Goal: Transaction & Acquisition: Purchase product/service

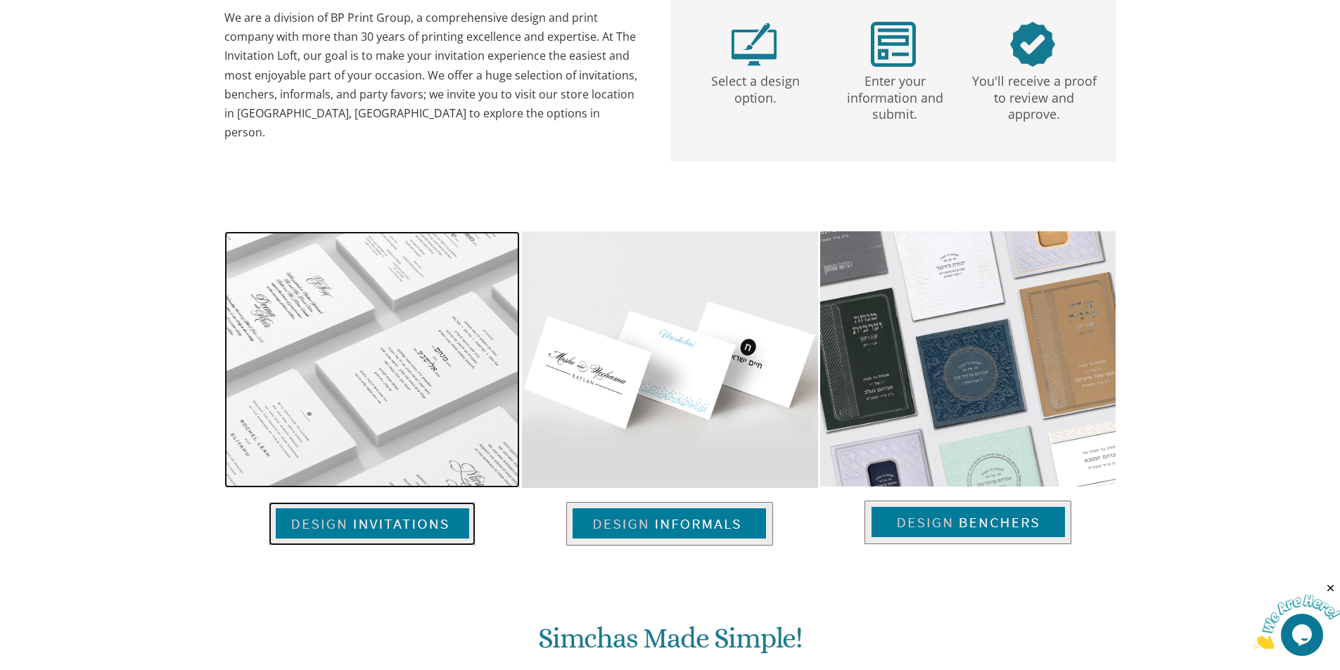
click at [373, 503] on img at bounding box center [372, 524] width 207 height 44
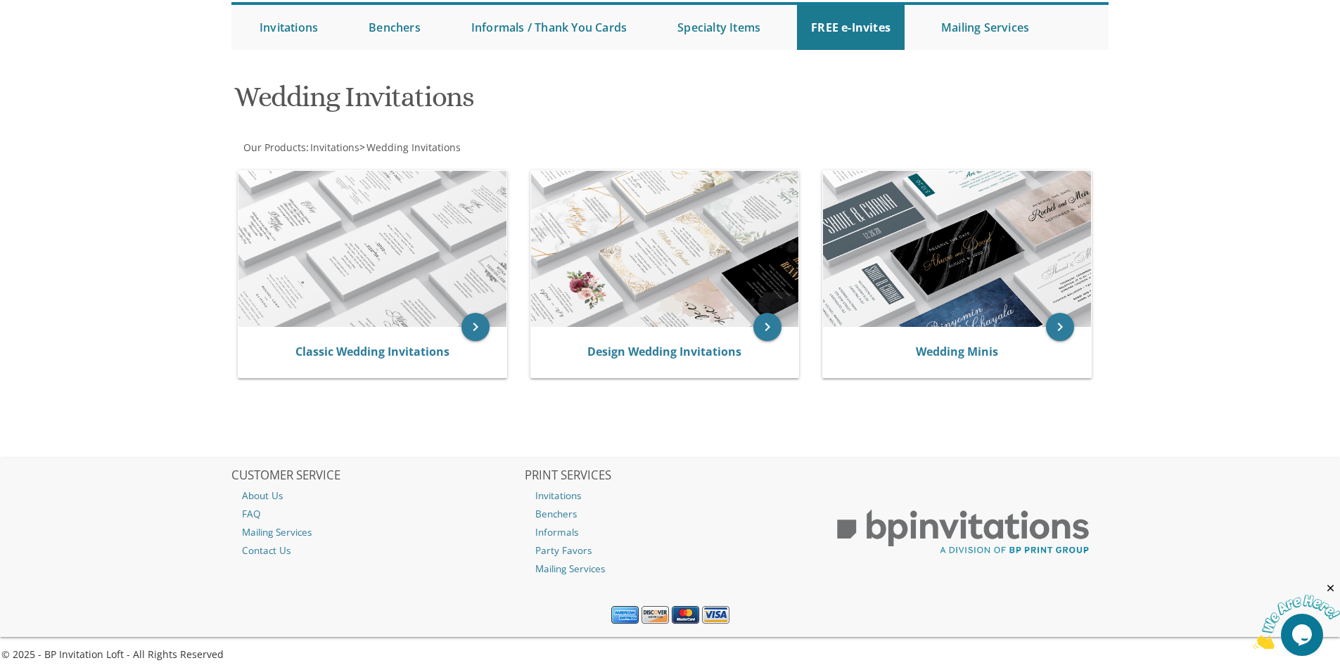
scroll to position [147, 0]
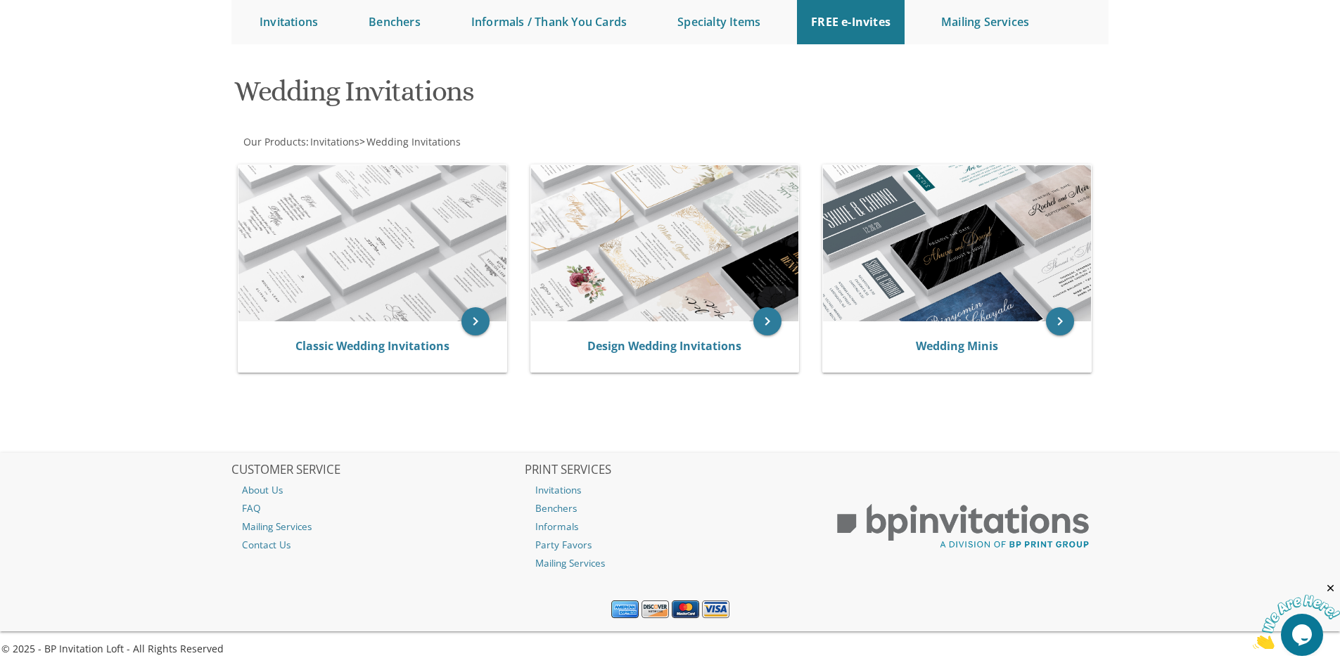
click at [1144, 325] on body "My Cart Total: View Cart Item(s) Submit My Cart Total: View Cart Item(s) Login …" at bounding box center [670, 261] width 1340 height 817
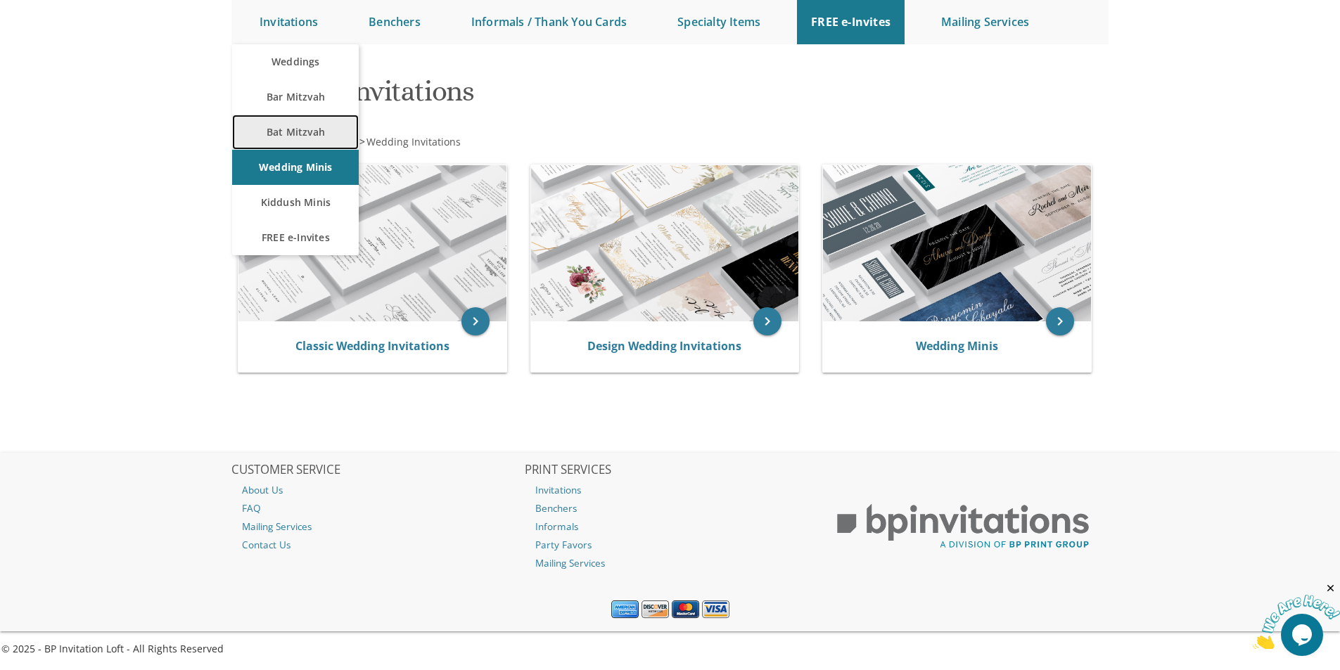
click at [279, 131] on link "Bat Mitzvah" at bounding box center [295, 132] width 127 height 35
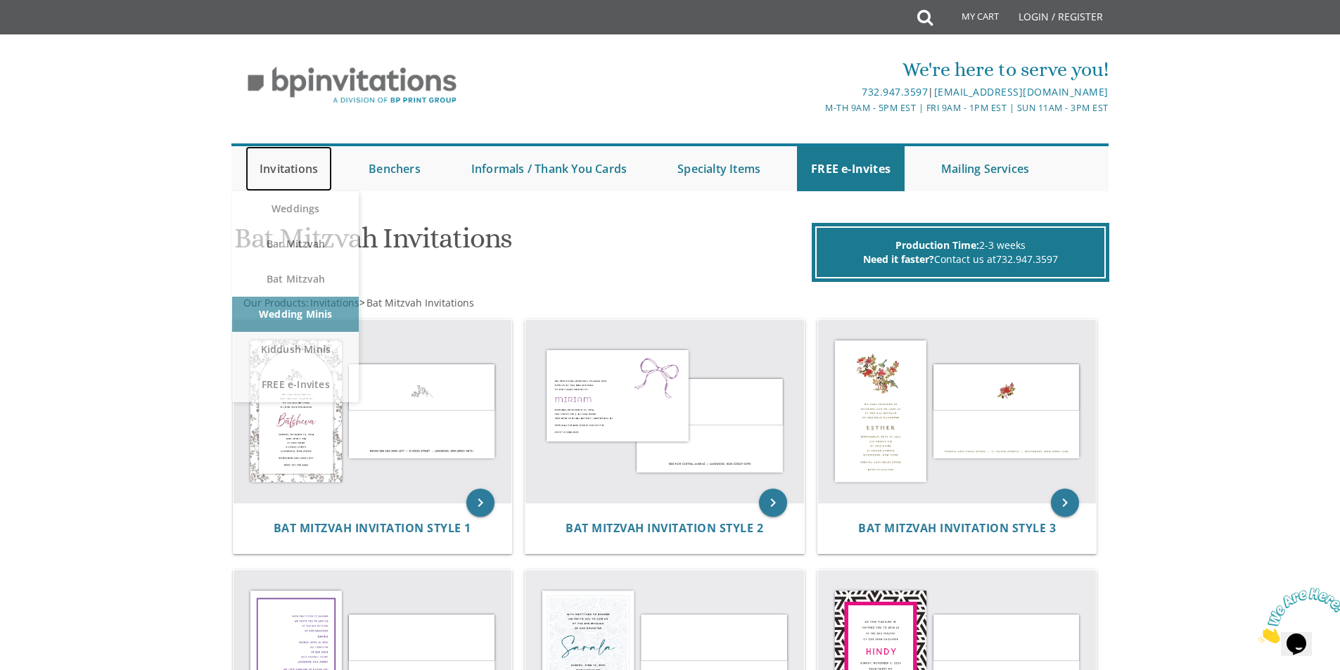
click at [288, 165] on link "Invitations" at bounding box center [288, 168] width 87 height 45
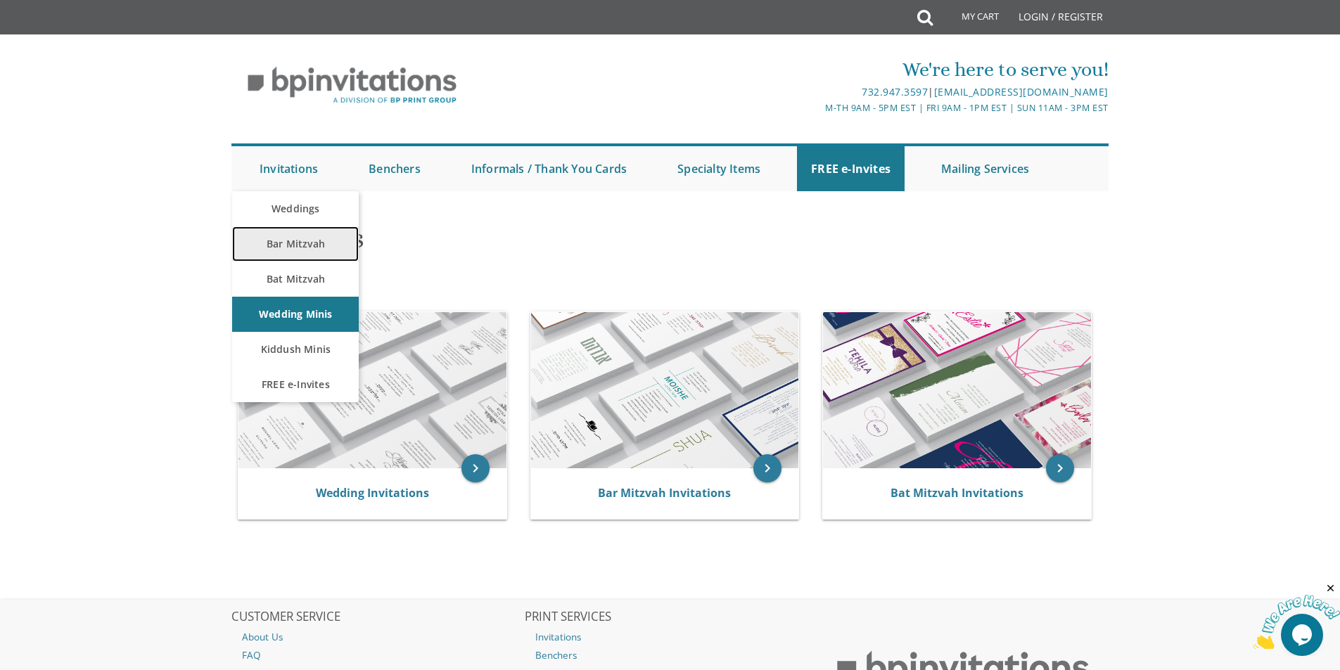
click at [305, 250] on link "Bar Mitzvah" at bounding box center [295, 243] width 127 height 35
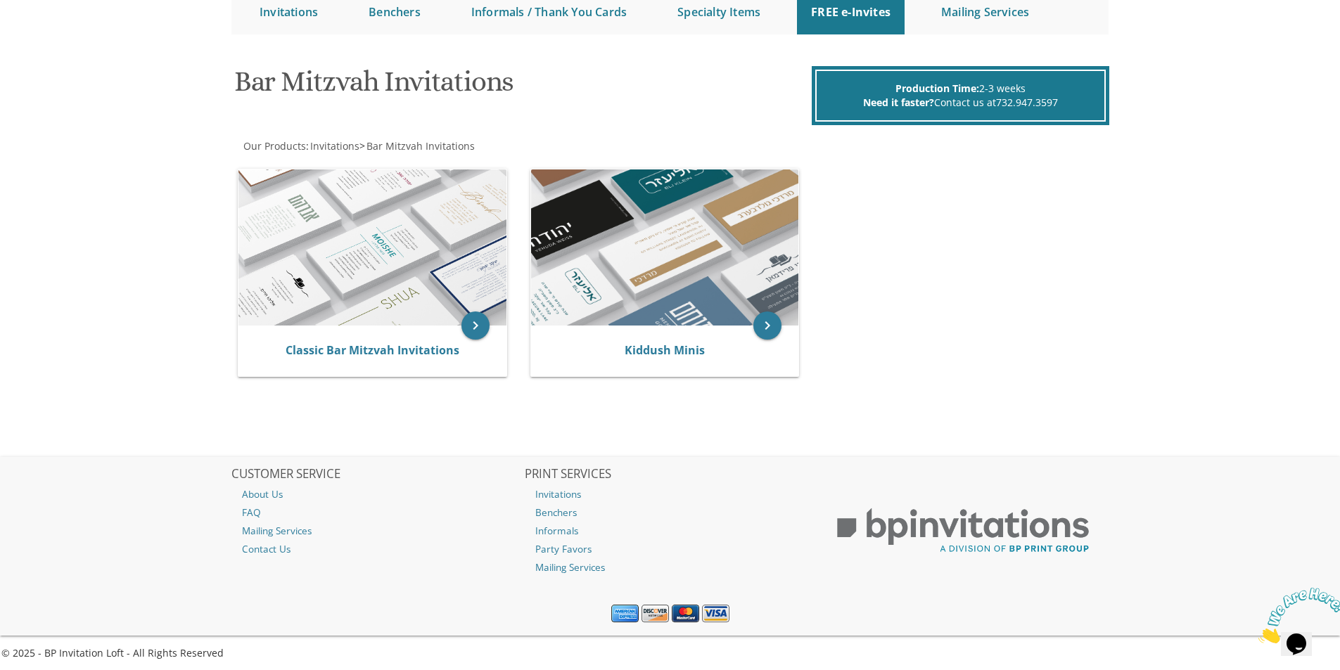
scroll to position [161, 0]
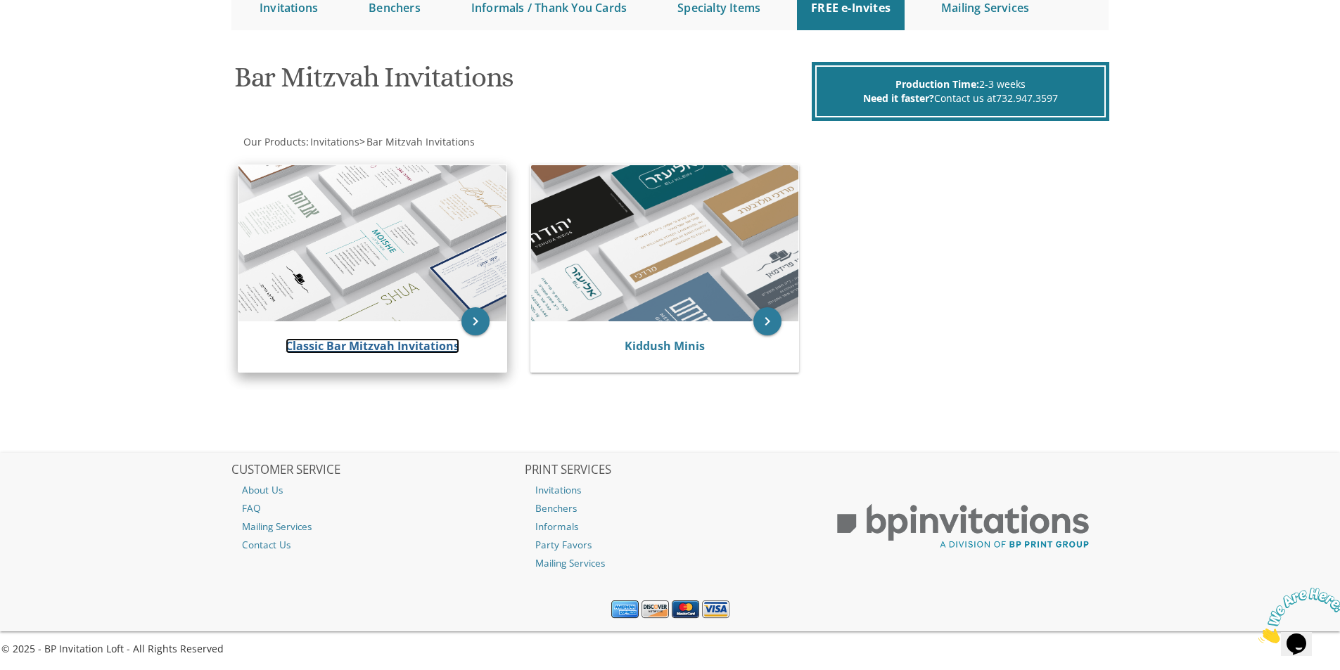
click at [348, 352] on link "Classic Bar Mitzvah Invitations" at bounding box center [373, 345] width 174 height 15
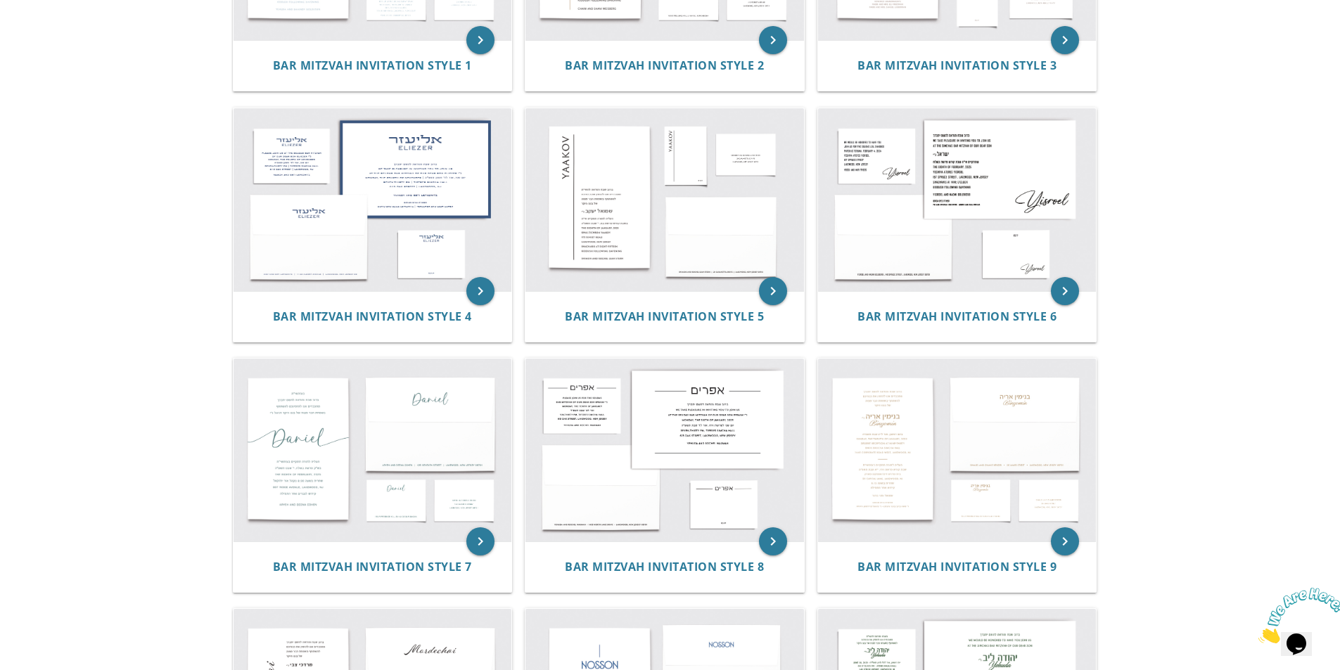
scroll to position [375, 0]
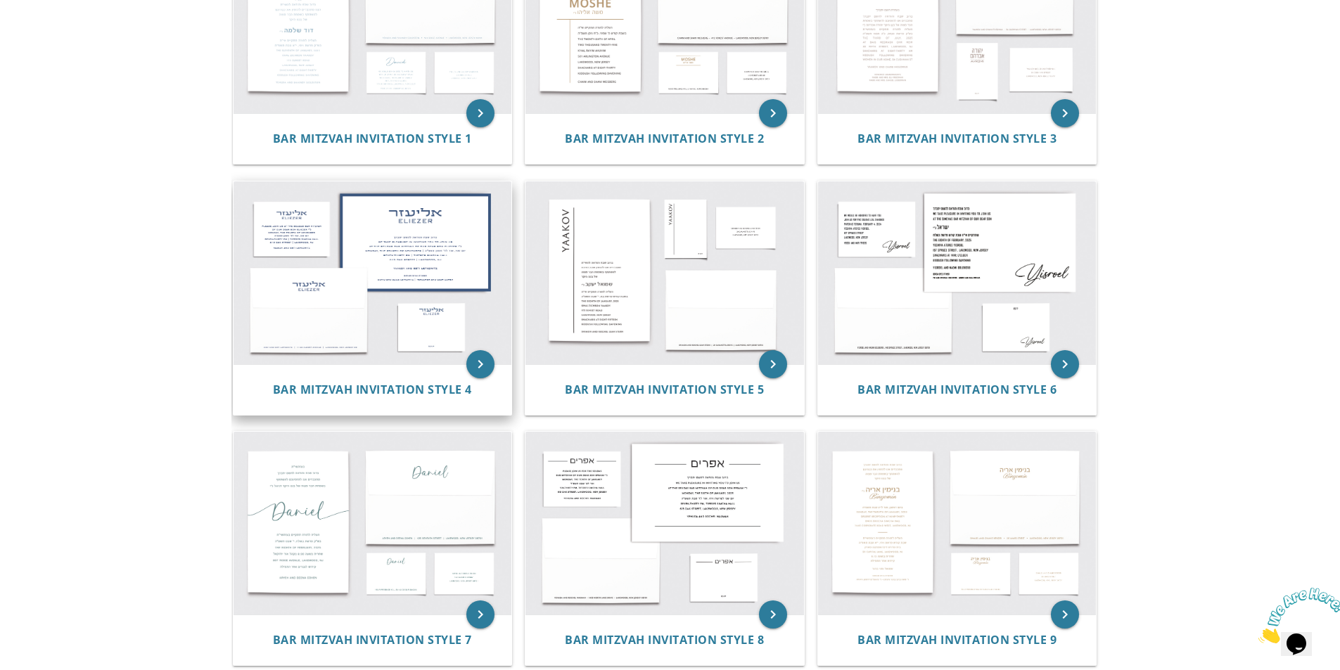
click at [402, 267] on img at bounding box center [372, 272] width 279 height 183
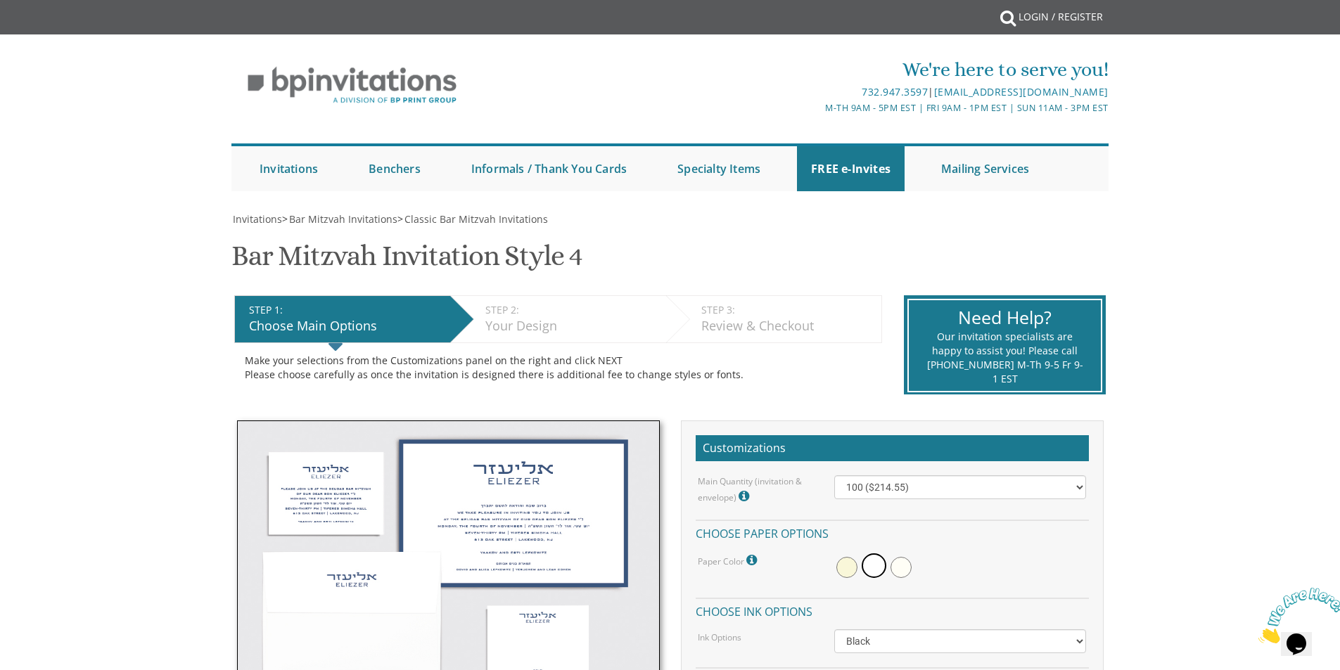
click at [399, 471] on img at bounding box center [448, 560] width 423 height 279
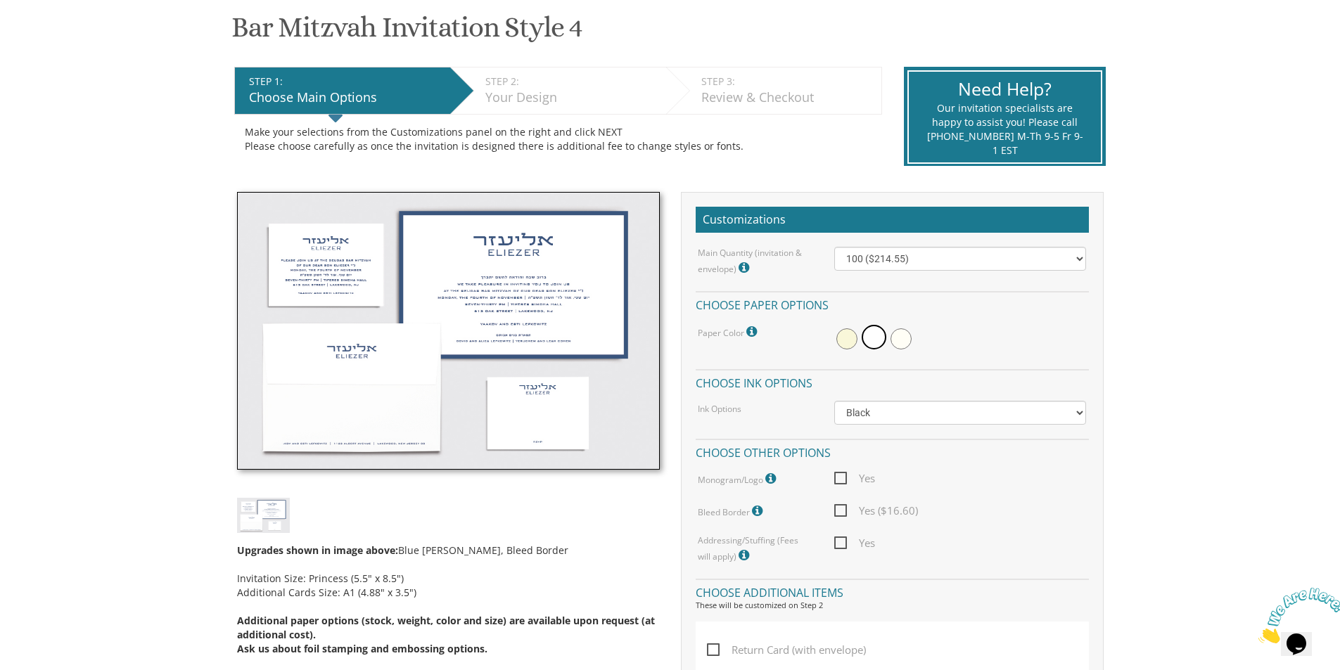
scroll to position [281, 0]
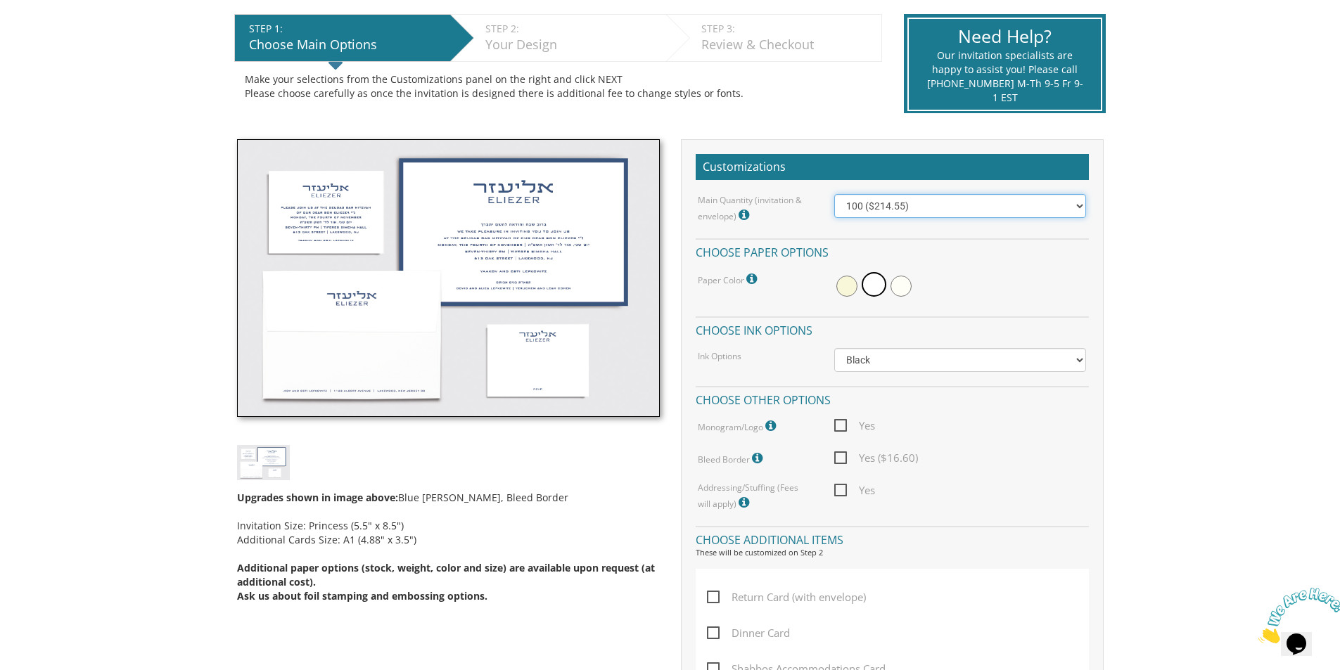
click at [1077, 211] on select "100 ($214.55) 200 ($254.60) 300 ($294.25) 400 ($333.55) 500 ($373.90) 600 ($413…" at bounding box center [960, 206] width 252 height 24
click at [805, 312] on div "Main Quantity (invitation & envelope) Invitation Size: Princess (5.5" x 8.5") 1…" at bounding box center [892, 352] width 393 height 317
click at [767, 283] on div "Paper Color Please note: antique white are not peal and seal and need glue to s…" at bounding box center [755, 279] width 136 height 18
click at [845, 290] on span at bounding box center [846, 286] width 21 height 21
click at [871, 288] on span at bounding box center [875, 286] width 21 height 21
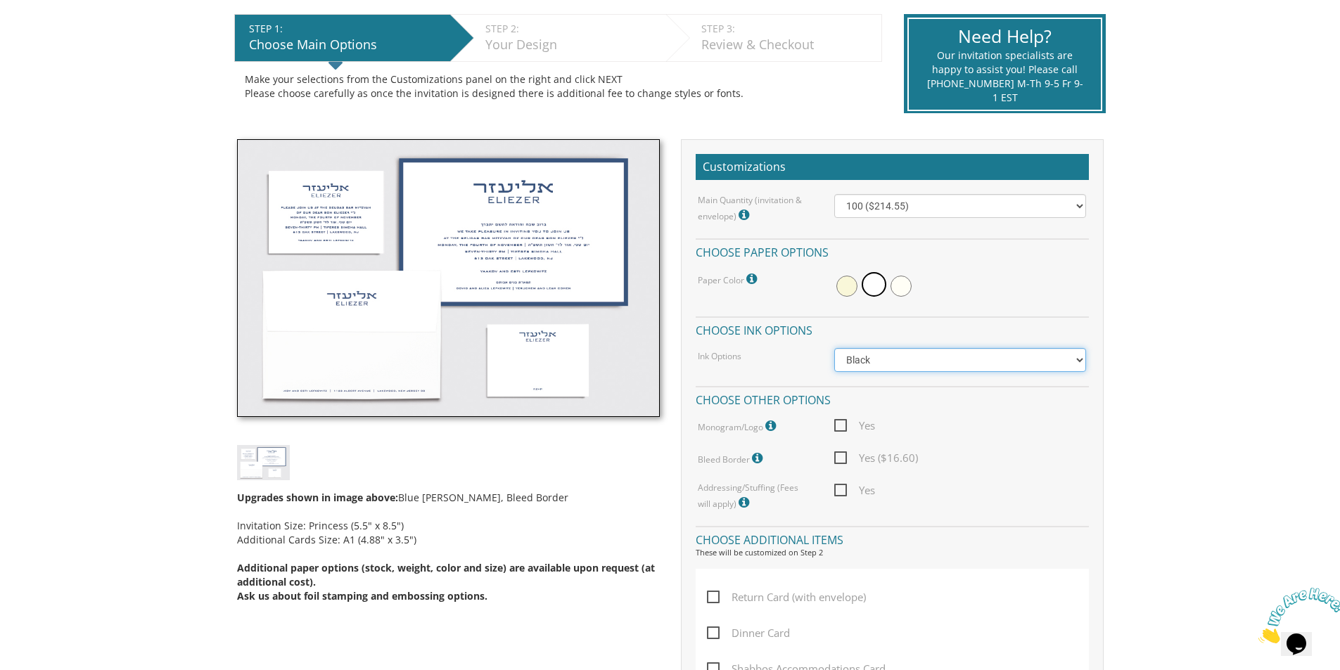
click at [869, 368] on select "Black Colored Ink ($65.00) Black + One Color ($100.00) Two Colors ($137.95)" at bounding box center [960, 360] width 252 height 24
click at [834, 348] on select "Black Colored Ink ($65.00) Black + One Color ($100.00) Two Colors ($137.95)" at bounding box center [960, 360] width 252 height 24
click at [972, 361] on select "Black Colored Ink ($65.00) Black + One Color ($100.00) Two Colors ($137.95)" at bounding box center [960, 360] width 252 height 24
click at [834, 348] on select "Black Colored Ink ($65.00) Black + One Color ($100.00) Two Colors ($137.95)" at bounding box center [960, 360] width 252 height 24
click at [843, 456] on span "Yes ($16.60)" at bounding box center [876, 458] width 84 height 18
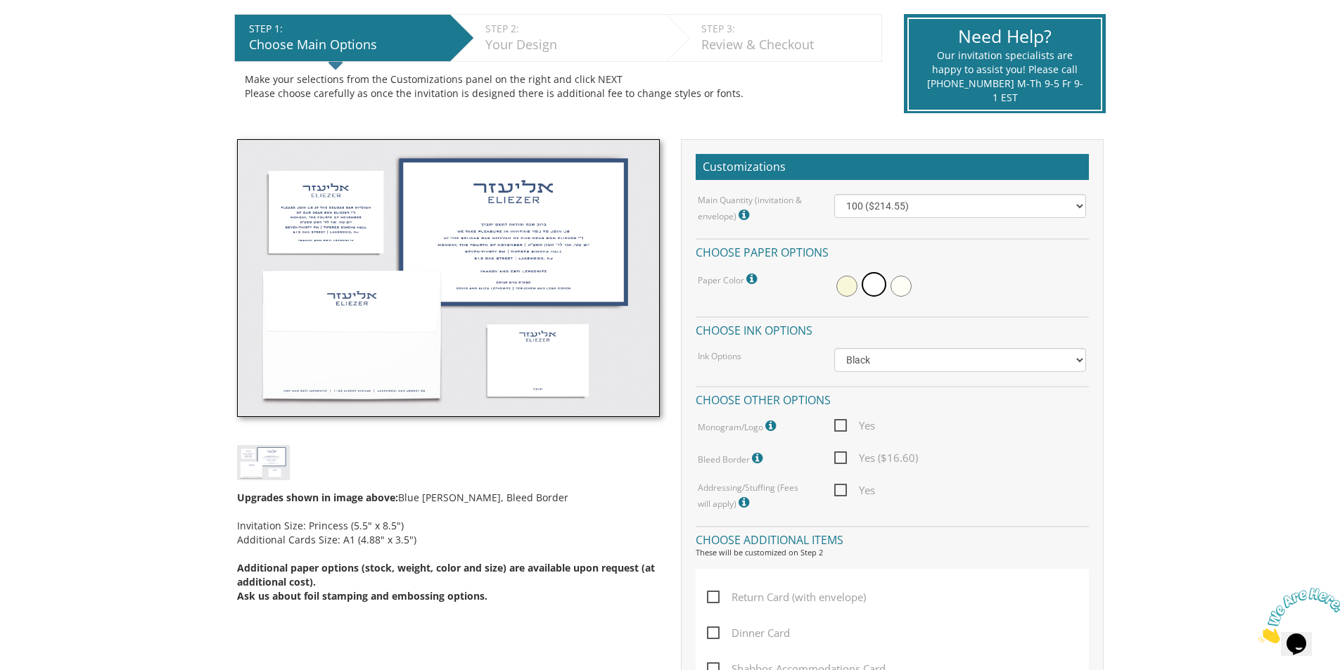
click at [843, 456] on input "Yes ($16.60)" at bounding box center [838, 456] width 9 height 9
checkbox input "true"
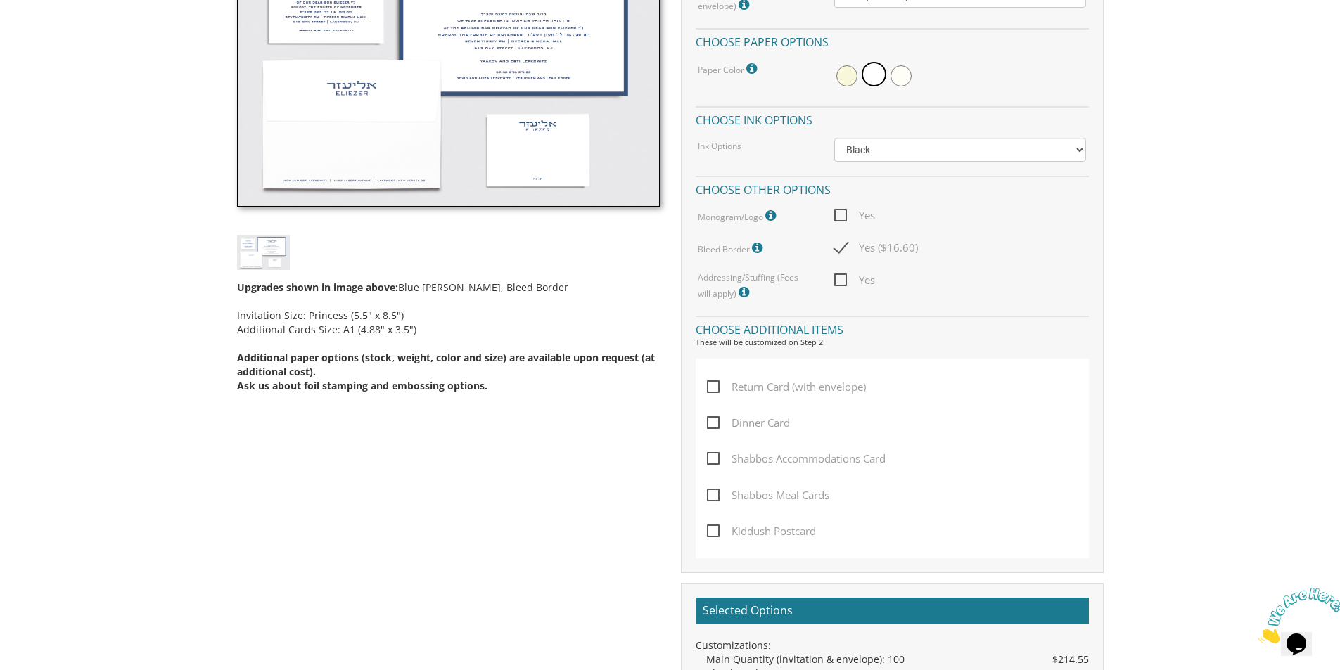
scroll to position [492, 0]
click at [734, 429] on span "Dinner Card" at bounding box center [748, 423] width 83 height 18
click at [716, 425] on input "Dinner Card" at bounding box center [711, 420] width 9 height 9
checkbox input "true"
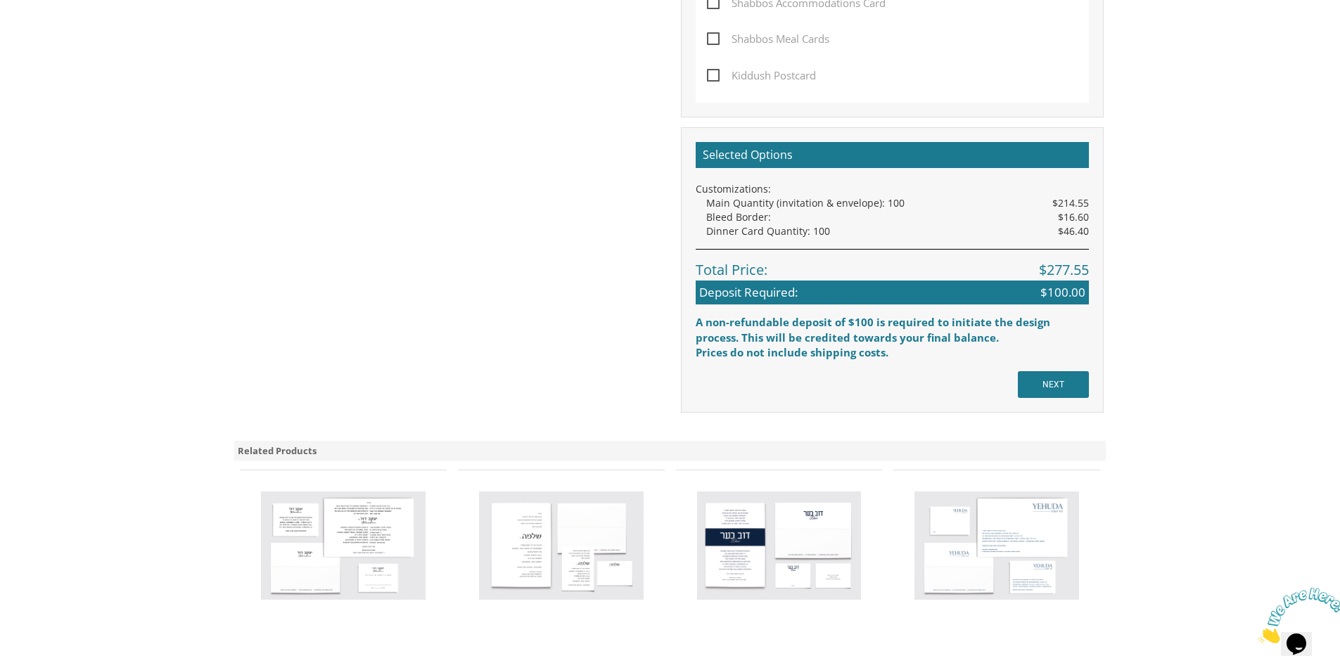
scroll to position [1125, 0]
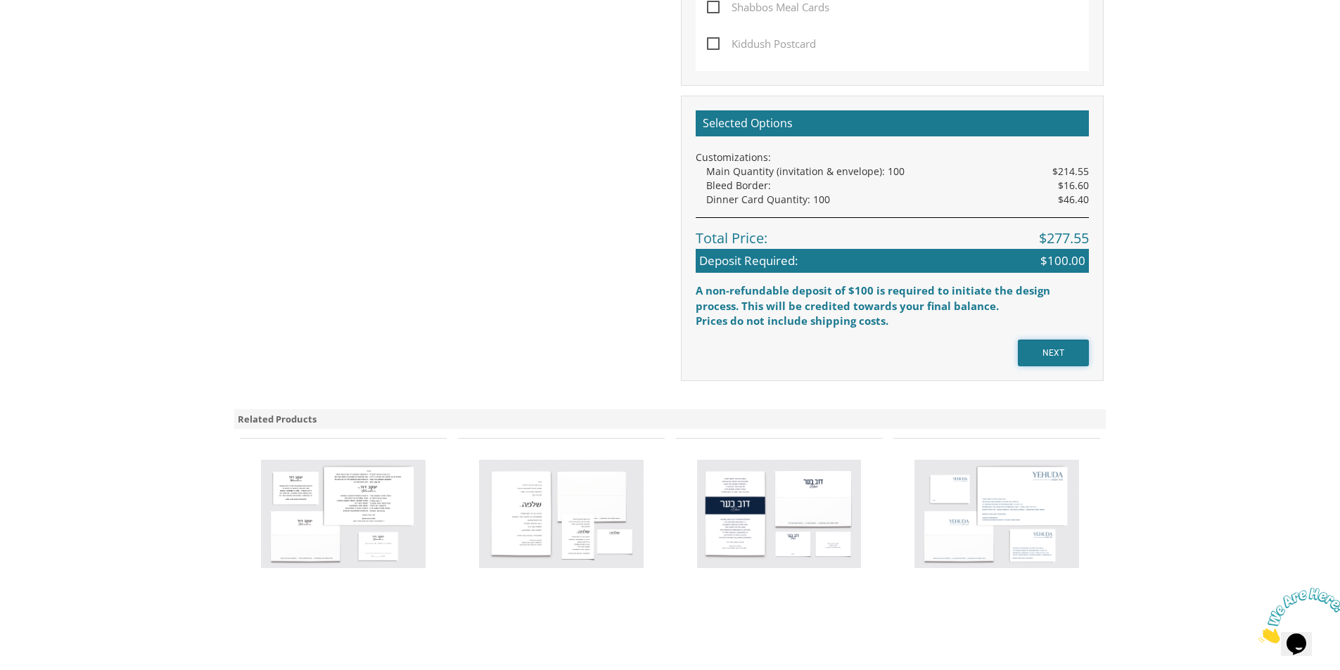
click at [1042, 351] on input "NEXT" at bounding box center [1053, 353] width 71 height 27
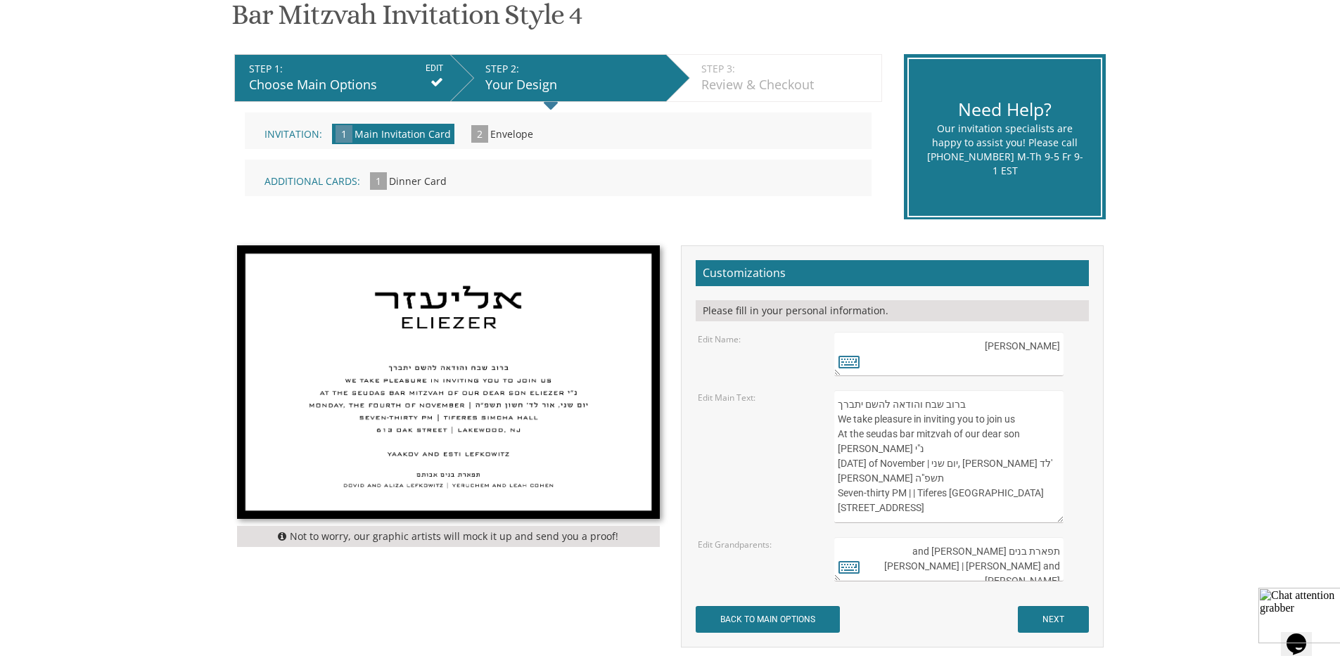
scroll to position [281, 0]
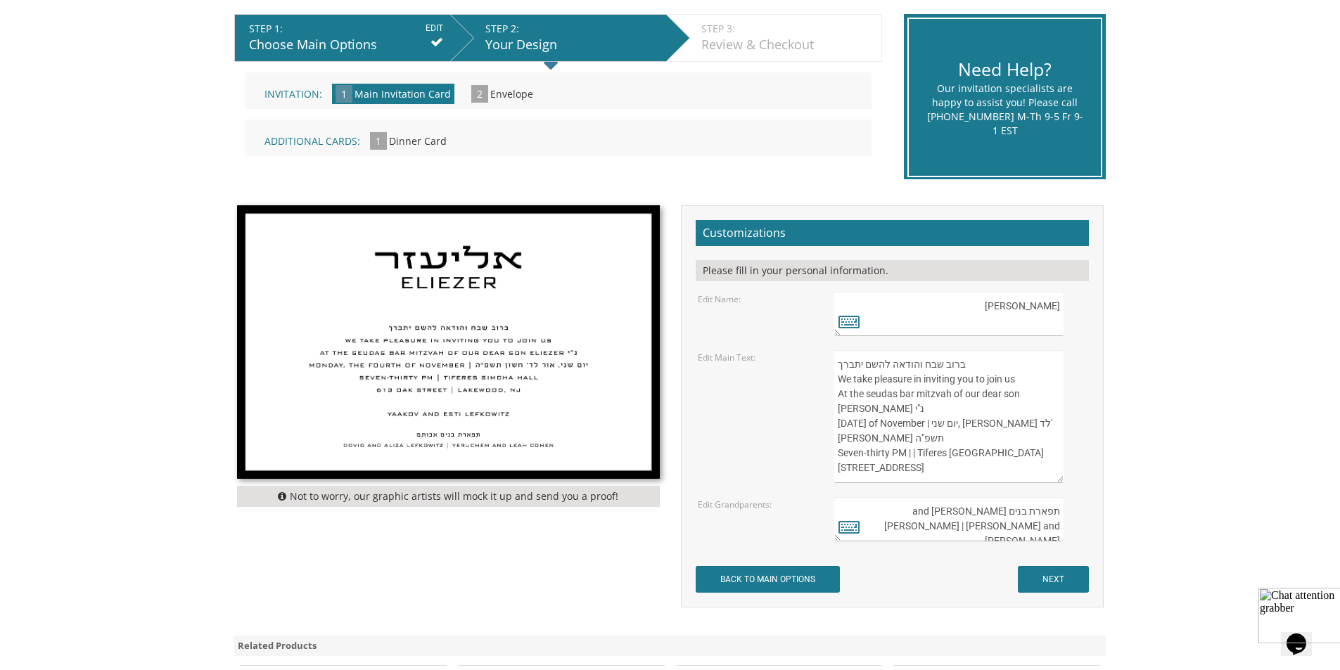
drag, startPoint x: 1028, startPoint y: 312, endPoint x: 1101, endPoint y: 309, distance: 73.2
click at [1101, 309] on div "Customizations Please fill in your personal information. Edit Name: אליעזר Elie…" at bounding box center [892, 406] width 423 height 403
type textarea "Eliezer"
click at [849, 319] on icon at bounding box center [848, 322] width 21 height 20
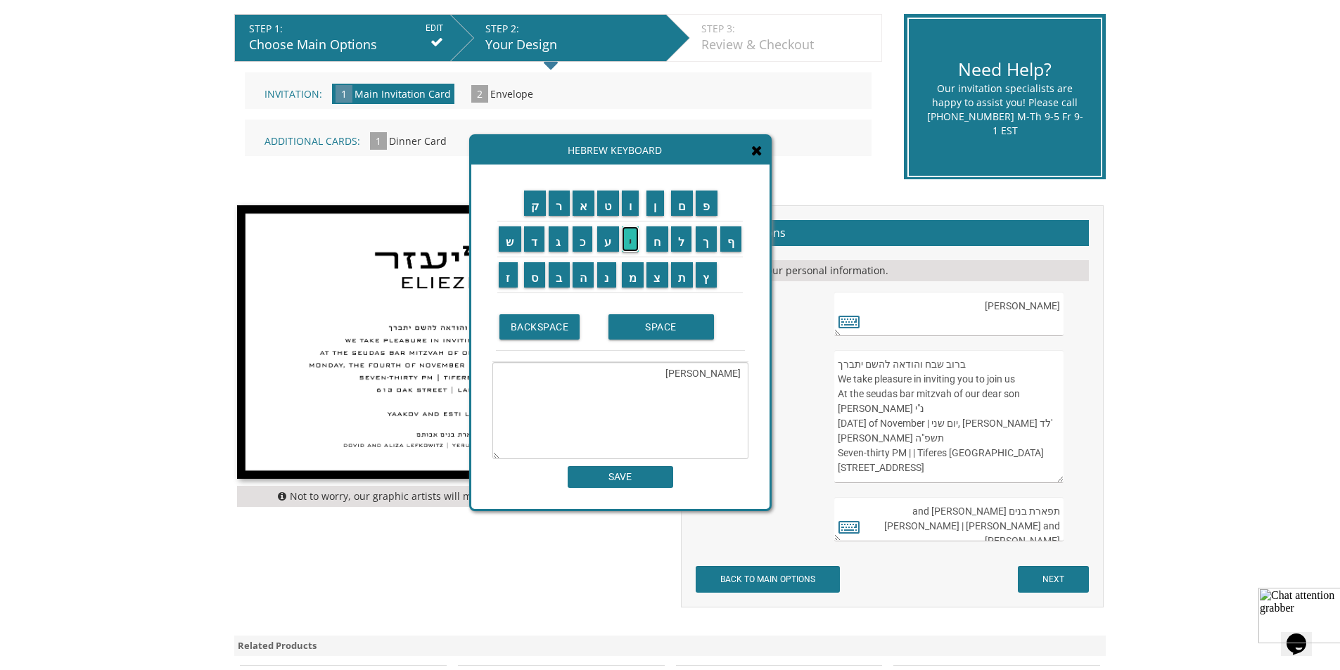
click at [628, 237] on input "י" at bounding box center [631, 238] width 18 height 25
click at [606, 241] on input "ע" at bounding box center [608, 238] width 22 height 25
click at [540, 209] on input "ק" at bounding box center [535, 203] width 23 height 25
click at [559, 281] on input "ב" at bounding box center [559, 274] width 21 height 25
click at [648, 335] on input "SPACE" at bounding box center [660, 326] width 105 height 25
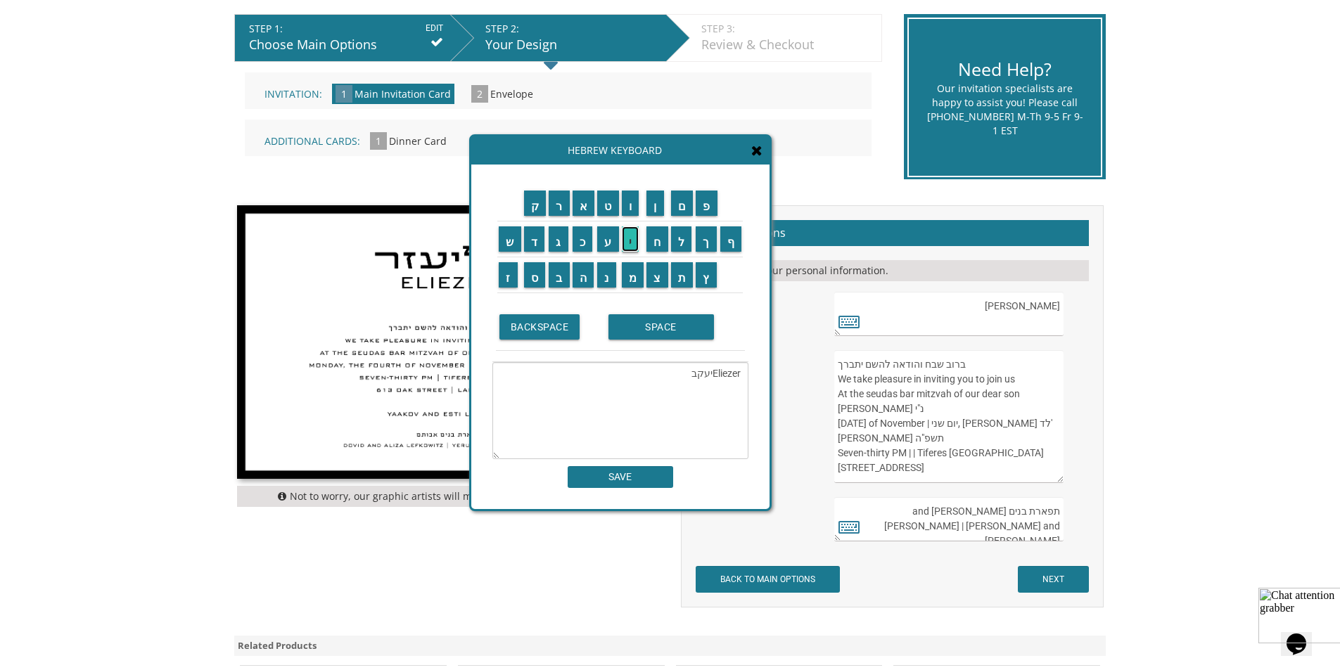
click at [630, 249] on input "י" at bounding box center [631, 238] width 18 height 25
click at [627, 210] on input "ו" at bounding box center [631, 203] width 18 height 25
click at [536, 280] on input "ס" at bounding box center [535, 274] width 22 height 25
click at [726, 242] on input "ף" at bounding box center [731, 238] width 22 height 25
drag, startPoint x: 715, startPoint y: 389, endPoint x: 760, endPoint y: 392, distance: 45.1
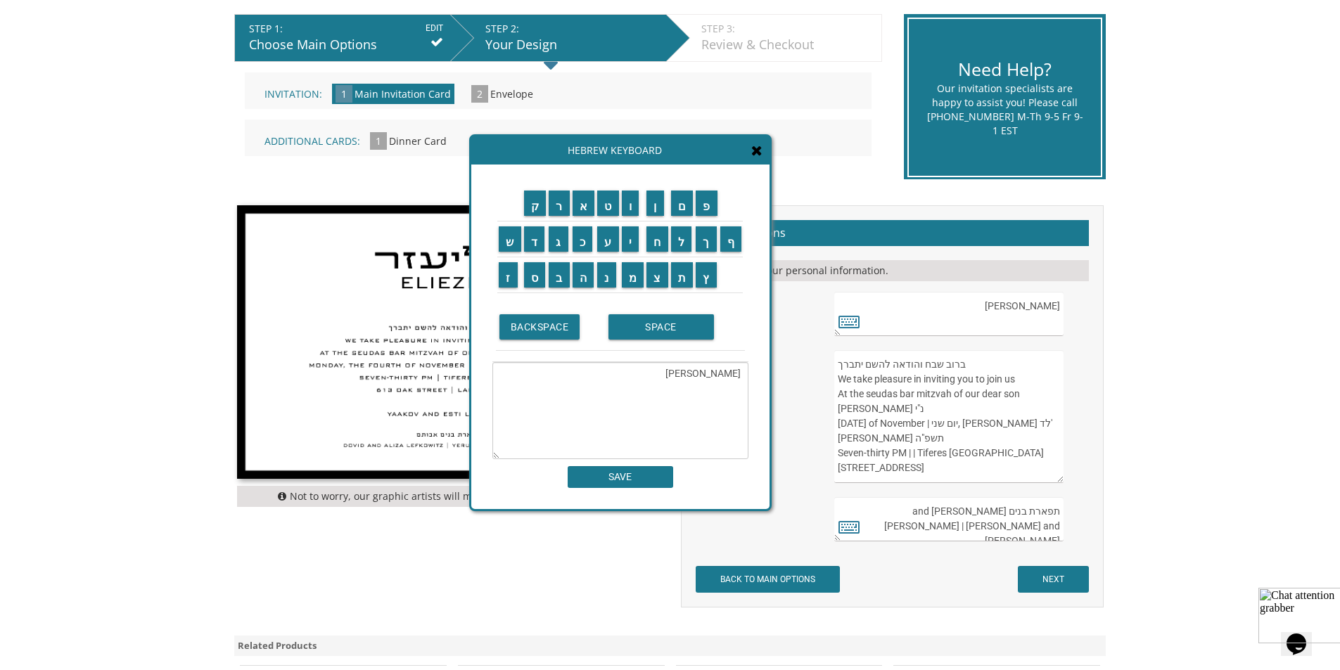
click at [760, 392] on div "ק ר א ט ו ן ם פ ש ד ג כ ע י ח ל" at bounding box center [620, 337] width 298 height 345
type textarea "יעקב יוסף"
click at [906, 328] on textarea "אליעזר Eliezer" at bounding box center [948, 314] width 229 height 44
click at [613, 480] on input "SAVE" at bounding box center [620, 477] width 105 height 22
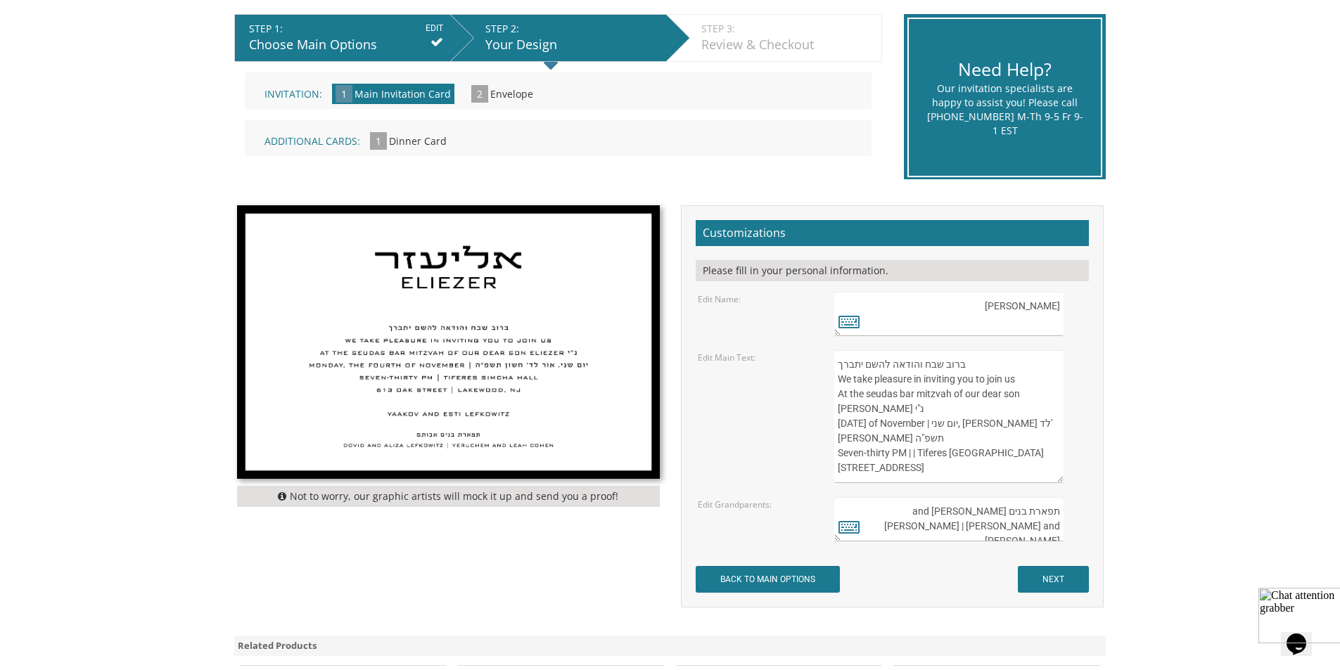
scroll to position [23, 0]
click at [1056, 326] on textarea "אליעזר Eliezer" at bounding box center [948, 314] width 229 height 44
click at [1011, 318] on textarea "אליעזר Eliezer" at bounding box center [948, 314] width 229 height 44
type textarea "יעקב יוסף"
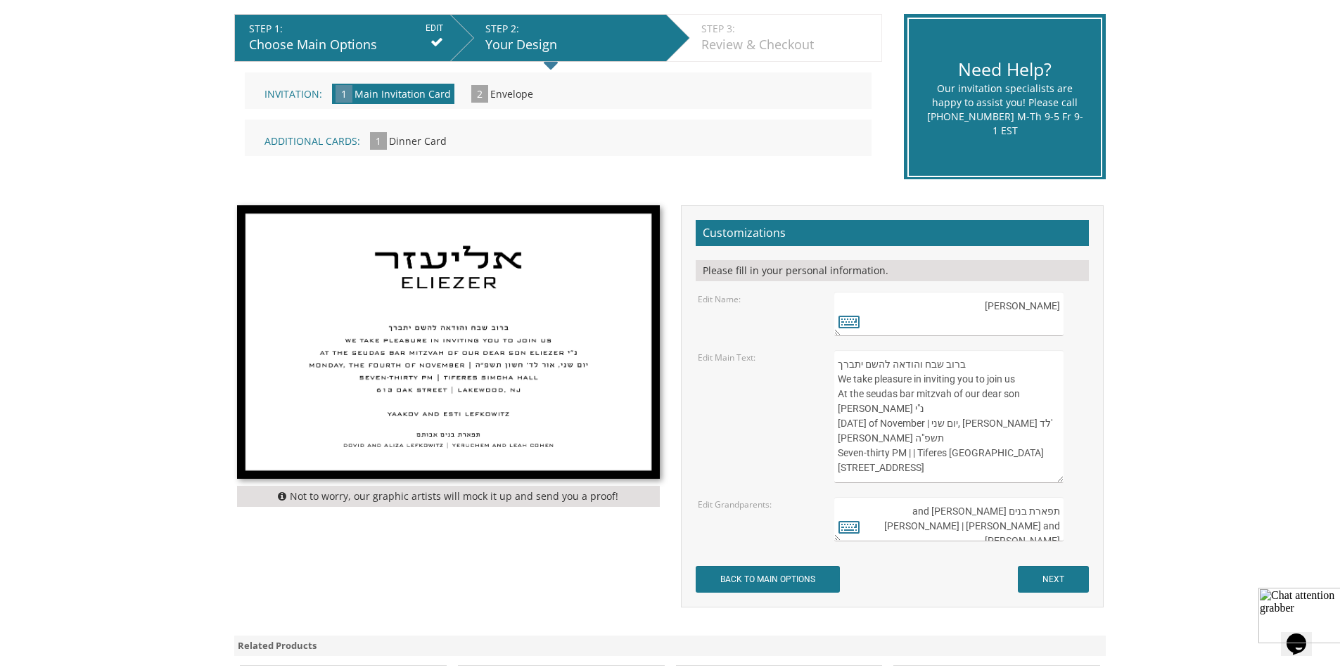
drag, startPoint x: 1018, startPoint y: 328, endPoint x: 1125, endPoint y: 324, distance: 107.0
click at [1125, 324] on body "My Cart {{shoppingcart.totalQuantityDisplay}} Total: {{shoppingcart.subtotal}} …" at bounding box center [670, 426] width 1340 height 1414
click at [1046, 297] on textarea "אליעזר Eliezer" at bounding box center [948, 314] width 229 height 44
click at [1029, 297] on textarea "אליעזר Eliezer" at bounding box center [948, 314] width 229 height 44
paste textarea "יעקב יוסף"
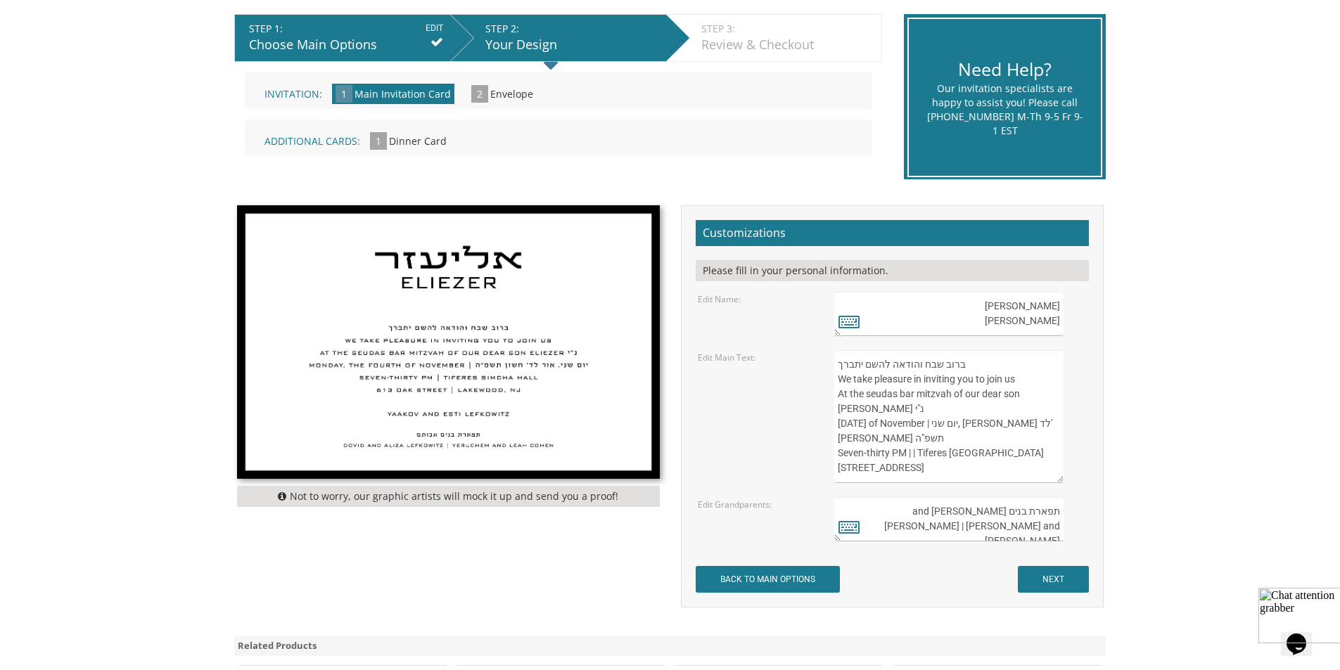
drag, startPoint x: 1013, startPoint y: 317, endPoint x: 1068, endPoint y: 317, distance: 55.6
click at [1068, 317] on div "[PERSON_NAME]" at bounding box center [960, 314] width 252 height 44
drag, startPoint x: 1010, startPoint y: 325, endPoint x: 1096, endPoint y: 323, distance: 85.8
click at [1096, 323] on div "[PERSON_NAME]" at bounding box center [960, 314] width 273 height 44
type textarea "יעקב יוסף YAAKOV YOSEF"
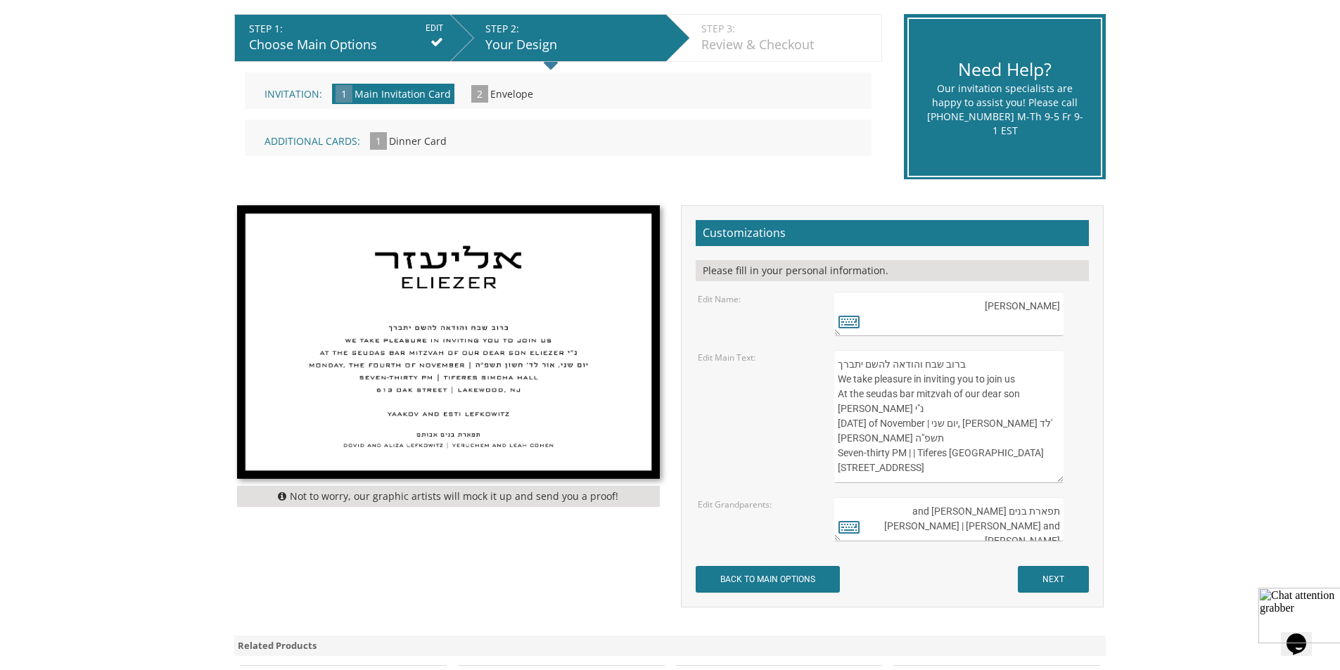
drag, startPoint x: 821, startPoint y: 407, endPoint x: 805, endPoint y: 407, distance: 15.5
click at [805, 407] on div "Edit Main Text: ברוב שבח והודאה להשם יתברך We take pleasure in inviting you to …" at bounding box center [891, 416] width 409 height 133
drag, startPoint x: 869, startPoint y: 409, endPoint x: 780, endPoint y: 423, distance: 89.7
click at [780, 423] on div "Edit Main Text: ברוב שבח והודאה להשם יתברך We take pleasure in inviting you to …" at bounding box center [891, 416] width 409 height 133
click at [844, 423] on textarea "ברוב שבח והודאה להשם יתברך We take pleasure in inviting you to join us At the s…" at bounding box center [948, 416] width 229 height 133
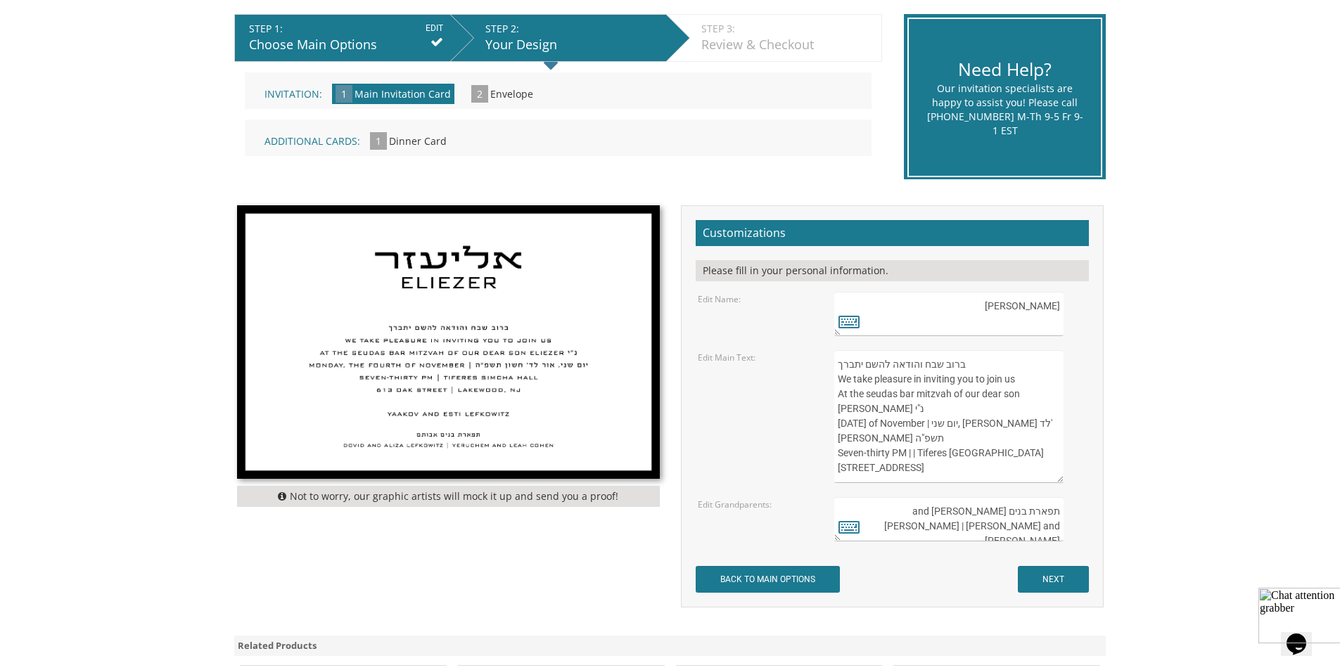
drag, startPoint x: 865, startPoint y: 409, endPoint x: 798, endPoint y: 418, distance: 67.4
click at [795, 415] on div "Edit Main Text: ברוב שבח והודאה להשם יתברך We take pleasure in inviting you to …" at bounding box center [891, 416] width 409 height 133
drag, startPoint x: 898, startPoint y: 423, endPoint x: 1006, endPoint y: 423, distance: 107.6
click at [1006, 423] on textarea "ברוב שבח והודאה להשם יתברך We take pleasure in inviting you to join us At the s…" at bounding box center [948, 416] width 229 height 133
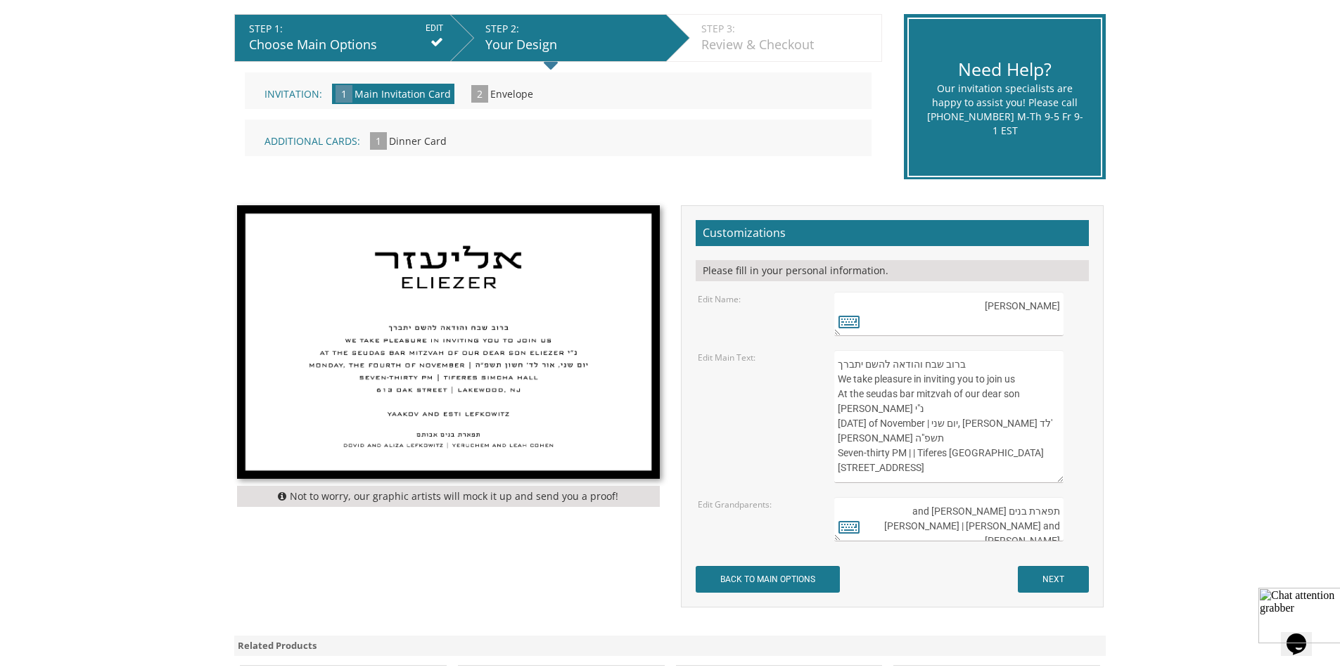
drag, startPoint x: 896, startPoint y: 423, endPoint x: 981, endPoint y: 425, distance: 85.1
click at [981, 425] on textarea "ברוב שבח והודאה להשם יתברך We take pleasure in inviting you to join us At the s…" at bounding box center [948, 416] width 229 height 133
click at [904, 440] on textarea "ברוב שבח והודאה להשם יתברך We take pleasure in inviting you to join us At the s…" at bounding box center [948, 416] width 229 height 133
drag, startPoint x: 903, startPoint y: 440, endPoint x: 826, endPoint y: 446, distance: 76.9
click at [826, 446] on div "ברוב שבח והודאה להשם יתברך We take pleasure in inviting you to join us At the s…" at bounding box center [960, 416] width 273 height 133
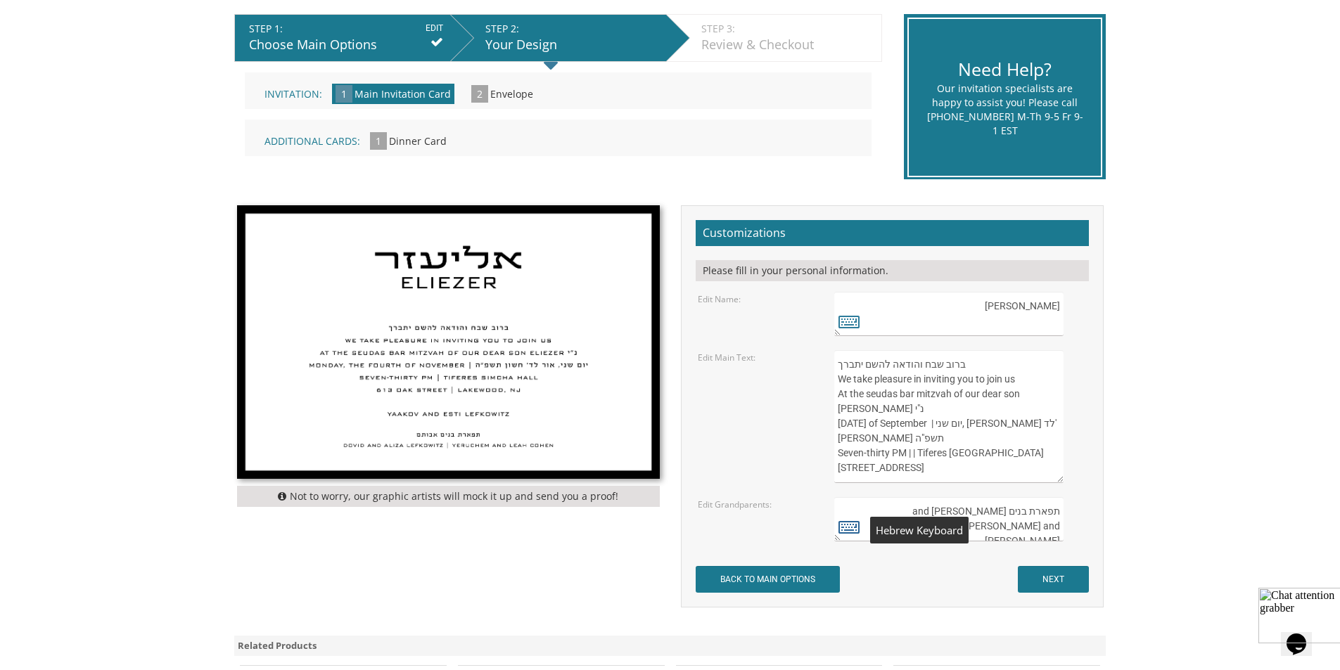
type textarea "ברוב שבח והודאה להשם יתברך We take pleasure in inviting you to join us At the s…"
click at [843, 525] on icon at bounding box center [848, 527] width 21 height 20
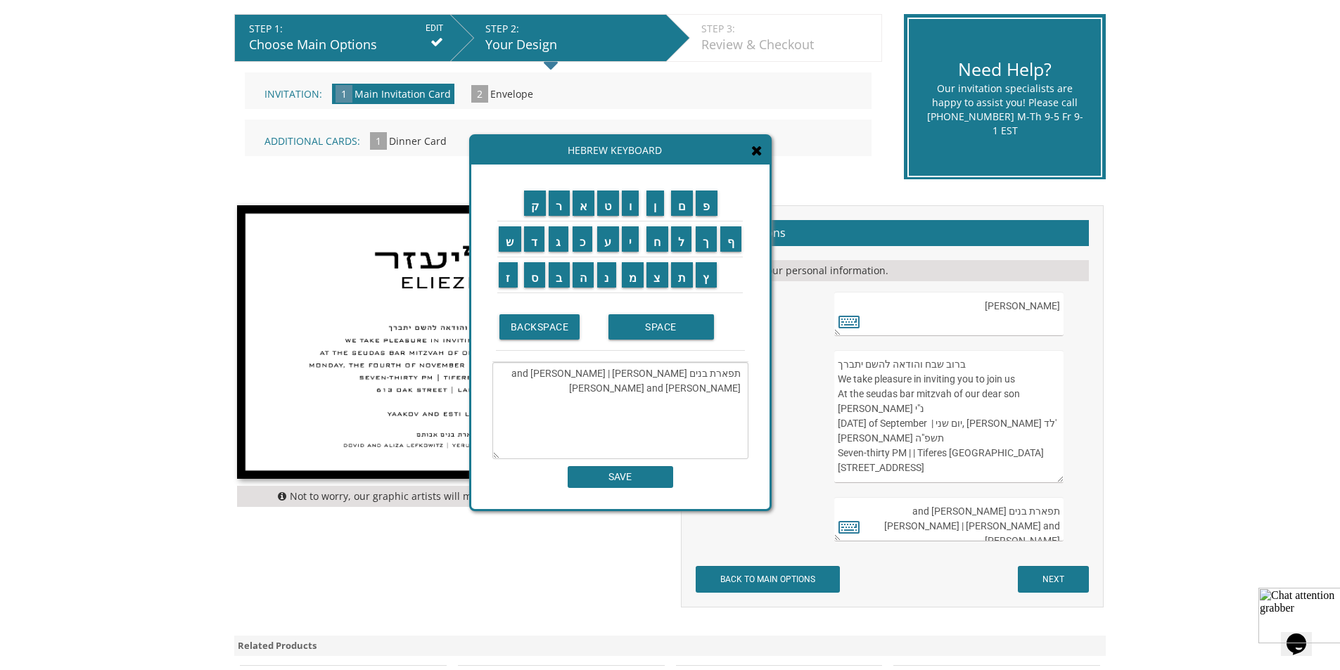
click at [894, 458] on textarea "ברוב שבח והודאה להשם יתברך We take pleasure in inviting you to join us At the s…" at bounding box center [948, 416] width 229 height 133
drag, startPoint x: 901, startPoint y: 438, endPoint x: 834, endPoint y: 442, distance: 66.9
click at [834, 442] on textarea "ברוב שבח והודאה להשם יתברך We take pleasure in inviting you to join us At the s…" at bounding box center [948, 416] width 229 height 133
click at [660, 246] on input "ח" at bounding box center [657, 238] width 22 height 25
click at [962, 430] on textarea "ברוב שבח והודאה להשם יתברך We take pleasure in inviting you to join us At the s…" at bounding box center [948, 416] width 229 height 133
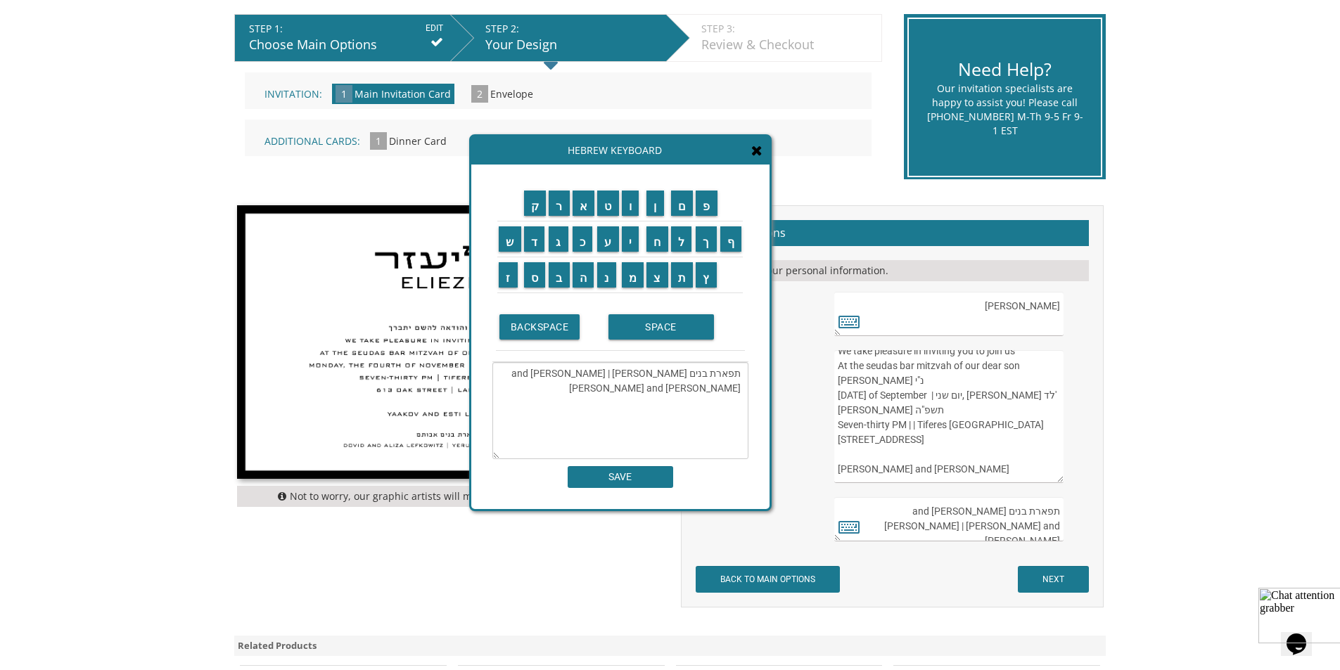
scroll to position [30, 0]
drag, startPoint x: 1063, startPoint y: 425, endPoint x: 1063, endPoint y: 371, distance: 54.9
click at [1063, 371] on div "ברוב שבח והודאה להשם יתברך We take pleasure in inviting you to join us At the s…" at bounding box center [960, 416] width 252 height 133
click at [955, 393] on textarea "ברוב שבח והודאה להשם יתברך We take pleasure in inviting you to join us At the s…" at bounding box center [948, 416] width 229 height 133
drag, startPoint x: 923, startPoint y: 406, endPoint x: 807, endPoint y: 406, distance: 116.0
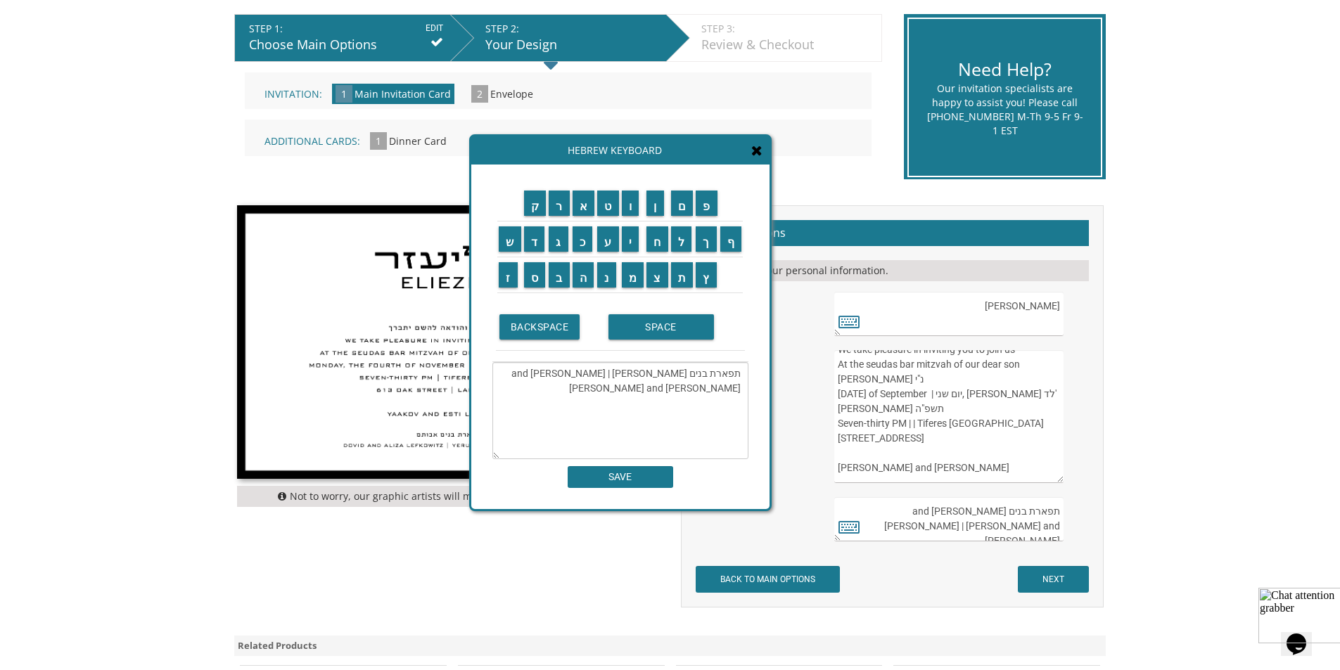
click at [807, 406] on div "Edit Main Text: ברוב שבח והודאה להשם יתברך We take pleasure in inviting you to …" at bounding box center [891, 416] width 409 height 133
click at [840, 319] on icon at bounding box center [848, 322] width 21 height 20
click at [966, 436] on textarea "ברוב שבח והודאה להשם יתברך We take pleasure in inviting you to join us At the s…" at bounding box center [948, 416] width 229 height 133
click at [907, 443] on textarea "ברוב שבח והודאה להשם יתברך We take pleasure in inviting you to join us At the s…" at bounding box center [948, 416] width 229 height 133
click at [918, 399] on textarea "ברוב שבח והודאה להשם יתברך We take pleasure in inviting you to join us At the s…" at bounding box center [948, 416] width 229 height 133
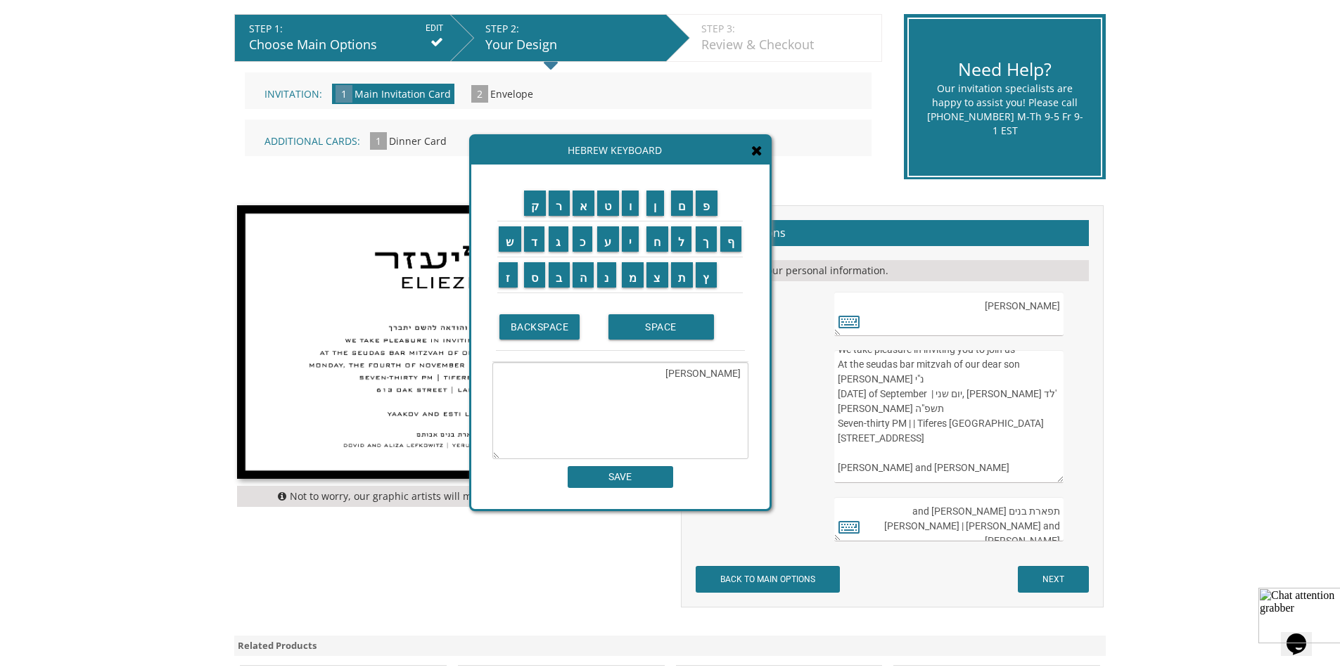
click at [926, 445] on textarea "ברוב שבח והודאה להשם יתברך We take pleasure in inviting you to join us At the s…" at bounding box center [948, 416] width 229 height 133
drag, startPoint x: 904, startPoint y: 411, endPoint x: 809, endPoint y: 410, distance: 94.9
click at [809, 410] on div "Edit Main Text: ברוב שבח והודאה להשם יתברך We take pleasure in inviting you to …" at bounding box center [891, 416] width 409 height 133
click at [674, 238] on input "ל" at bounding box center [681, 238] width 21 height 25
click at [653, 241] on input "ח" at bounding box center [657, 238] width 22 height 25
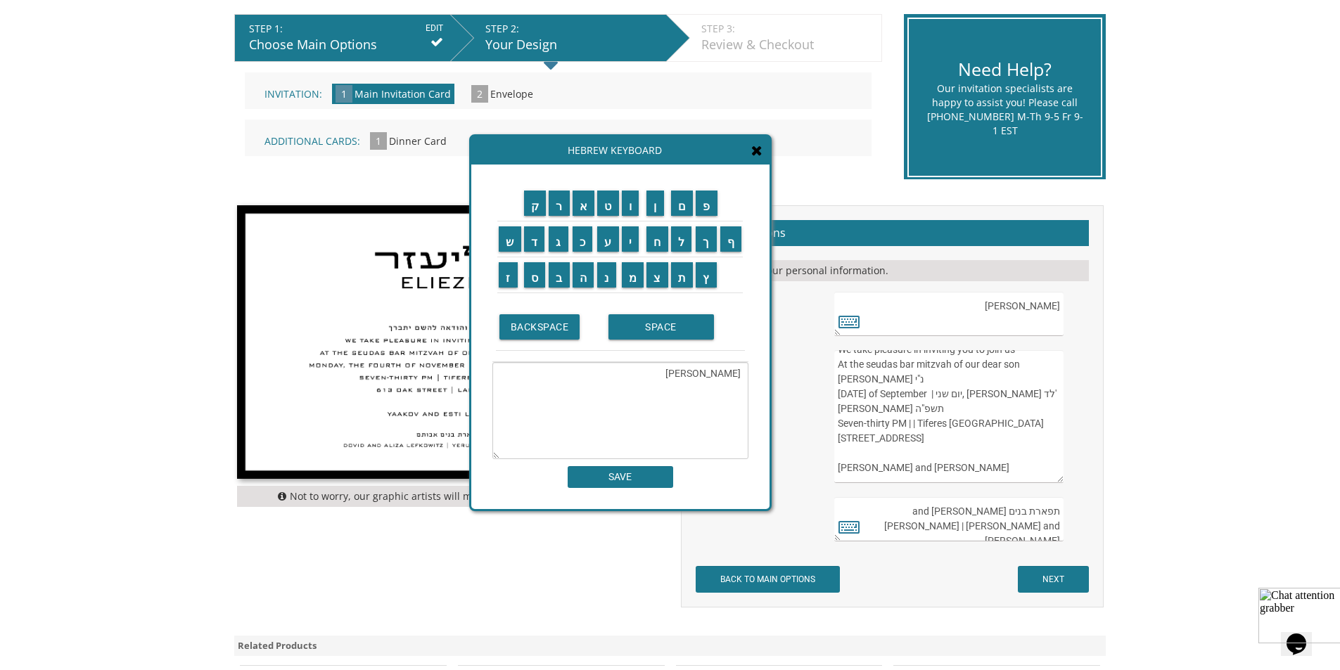
click at [672, 391] on textarea "יעקב יוסף YAAKOV YOSEFלח" at bounding box center [620, 410] width 256 height 97
click at [656, 389] on textarea "יעקב יוסף YAAKOV YOSEF לח" at bounding box center [620, 410] width 256 height 97
click at [677, 275] on input "ת" at bounding box center [682, 274] width 23 height 25
click at [511, 248] on input "ש" at bounding box center [510, 238] width 23 height 25
click at [564, 211] on input "ר" at bounding box center [559, 203] width 21 height 25
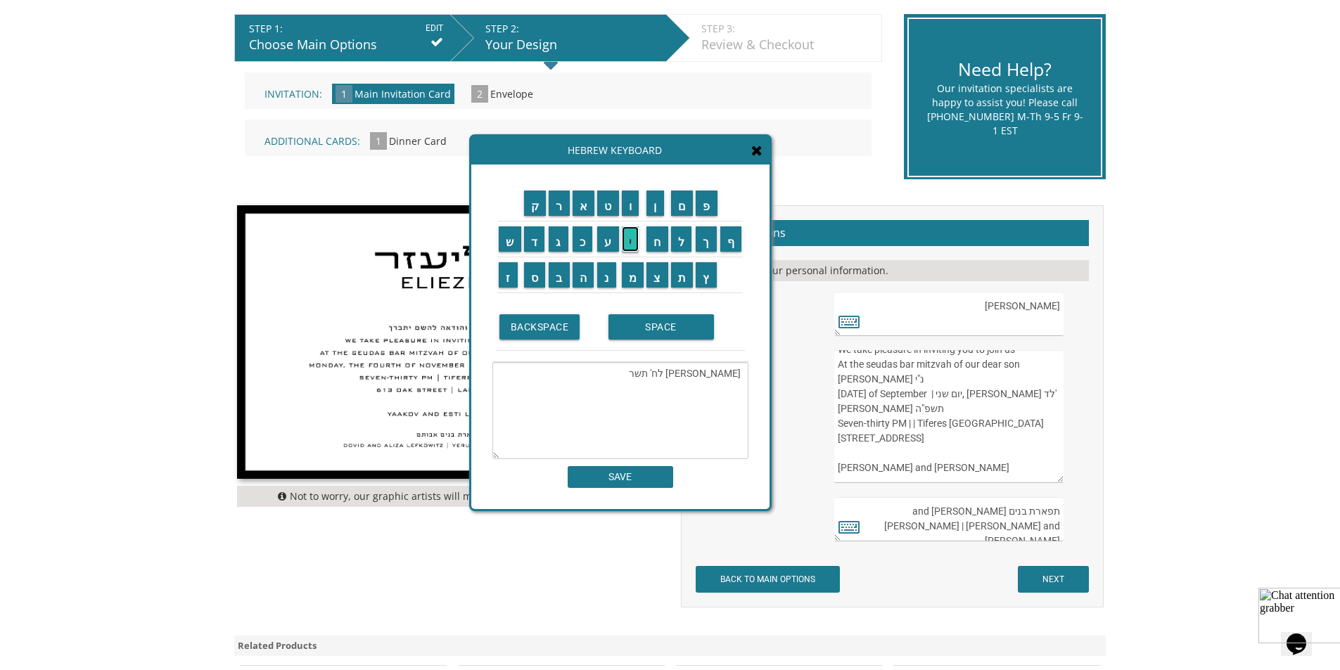
click at [635, 245] on input "י" at bounding box center [631, 238] width 18 height 25
click at [684, 272] on input "ת" at bounding box center [682, 274] width 23 height 25
click at [515, 252] on td "ש" at bounding box center [509, 239] width 25 height 36
click at [716, 208] on input "פ" at bounding box center [707, 203] width 22 height 25
click at [504, 242] on input "ש" at bounding box center [510, 238] width 23 height 25
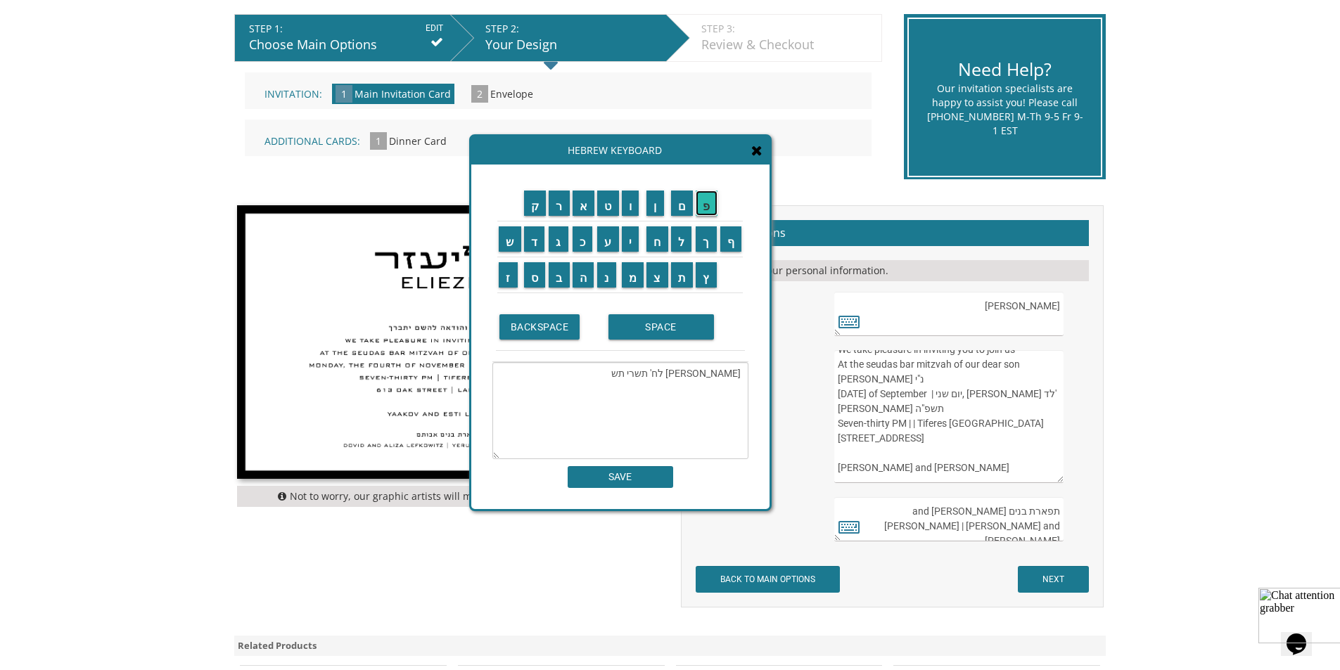
click at [712, 211] on input "פ" at bounding box center [707, 203] width 22 height 25
click at [629, 203] on input "ו" at bounding box center [631, 203] width 18 height 25
drag, startPoint x: 670, startPoint y: 391, endPoint x: 577, endPoint y: 395, distance: 92.9
click at [577, 395] on textarea "יעקב יוסף YAAKOV YOSEF לח' תשרי תשפ"ו" at bounding box center [620, 410] width 256 height 97
type textarea "יעקב יוסף YAAKOV YOSEF"
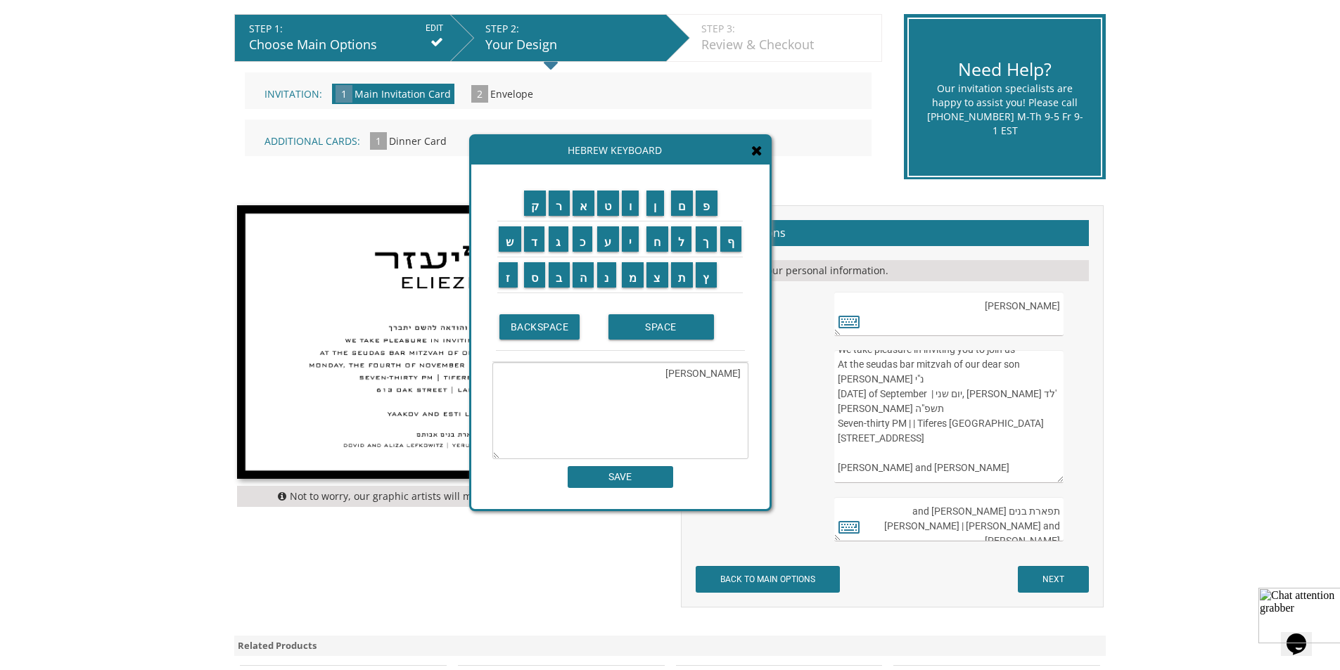
drag, startPoint x: 904, startPoint y: 406, endPoint x: 838, endPoint y: 411, distance: 65.6
click at [838, 411] on textarea "ברוב שבח והודאה להשם יתברך We take pleasure in inviting you to join us At the s…" at bounding box center [948, 416] width 229 height 133
paste textarea "ח' תשרי תשפ"ו"
click at [909, 410] on textarea "ברוב שבח והודאה להשם יתברך We take pleasure in inviting you to join us At the s…" at bounding box center [948, 416] width 229 height 133
click at [1031, 454] on textarea "ברוב שבח והודאה להשם יתברך We take pleasure in inviting you to join us At the s…" at bounding box center [948, 416] width 229 height 133
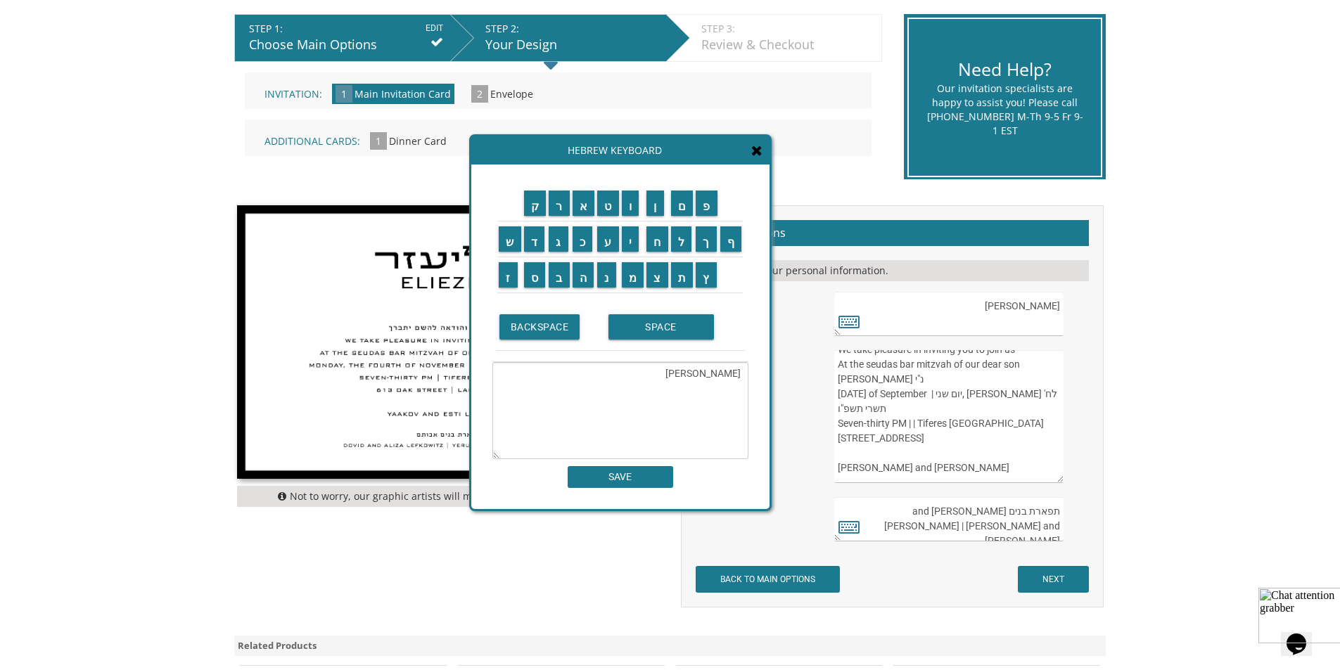
drag, startPoint x: 920, startPoint y: 425, endPoint x: 1066, endPoint y: 425, distance: 146.3
click at [1066, 425] on div "ברוב שבח והודאה להשם יתברך We take pleasure in inviting you to join us At the s…" at bounding box center [960, 416] width 252 height 133
click at [864, 431] on textarea "ברוב שבח והודאה להשם יתברך We take pleasure in inviting you to join us At the s…" at bounding box center [948, 416] width 229 height 133
drag, startPoint x: 918, startPoint y: 468, endPoint x: 772, endPoint y: 481, distance: 146.1
click at [772, 481] on div "Edit Main Text: ברוב שבח והודאה להשם יתברך We take pleasure in inviting you to …" at bounding box center [891, 416] width 409 height 133
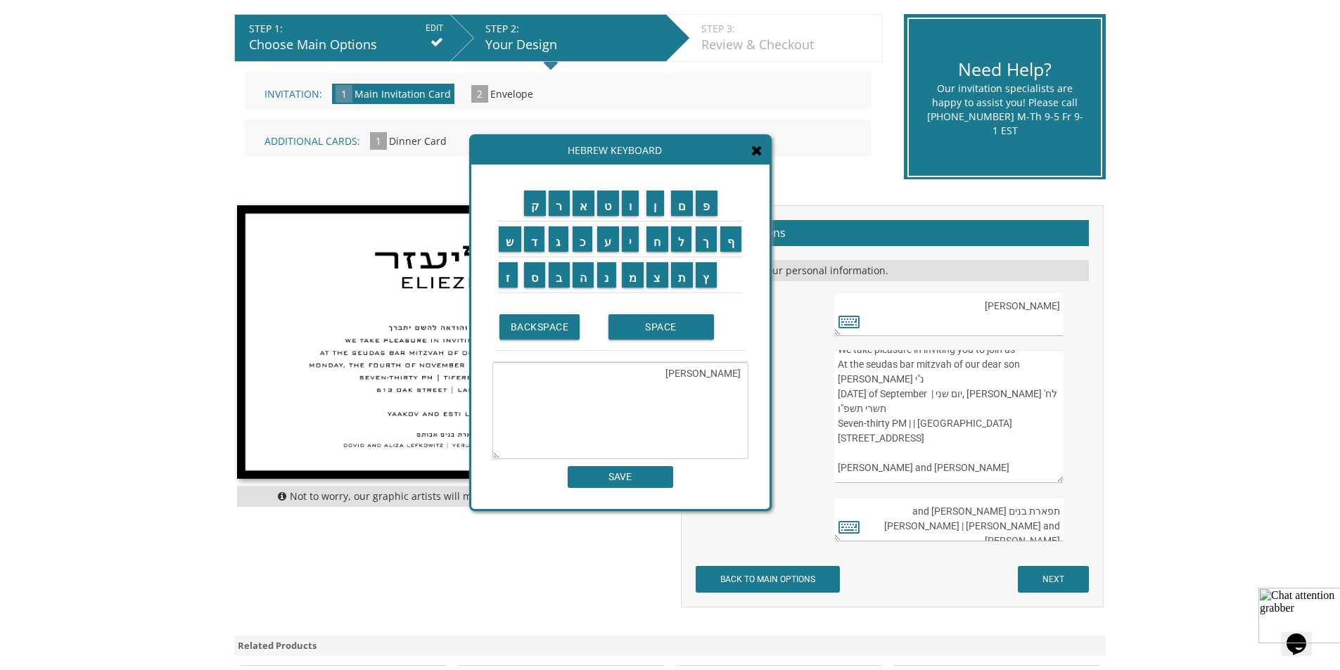
click at [893, 464] on textarea "ברוב שבח והודאה להשם יתברך We take pleasure in inviting you to join us At the s…" at bounding box center [948, 416] width 229 height 133
click at [985, 468] on textarea "ברוב שבח והודאה להשם יתברך We take pleasure in inviting you to join us At the s…" at bounding box center [948, 416] width 229 height 133
click at [1001, 467] on textarea "ברוב שבח והודאה להשם יתברך We take pleasure in inviting you to join us At the s…" at bounding box center [948, 416] width 229 height 133
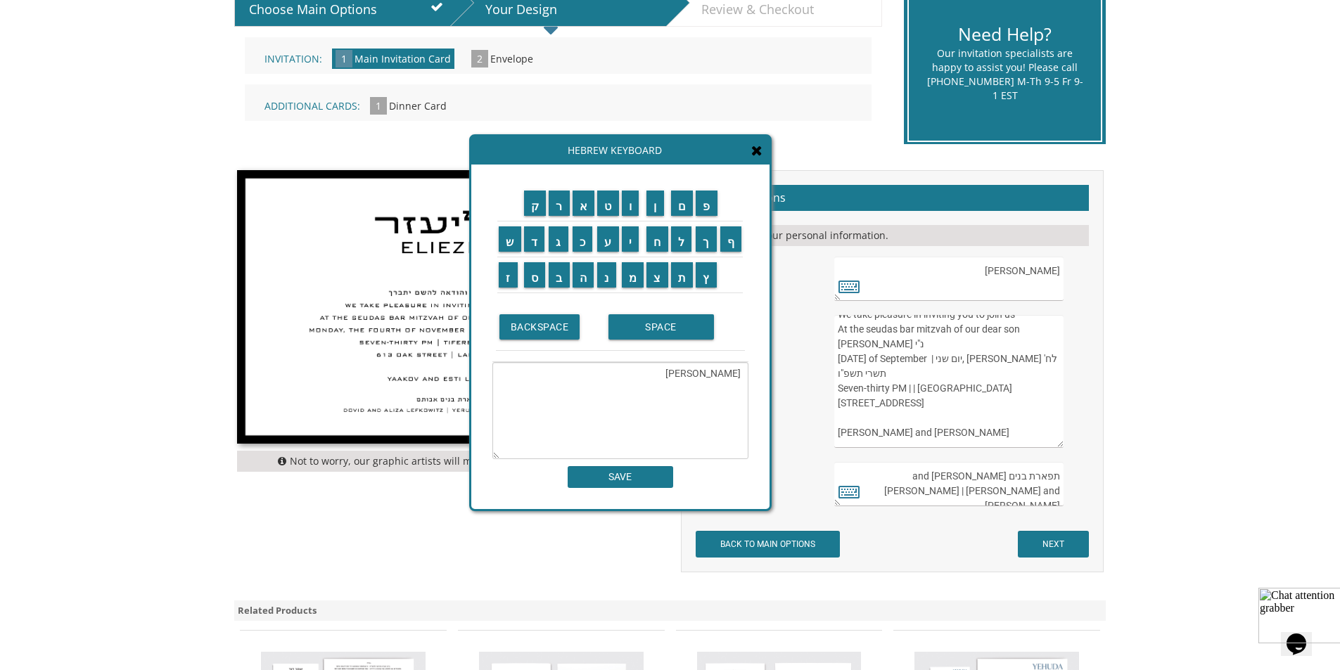
scroll to position [281, 0]
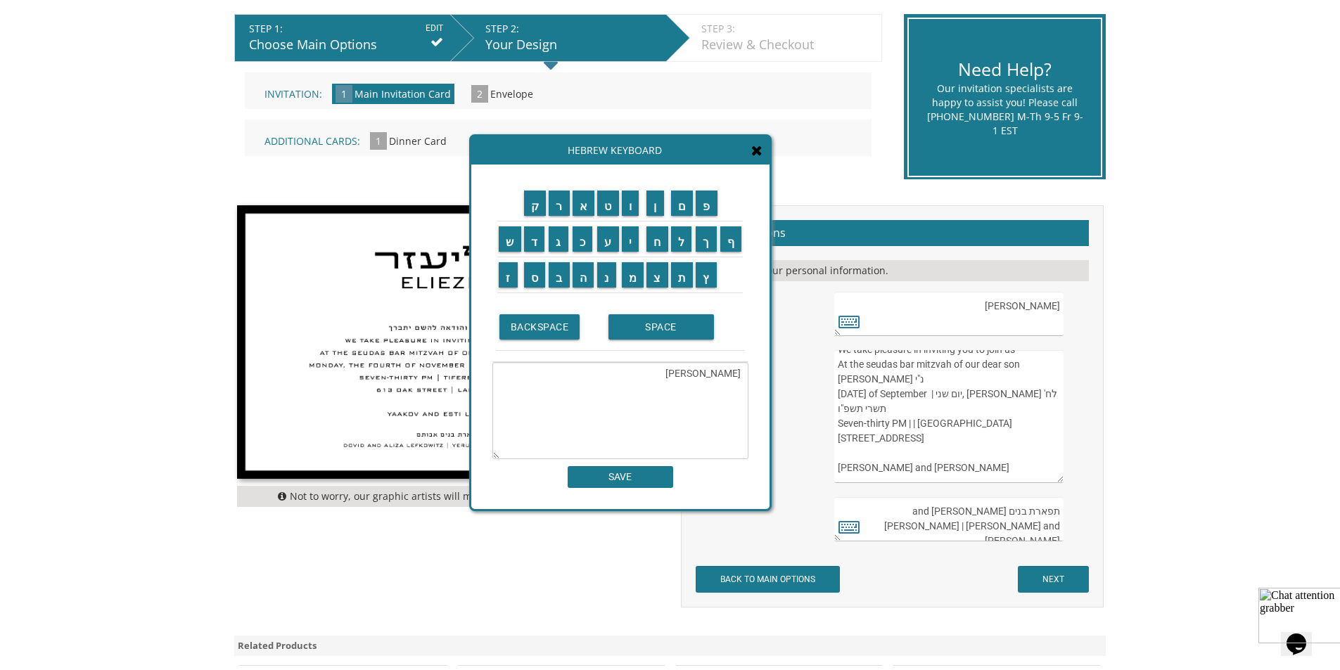
drag, startPoint x: 885, startPoint y: 368, endPoint x: 871, endPoint y: 424, distance: 58.2
click at [871, 424] on textarea "ברוב שבח והודאה להשם יתברך We take pleasure in inviting you to join us At the s…" at bounding box center [948, 416] width 229 height 133
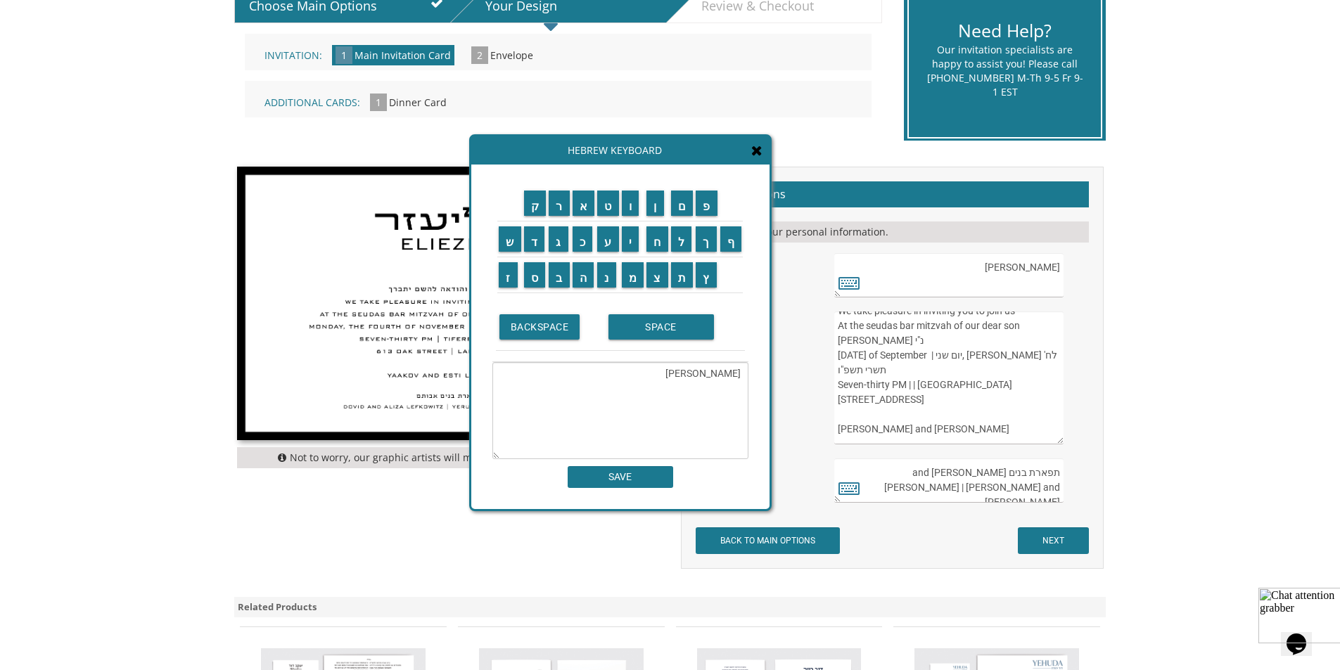
scroll to position [352, 0]
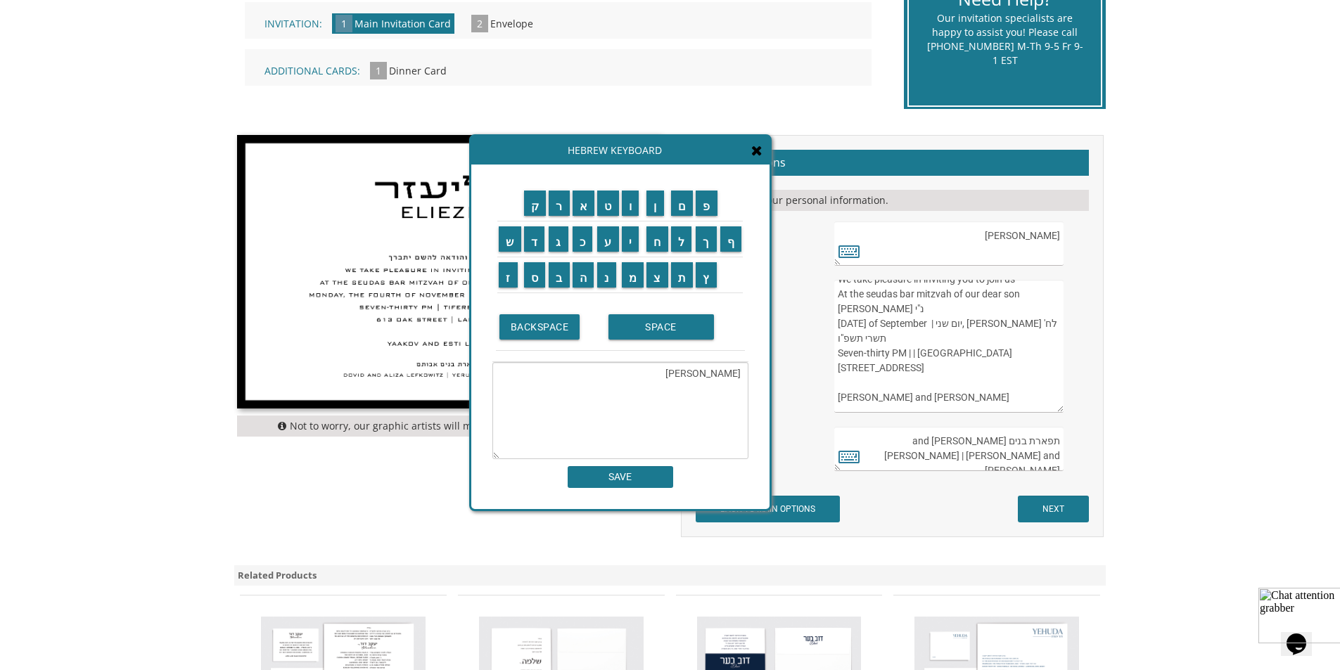
type textarea "ברוב שבח והודאה להשם יתברך We take pleasure in inviting you to join us At the s…"
click at [979, 459] on textarea "תפארת בנים אבותם Dovid and Aliza Lefkowitz | Yeruchem and Leah Cohen" at bounding box center [948, 449] width 229 height 44
drag, startPoint x: 968, startPoint y: 456, endPoint x: 897, endPoint y: 439, distance: 73.2
click at [897, 439] on textarea "תפארת בנים אבותם Dovid and Aliza Lefkowitz | Yeruchem and Leah Cohen" at bounding box center [948, 449] width 229 height 44
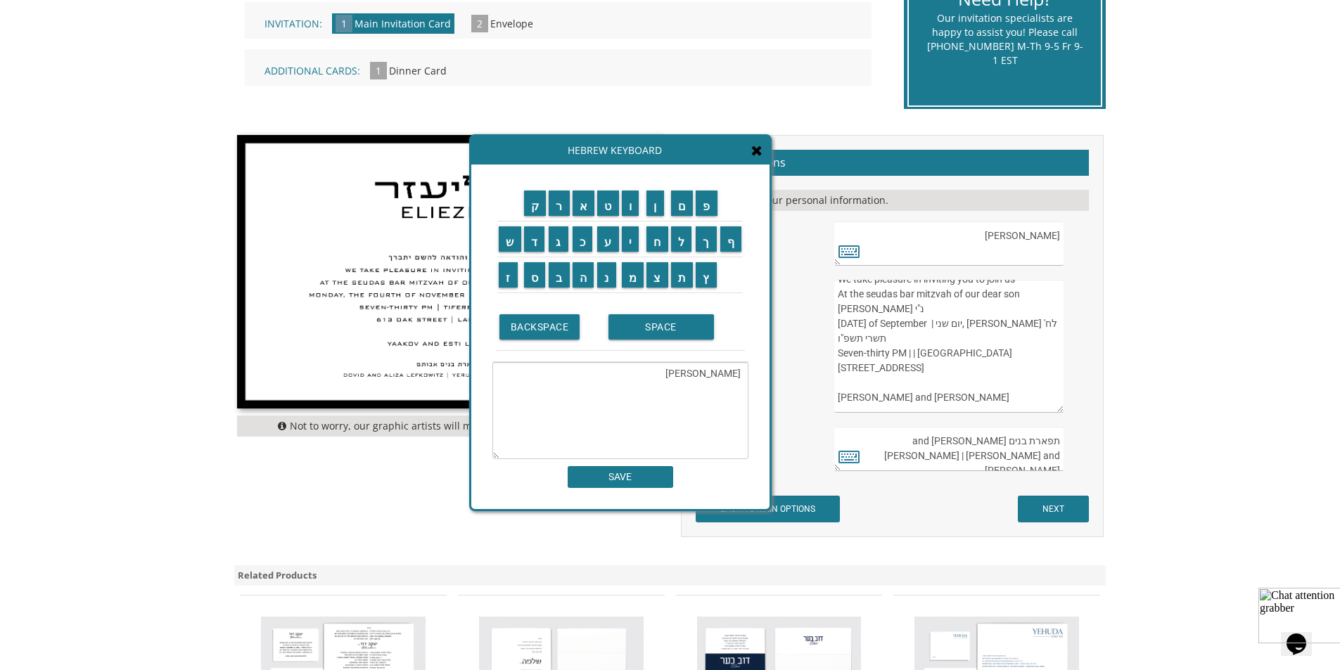
click at [1077, 456] on div "תפארת בנים אבותם Dovid and Aliza Lefkowitz | Yeruchem and Leah Cohen" at bounding box center [960, 449] width 252 height 44
drag, startPoint x: 966, startPoint y: 454, endPoint x: 948, endPoint y: 443, distance: 21.5
click at [948, 443] on textarea "תפארת בנים אבותם Dovid and Aliza Lefkowitz | Yeruchem and Leah Cohen" at bounding box center [948, 449] width 229 height 44
click at [963, 441] on textarea "תפארת בנים אבותם Dovid and Aliza Lefkowitz | Yeruchem and Leah Cohen" at bounding box center [948, 449] width 229 height 44
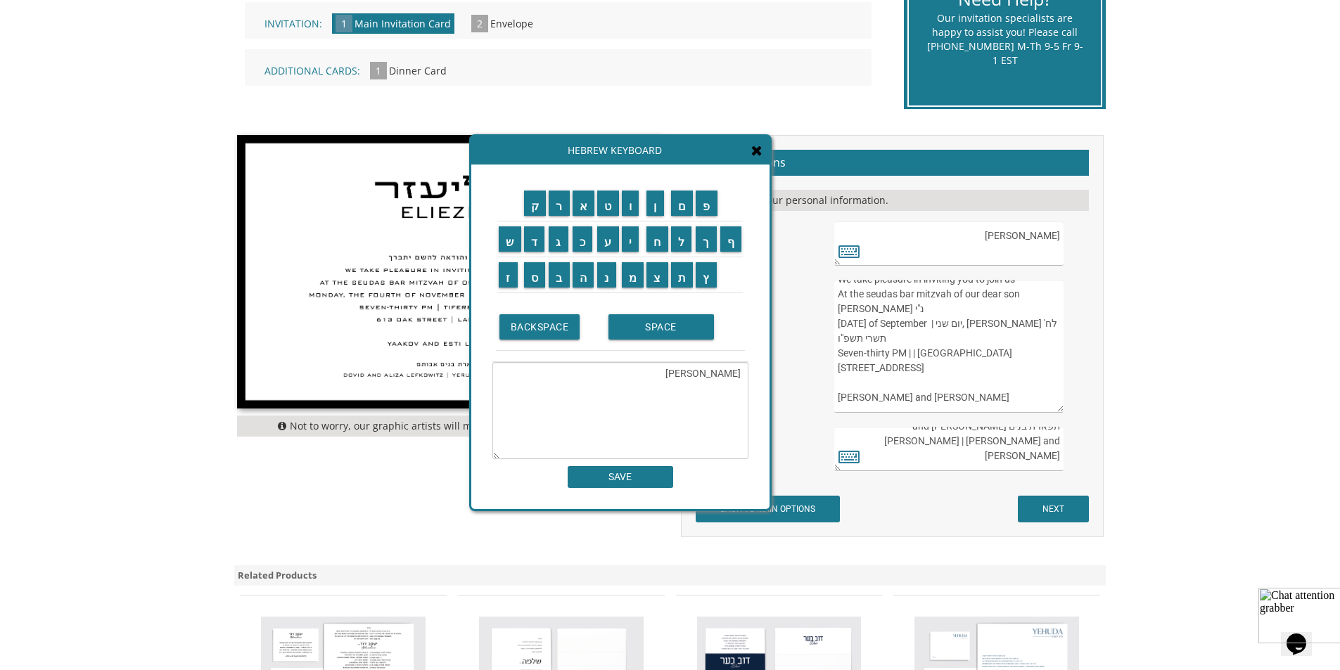
click at [969, 439] on textarea "תפארת בנים אבותם Dovid and Aliza Lefkowitz | Yeruchem and Leah Cohen" at bounding box center [948, 449] width 229 height 44
drag, startPoint x: 961, startPoint y: 439, endPoint x: 902, endPoint y: 439, distance: 59.8
click at [902, 439] on textarea "תפארת בנים אבותם Dovid and Aliza Lefkowitz | Yeruchem and Leah Cohen" at bounding box center [948, 449] width 229 height 44
click at [969, 455] on textarea "תפארת בנים אבותם Dovid and Aliza Lefkowitz | Yeruchem and Leah Cohen" at bounding box center [948, 449] width 229 height 44
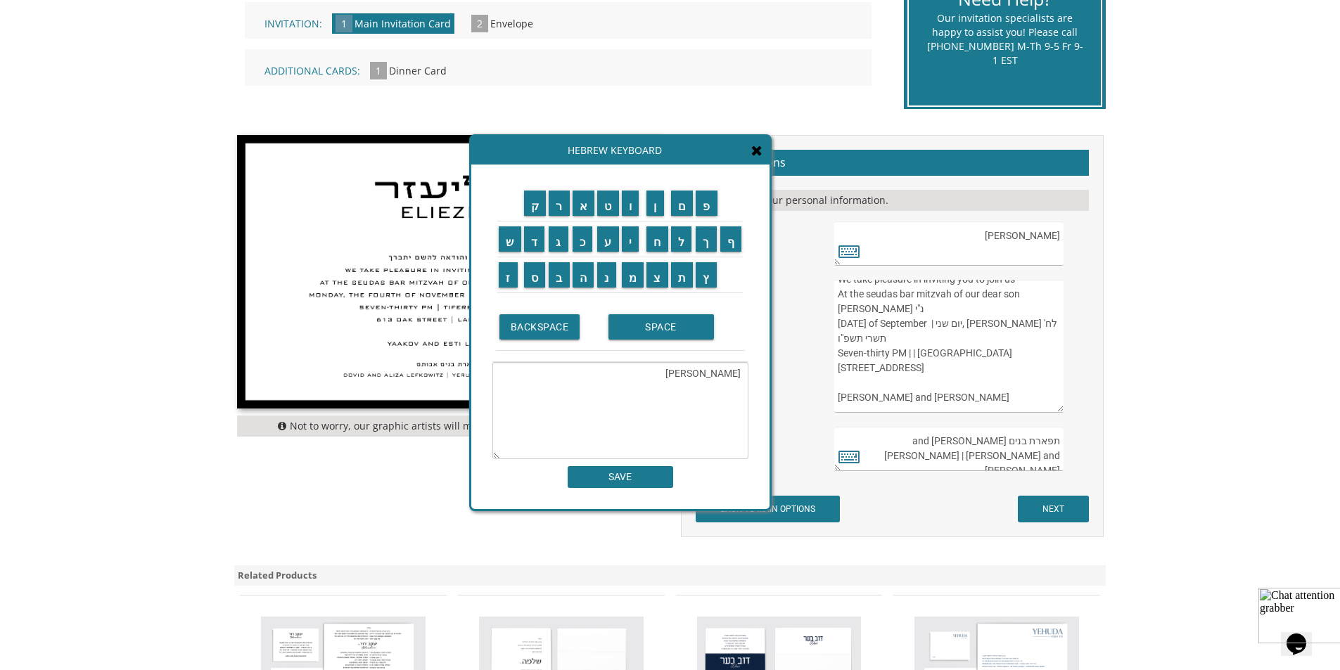
drag, startPoint x: 975, startPoint y: 456, endPoint x: 1094, endPoint y: 457, distance: 118.9
click at [1094, 457] on div "תפארת בנים אבותם Dovid and Aliza Lefkowitz | Yeruchem and Leah Cohen" at bounding box center [960, 449] width 273 height 44
drag, startPoint x: 1031, startPoint y: 455, endPoint x: 1105, endPoint y: 452, distance: 73.9
click at [1105, 452] on div "Customizations Please fill in your personal information. Edit Name: NEXT" at bounding box center [892, 336] width 444 height 403
type textarea "תפארת בנים אבותם Zev and Naomi Compton | Debbie Horowitz"
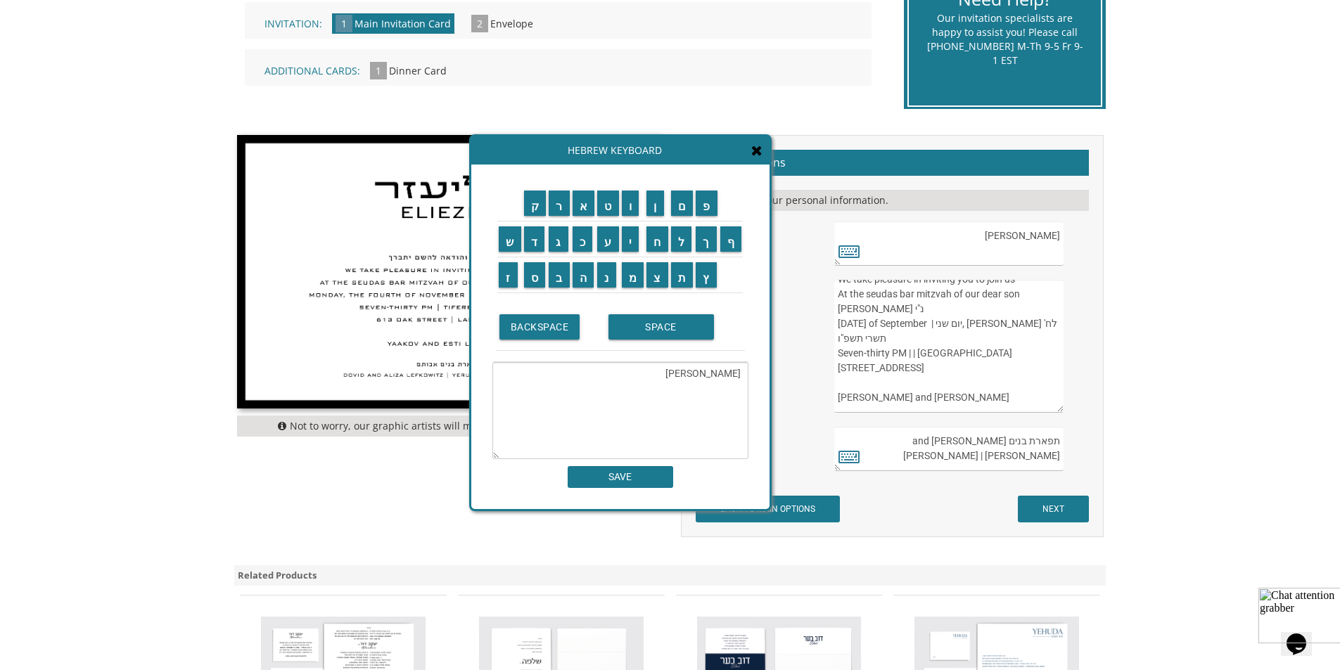
click at [918, 486] on form "Customizations Please fill in your personal information. Edit Name: אליעזר Elie…" at bounding box center [892, 336] width 393 height 373
click at [795, 495] on form "Customizations Please fill in your personal information. Edit Name: אליעזר Elie…" at bounding box center [892, 336] width 393 height 373
click at [634, 483] on input "SAVE" at bounding box center [620, 477] width 105 height 22
type textarea "יעקב יוסף YAAKOV YOSEF"
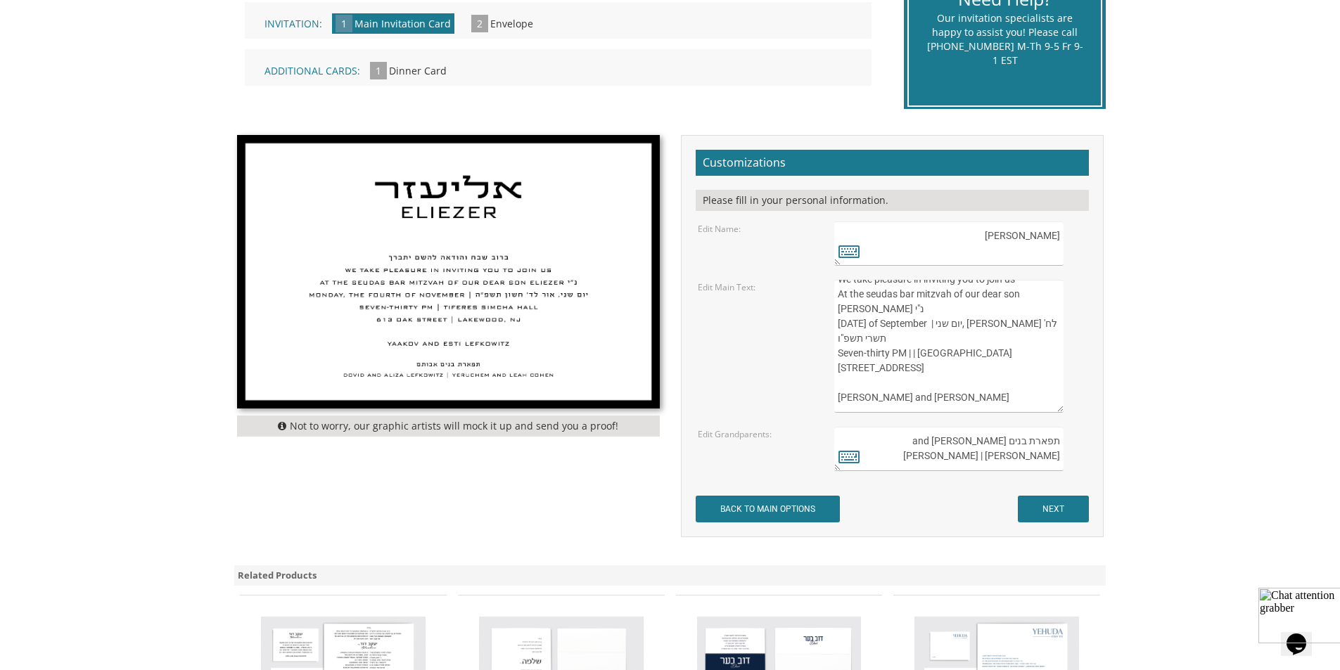
click at [952, 371] on textarea "ברוב שבח והודאה להשם יתברך We take pleasure in inviting you to join us At the s…" at bounding box center [948, 346] width 229 height 133
click at [754, 503] on input "BACK TO MAIN OPTIONS" at bounding box center [768, 509] width 144 height 27
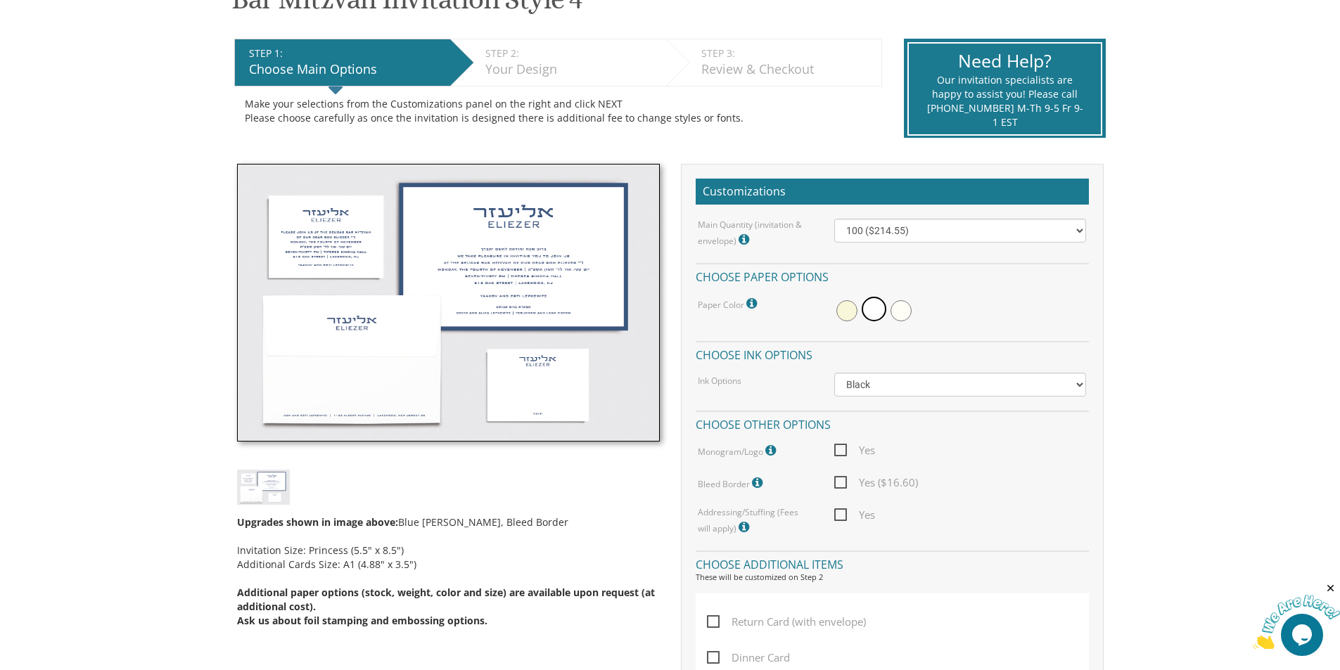
scroll to position [281, 0]
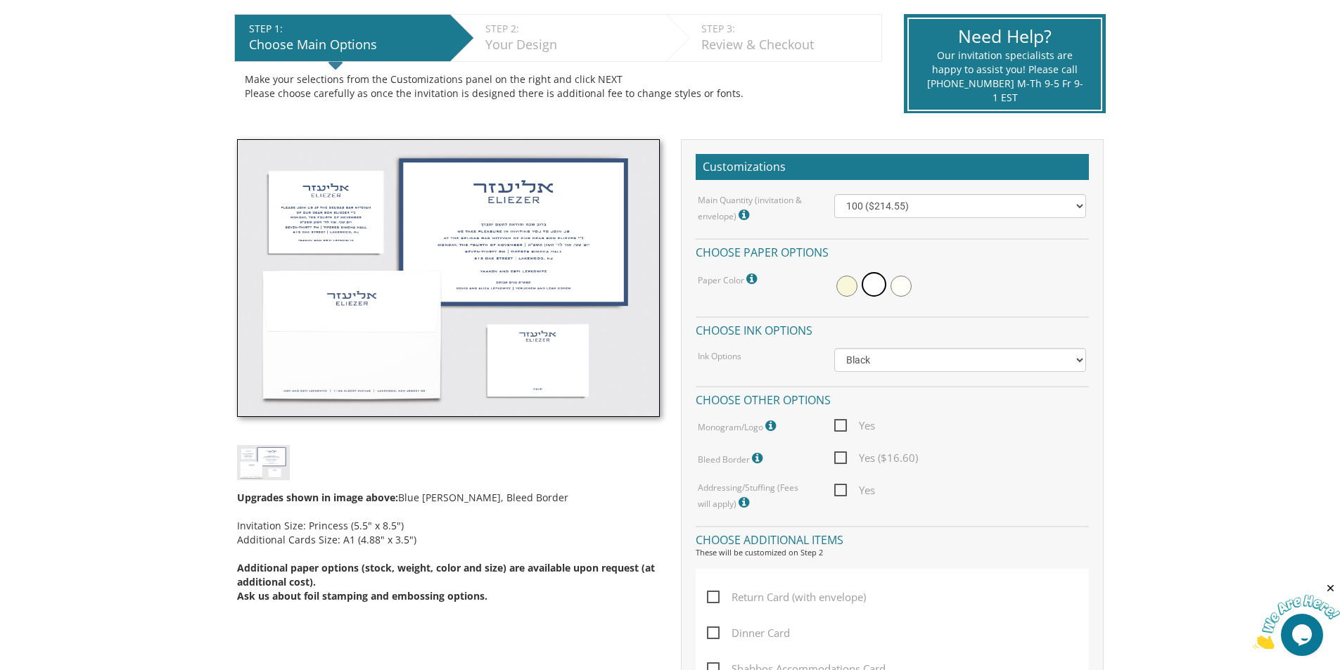
click at [843, 459] on span "Yes ($16.60)" at bounding box center [876, 458] width 84 height 18
click at [843, 459] on input "Yes ($16.60)" at bounding box center [838, 456] width 9 height 9
checkbox input "true"
click at [949, 366] on select "Black Colored Ink ($65.00) Black + One Color ($100.00) Two Colors ($137.95)" at bounding box center [960, 360] width 252 height 24
select select "Standard"
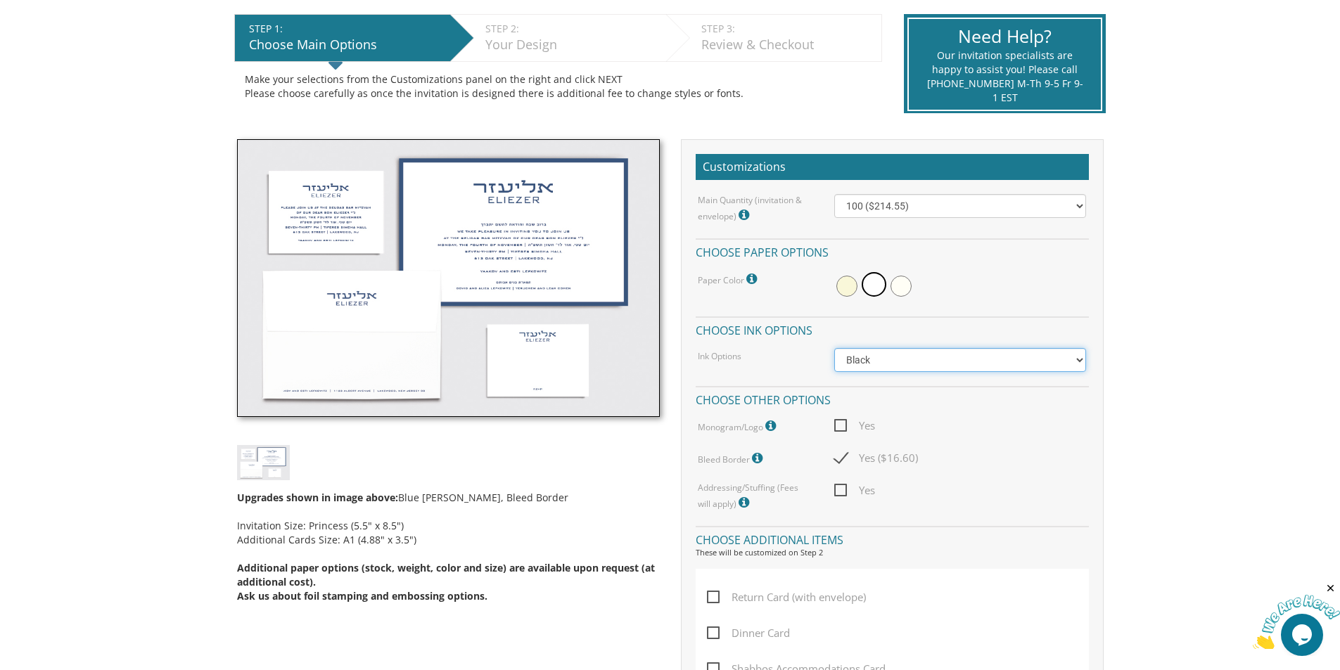
click at [834, 348] on select "Black Colored Ink ($65.00) Black + One Color ($100.00) Two Colors ($137.95)" at bounding box center [960, 360] width 252 height 24
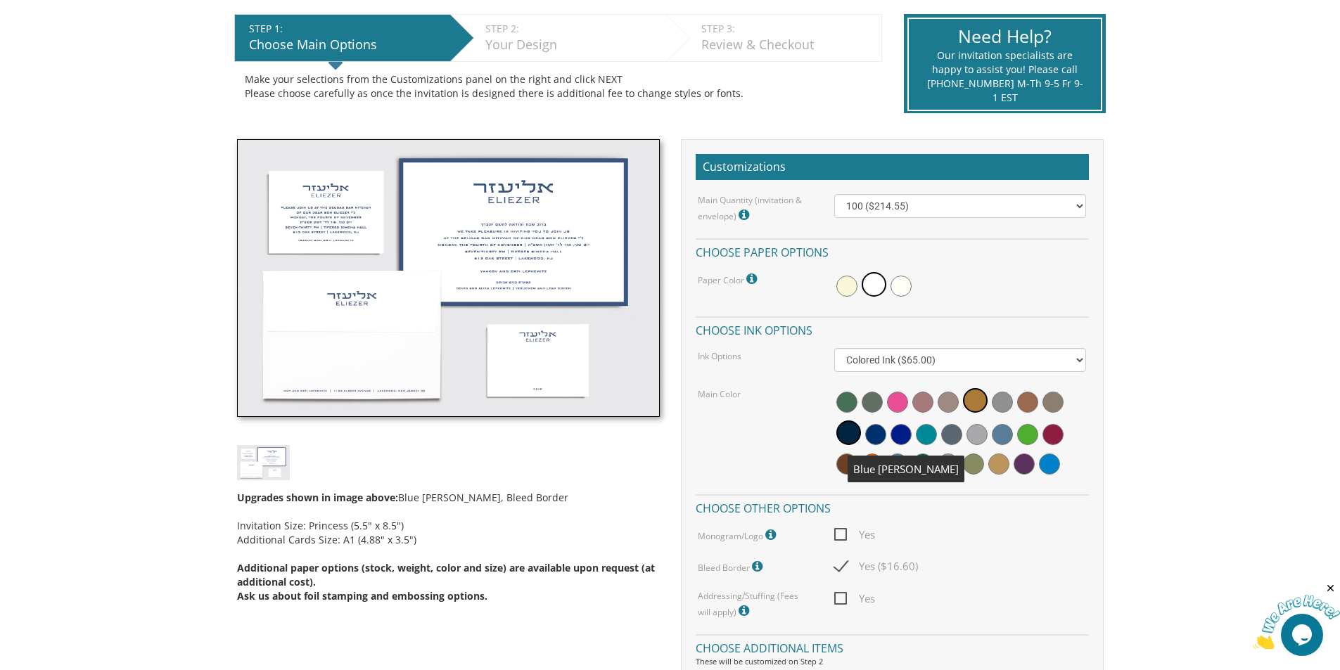
click at [876, 425] on span at bounding box center [875, 434] width 21 height 21
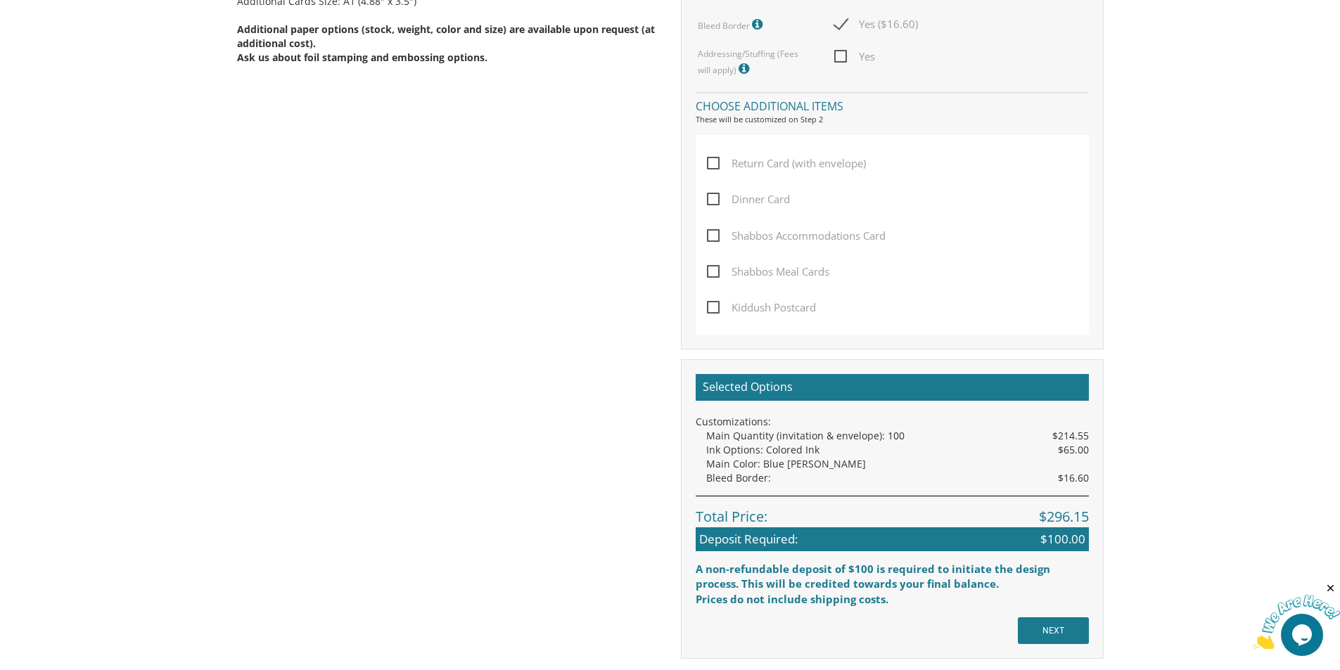
scroll to position [774, 0]
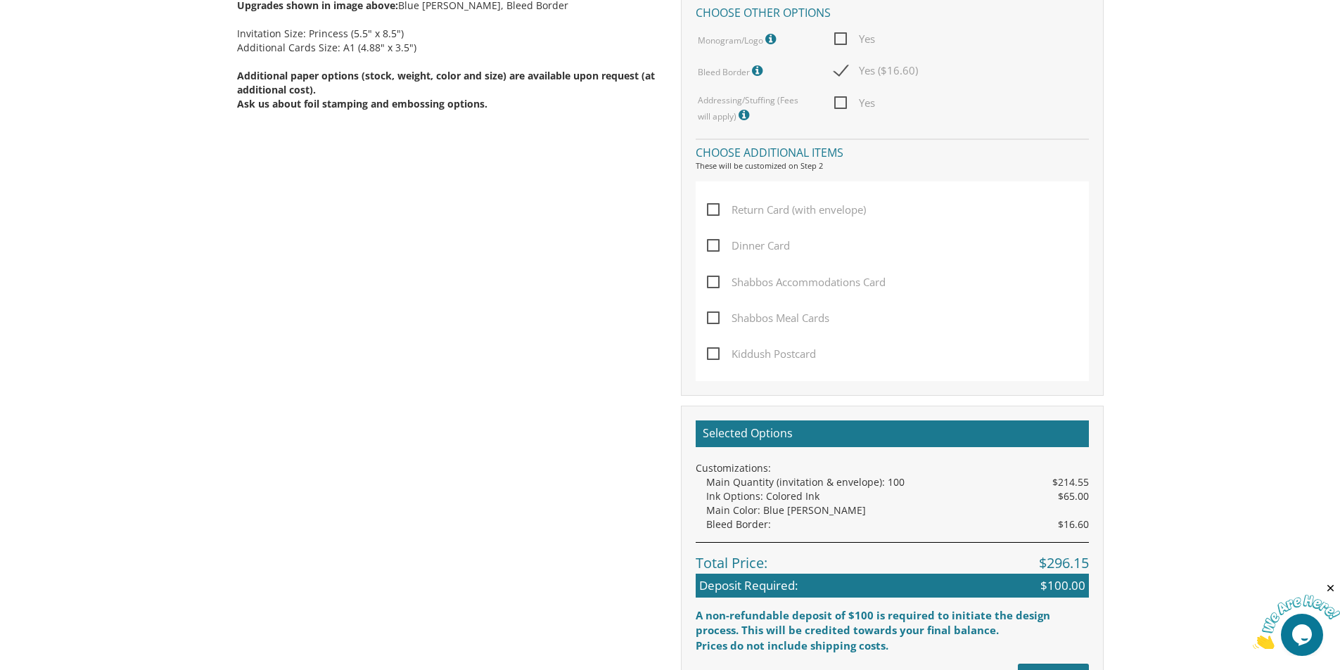
click at [734, 349] on span "Kiddush Postcard" at bounding box center [761, 354] width 109 height 18
click at [716, 349] on input "Kiddush Postcard" at bounding box center [711, 352] width 9 height 9
checkbox input "true"
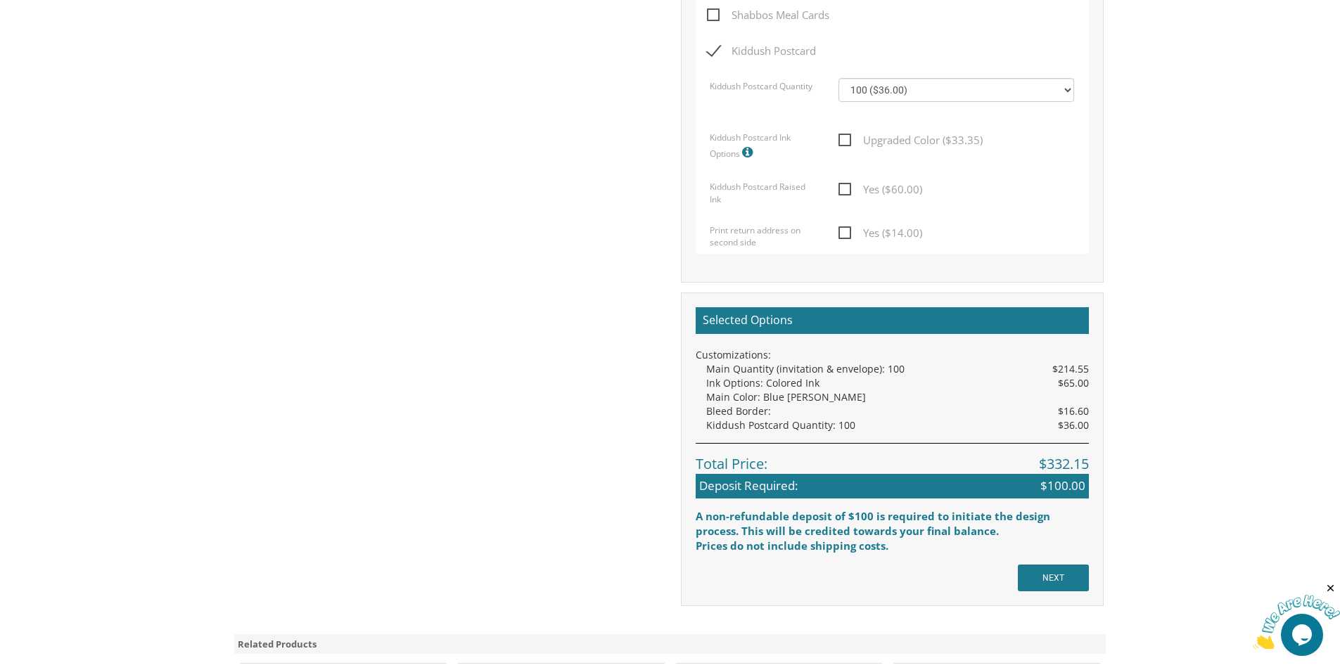
scroll to position [1266, 0]
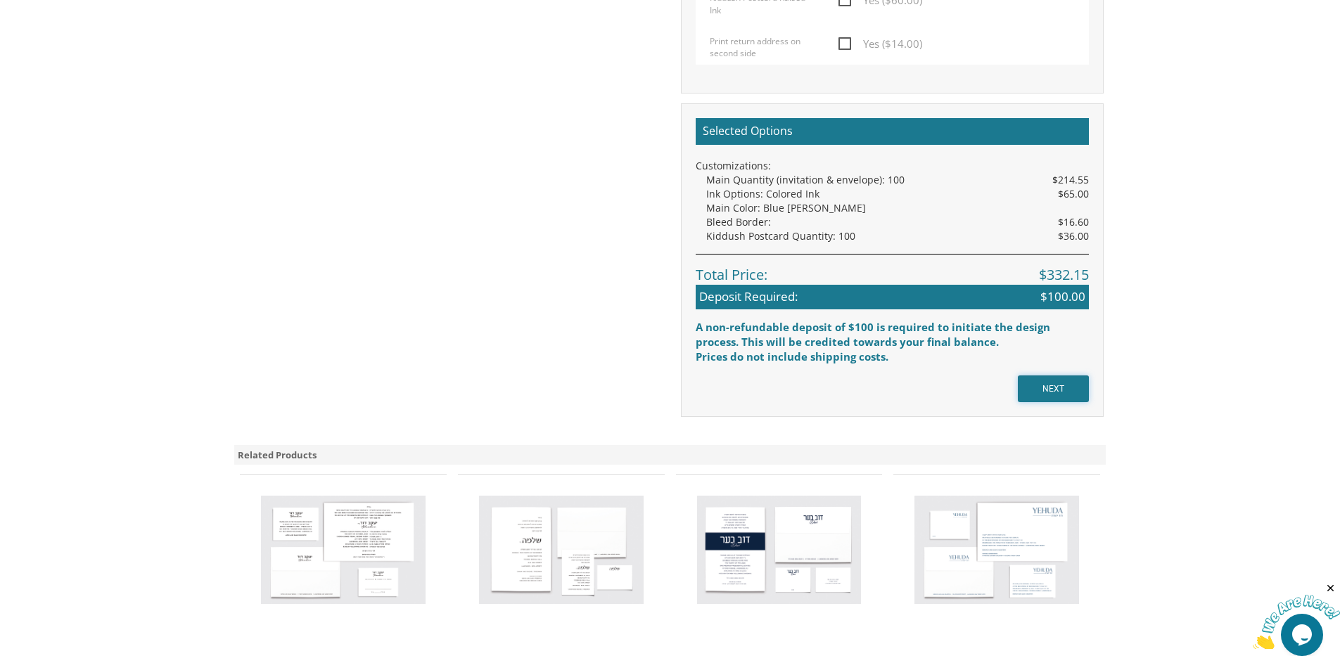
click at [1057, 385] on input "NEXT" at bounding box center [1053, 389] width 71 height 27
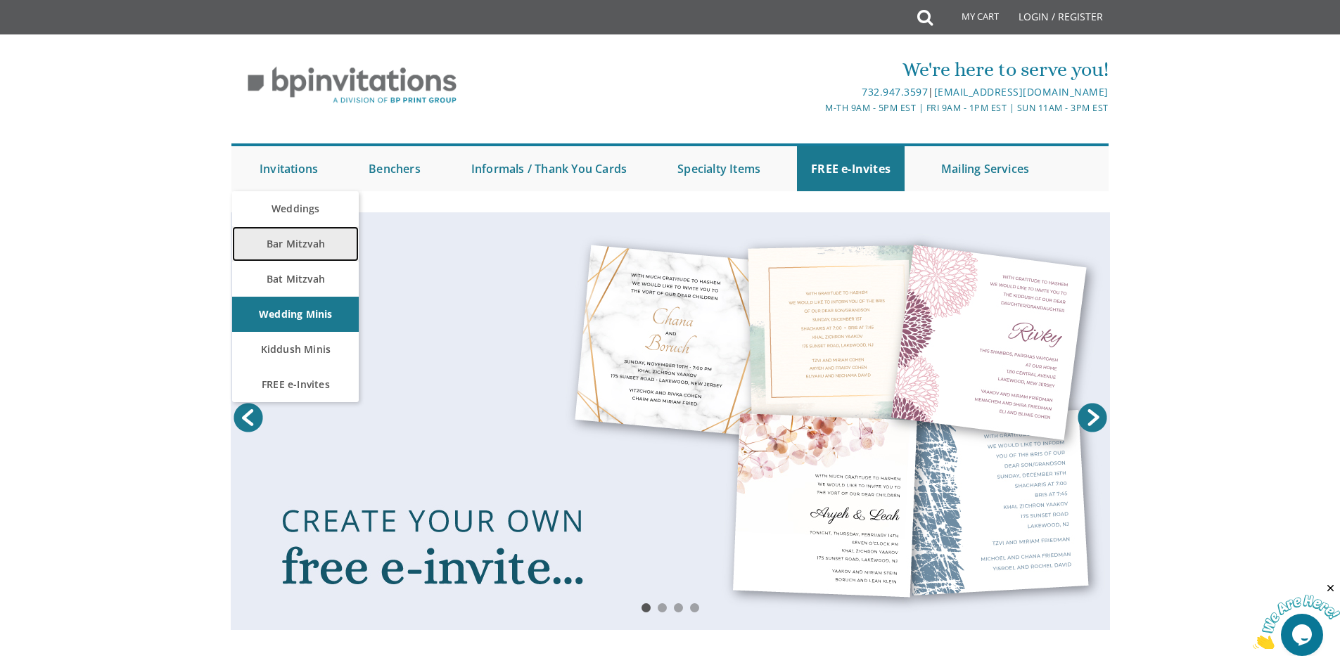
click at [316, 238] on link "Bar Mitzvah" at bounding box center [295, 243] width 127 height 35
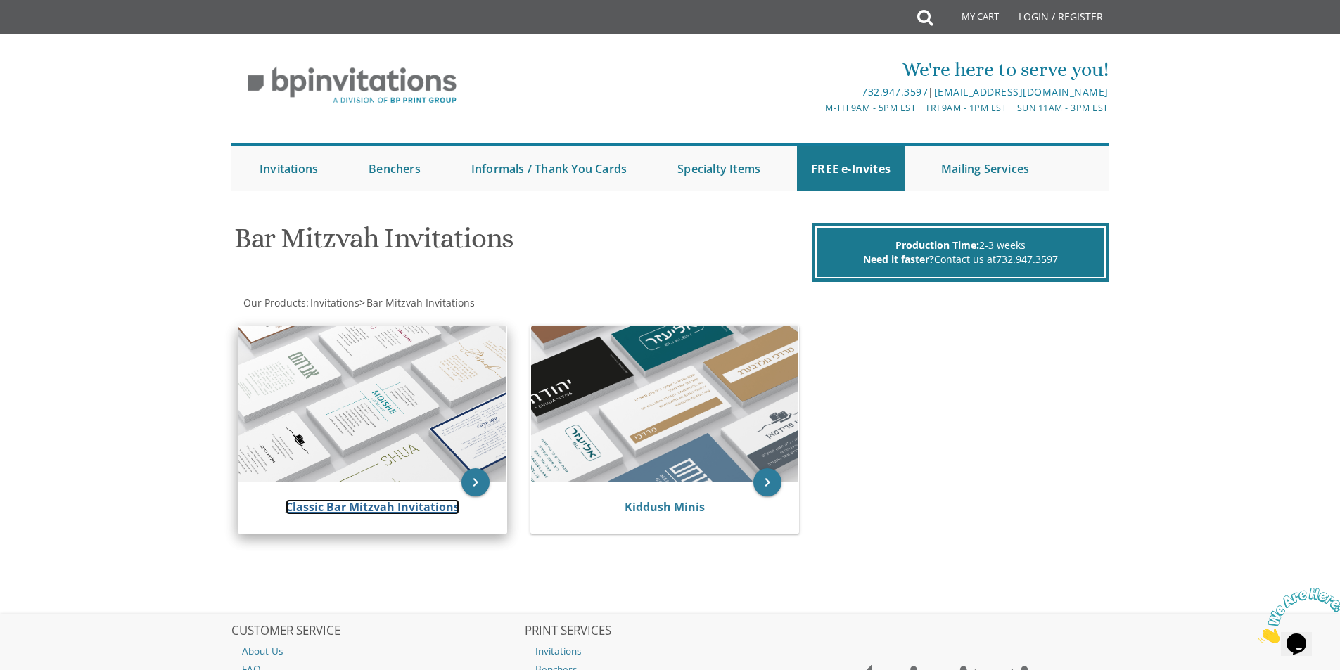
click at [370, 504] on link "Classic Bar Mitzvah Invitations" at bounding box center [373, 506] width 174 height 15
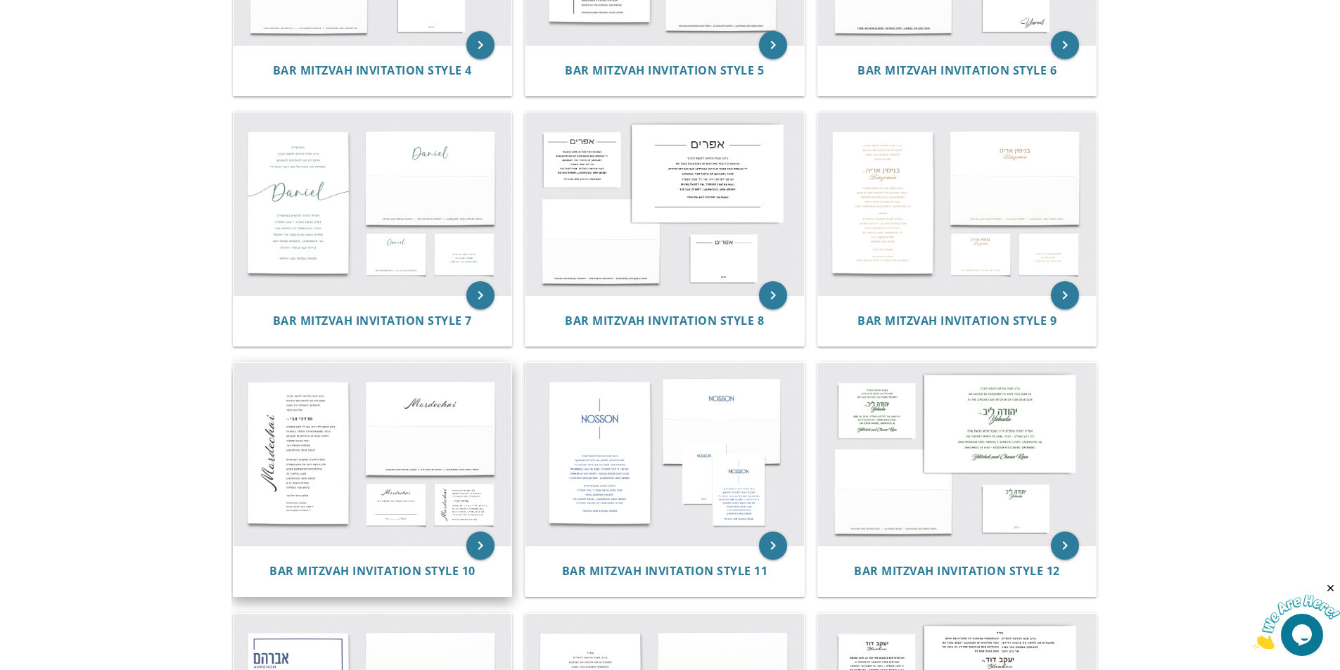
scroll to position [703, 0]
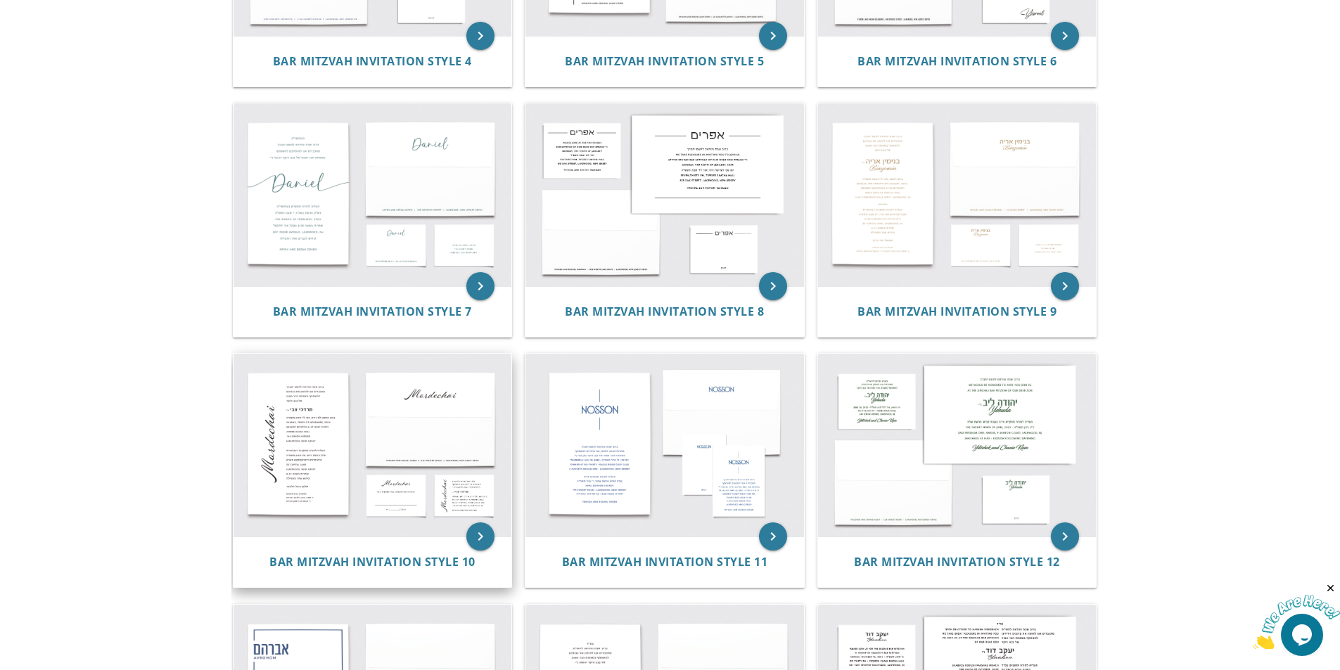
click at [343, 487] on img at bounding box center [372, 445] width 279 height 183
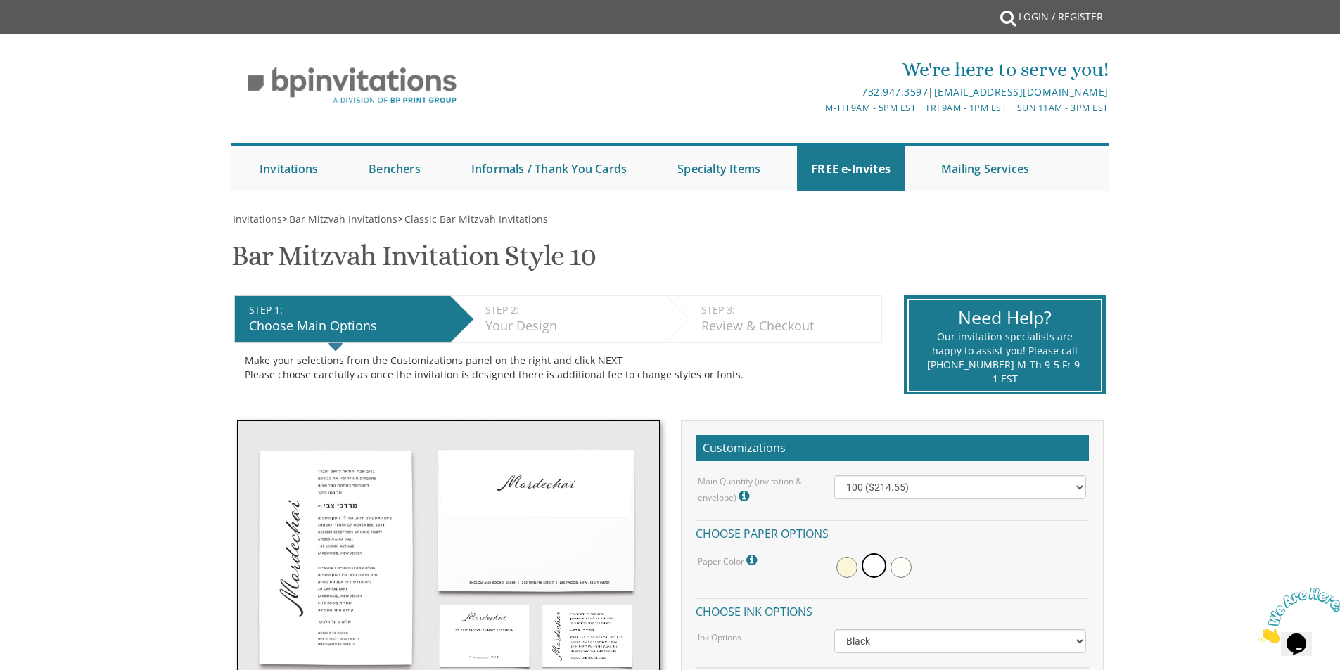
click at [331, 509] on img at bounding box center [448, 560] width 423 height 279
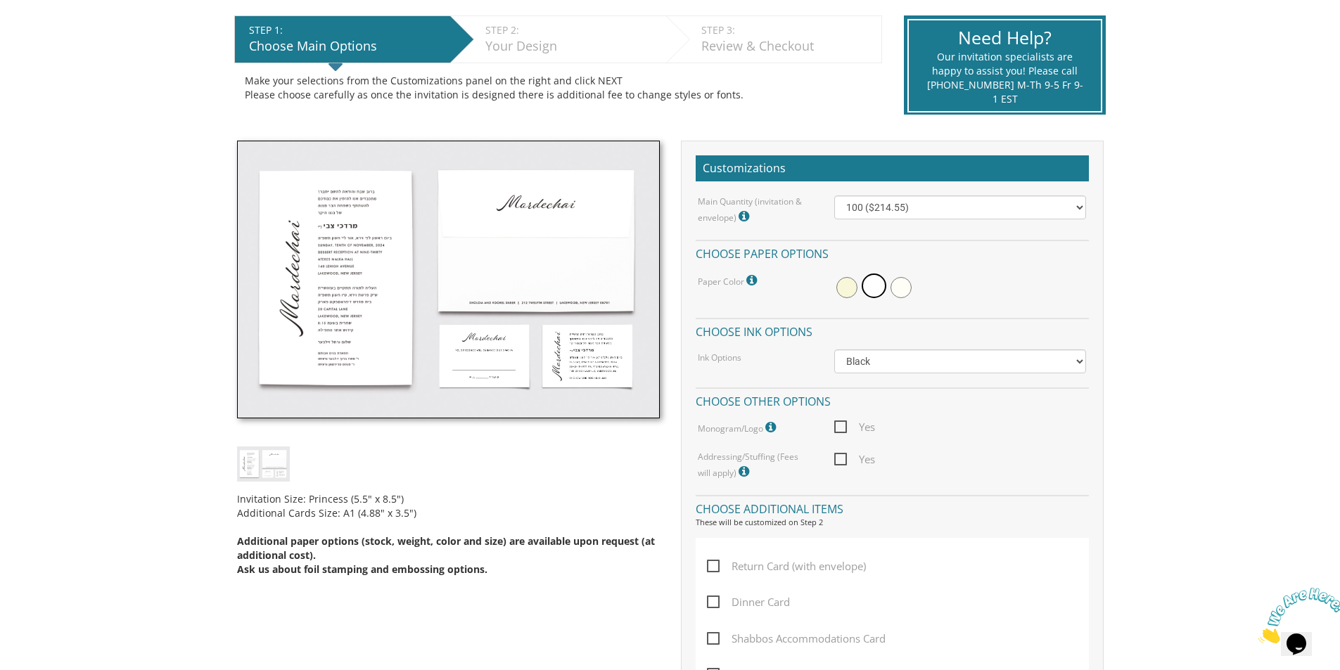
scroll to position [281, 0]
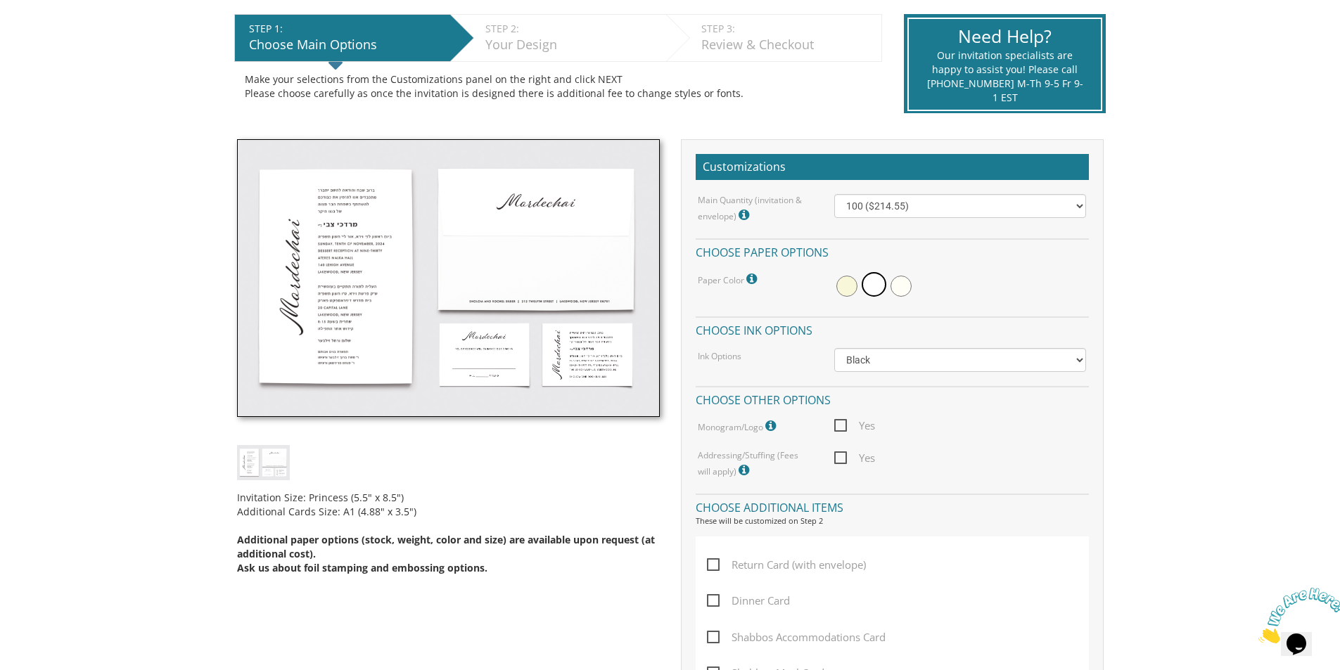
click at [324, 361] on img at bounding box center [448, 278] width 423 height 279
click at [268, 473] on img at bounding box center [263, 462] width 53 height 34
click at [336, 35] on div "STEP 1: EDIT" at bounding box center [346, 29] width 194 height 14
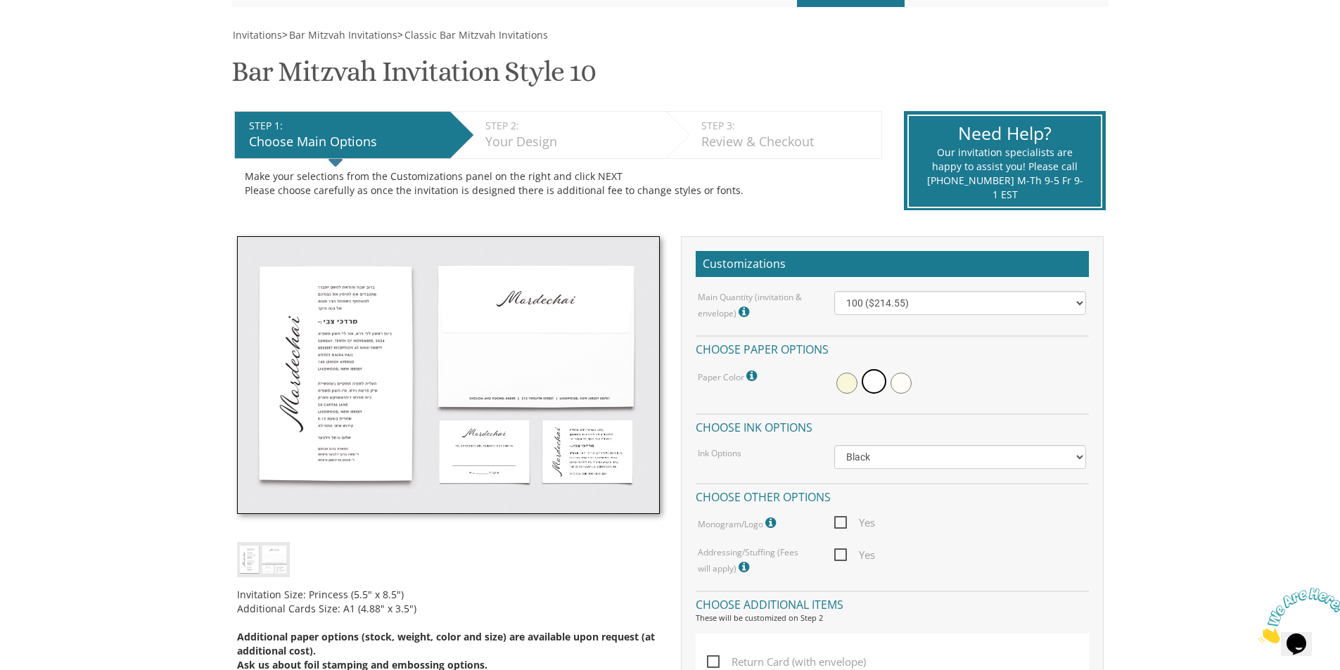
scroll to position [141, 0]
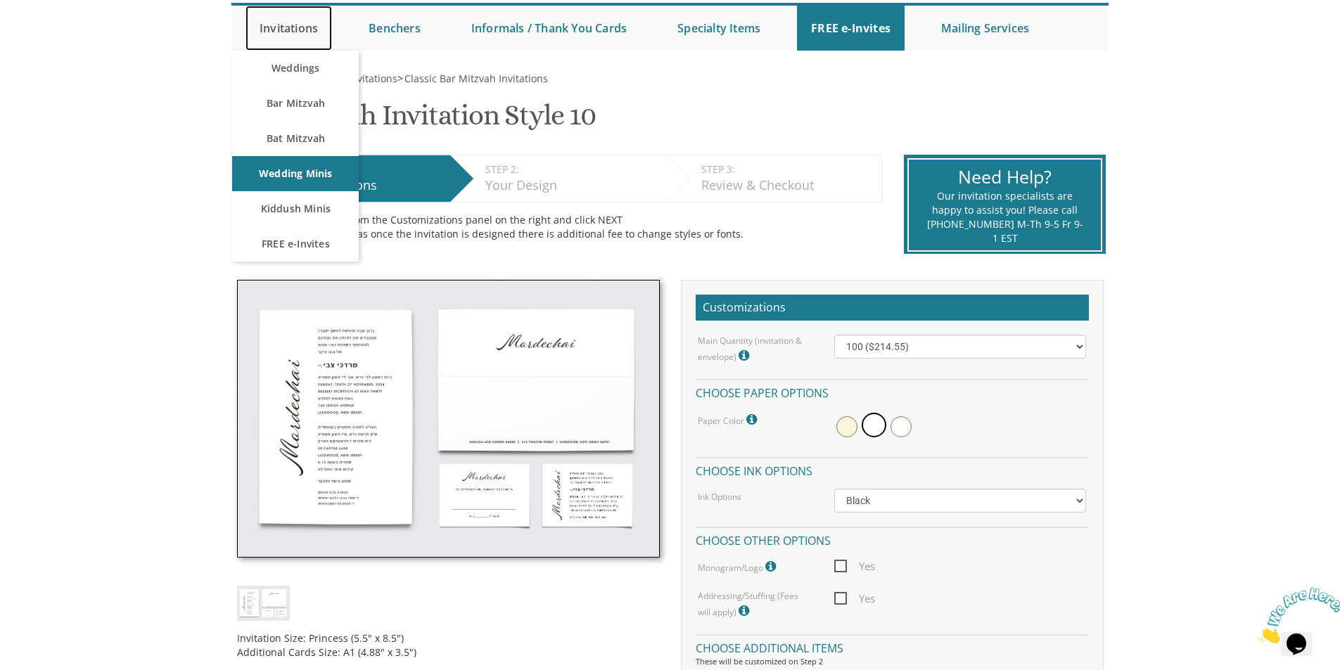
click at [262, 23] on link "Invitations" at bounding box center [288, 28] width 87 height 45
click at [314, 32] on link "Invitations" at bounding box center [288, 28] width 87 height 45
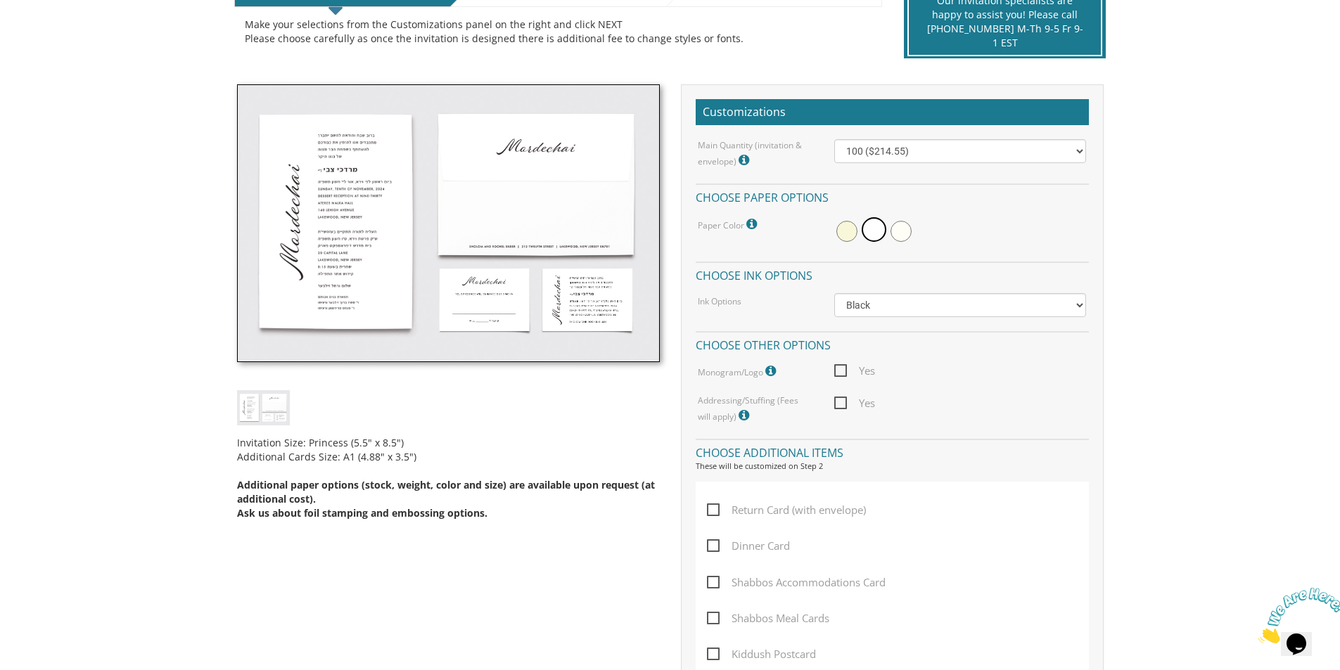
scroll to position [281, 0]
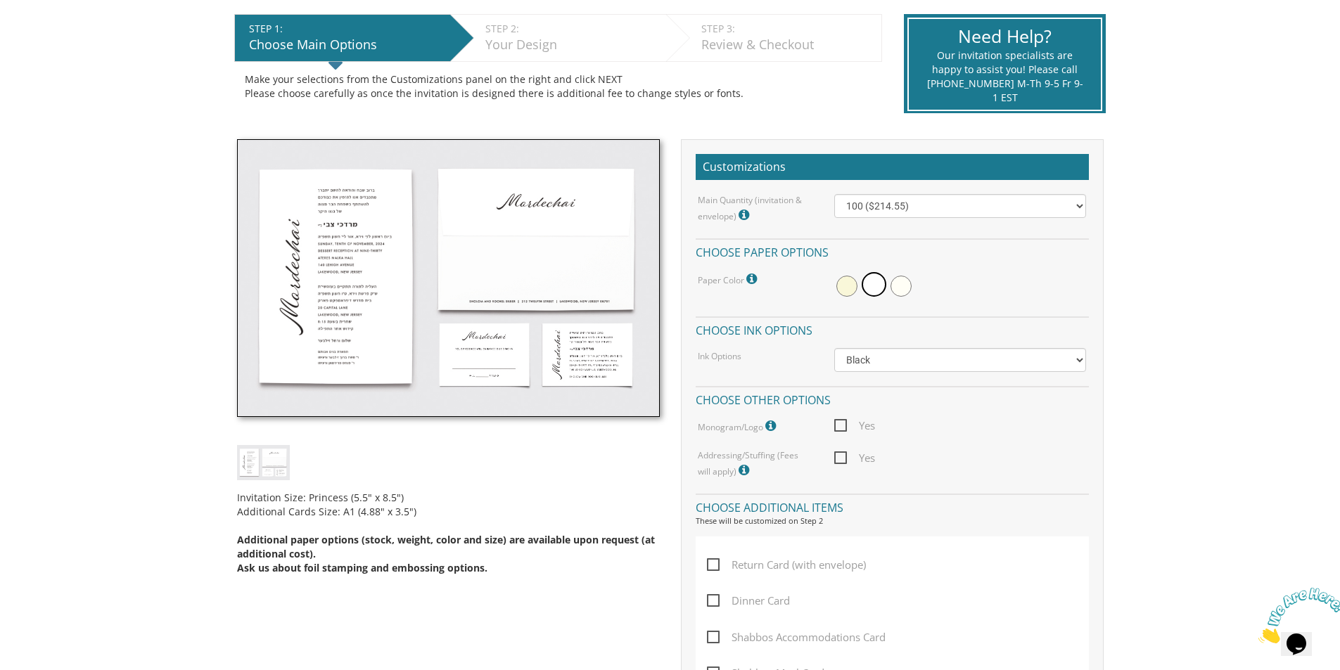
click at [415, 34] on div "STEP 1: EDIT" at bounding box center [346, 29] width 194 height 14
click at [347, 91] on div "Make your selections from the Customizations panel on the right and click NEXT …" at bounding box center [558, 86] width 627 height 28
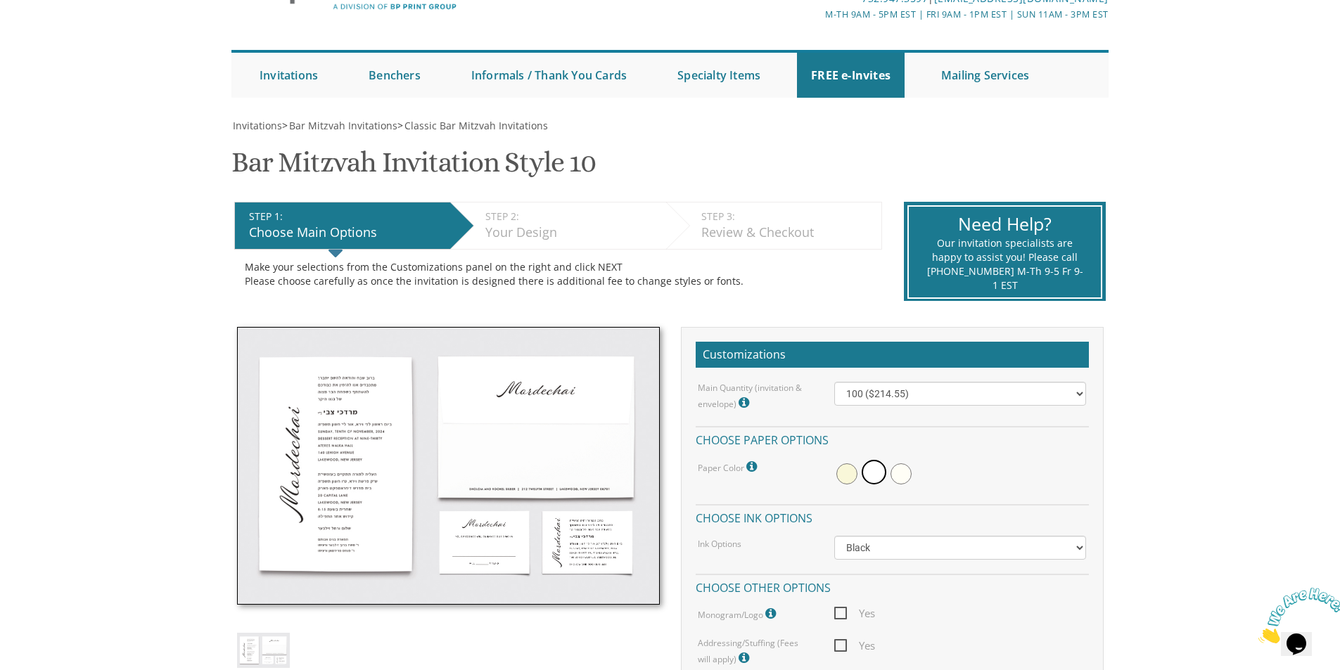
scroll to position [0, 0]
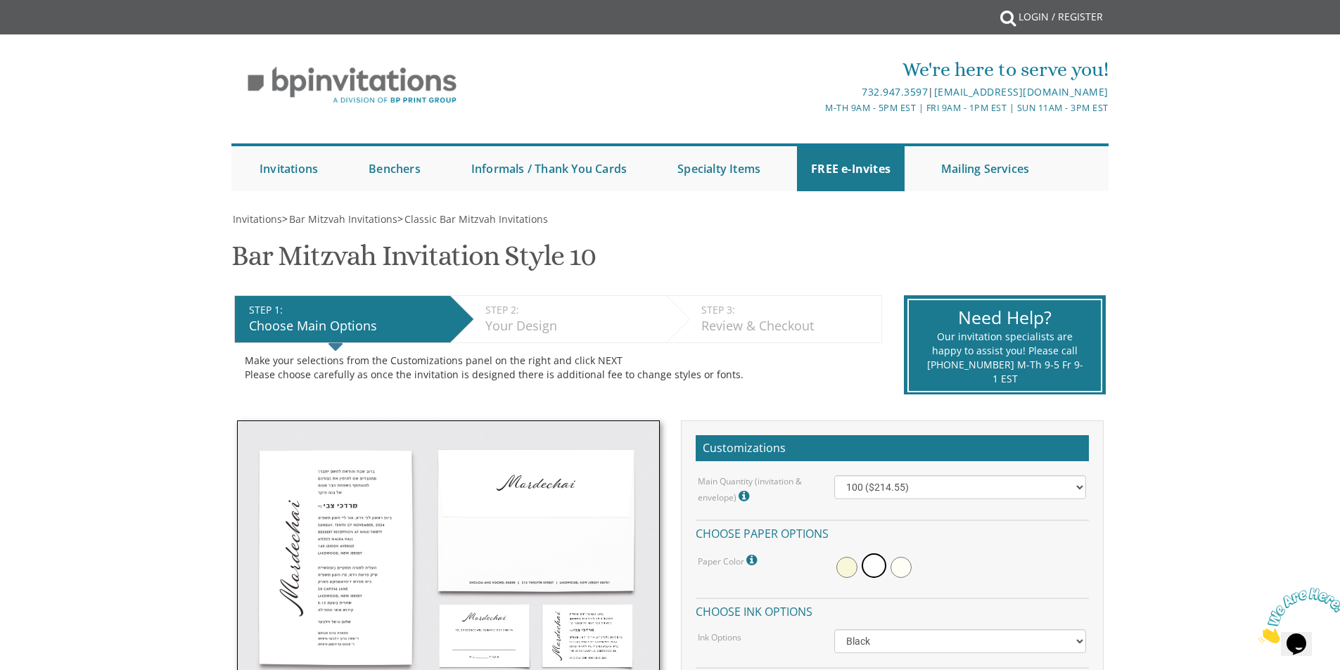
click at [576, 501] on img at bounding box center [448, 560] width 423 height 279
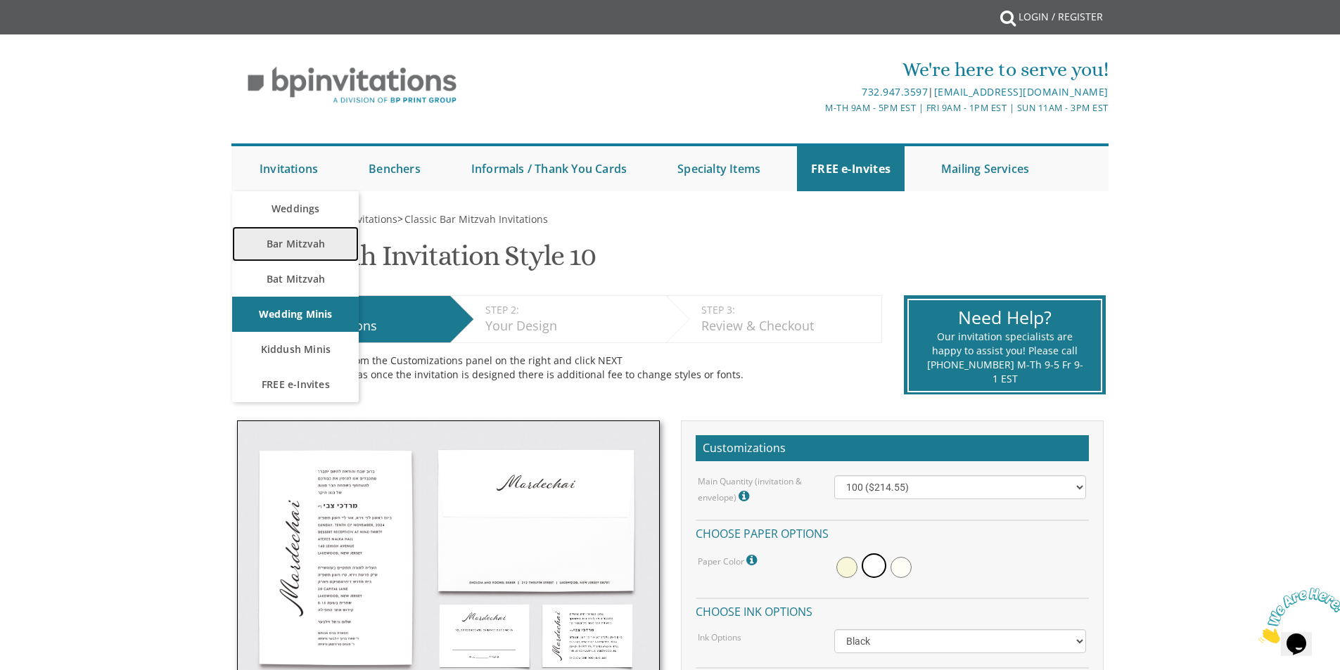
click at [295, 237] on link "Bar Mitzvah" at bounding box center [295, 243] width 127 height 35
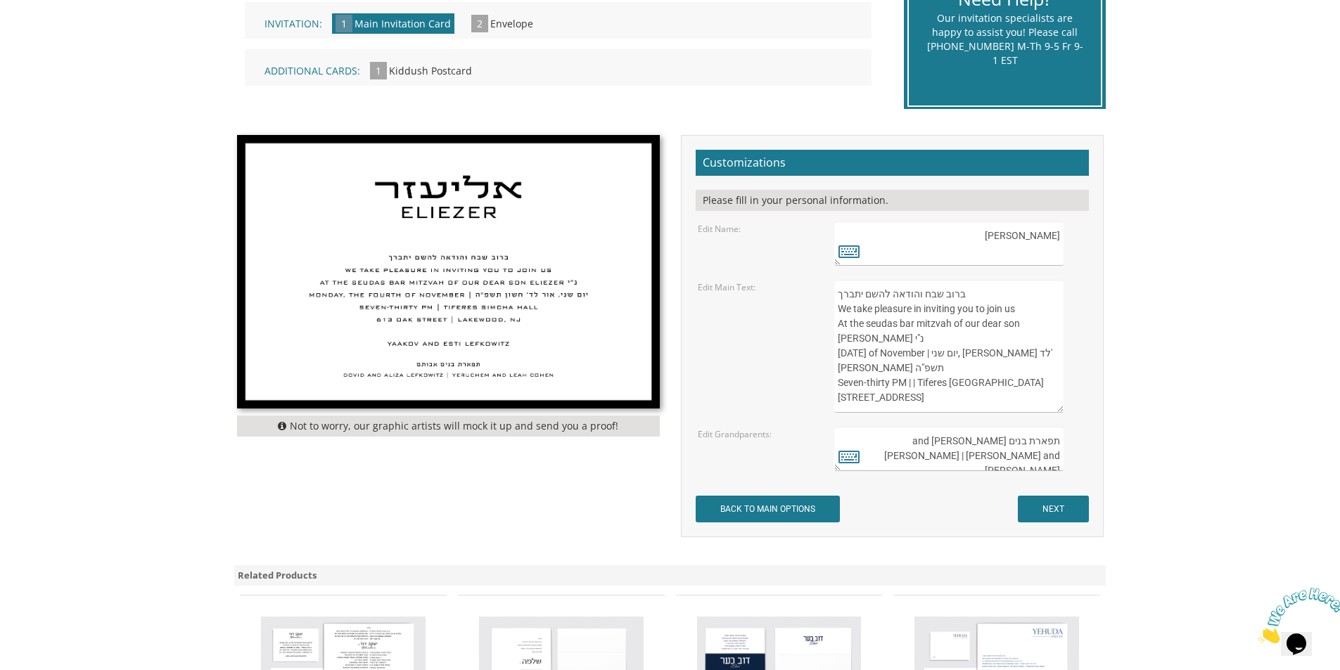
drag, startPoint x: 921, startPoint y: 292, endPoint x: 810, endPoint y: 378, distance: 140.3
click at [810, 378] on div "Edit Main Text: ברוב שבח והודאה להשם יתברך We take pleasure in inviting you to …" at bounding box center [891, 346] width 409 height 133
click at [897, 345] on textarea "ברוב שבח והודאה להשם יתברך We take pleasure in inviting you to join us At the s…" at bounding box center [948, 346] width 229 height 133
drag, startPoint x: 840, startPoint y: 295, endPoint x: 1037, endPoint y: 427, distance: 237.4
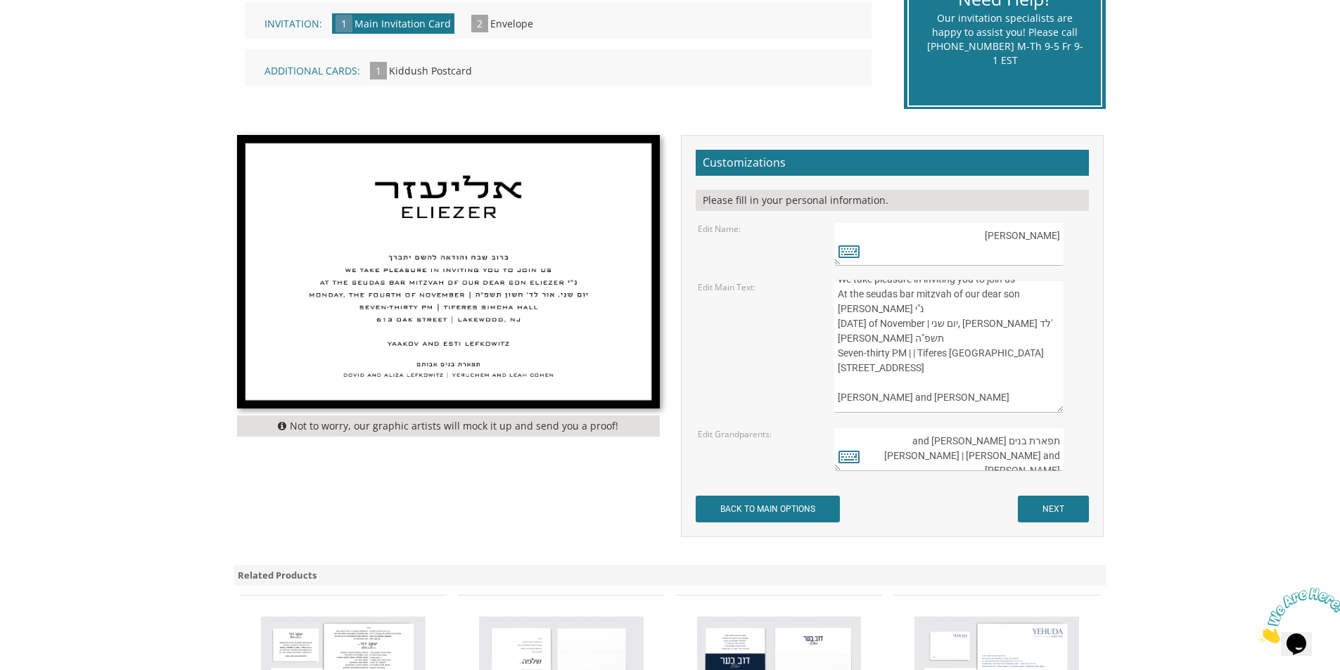
click at [1037, 427] on form "Customizations Please fill in your personal information. Edit Name: אליעזר Elie…" at bounding box center [892, 336] width 393 height 373
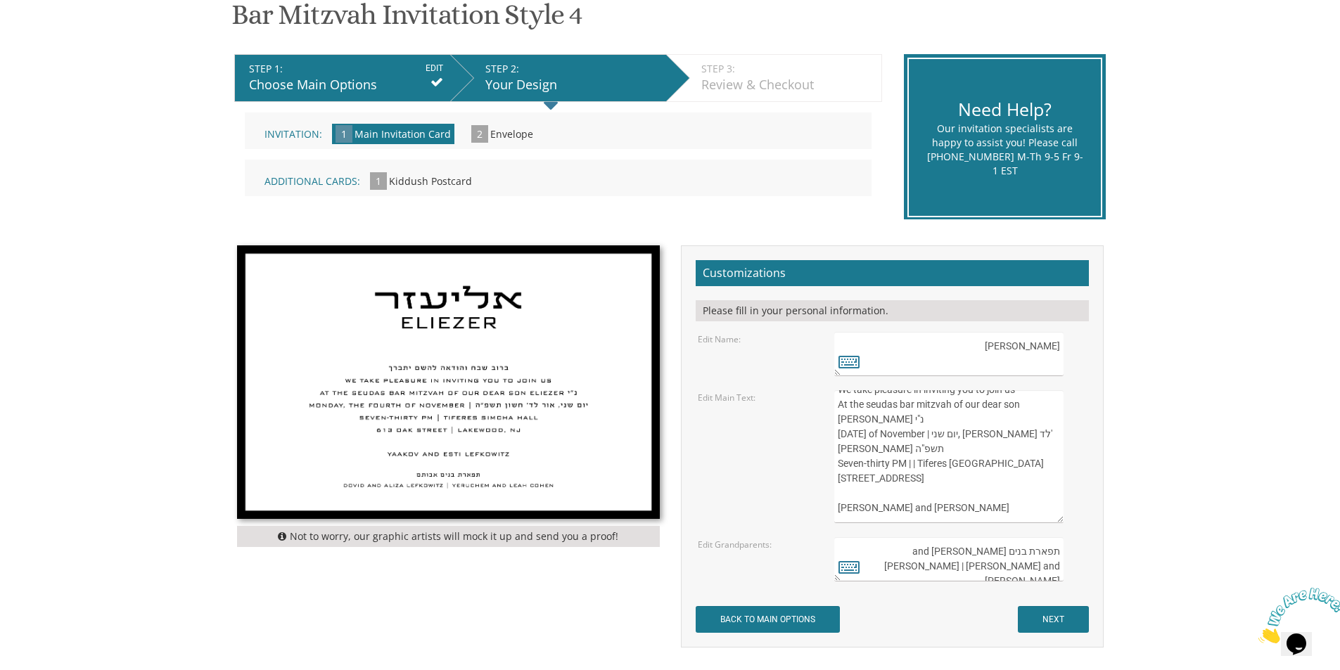
scroll to position [211, 0]
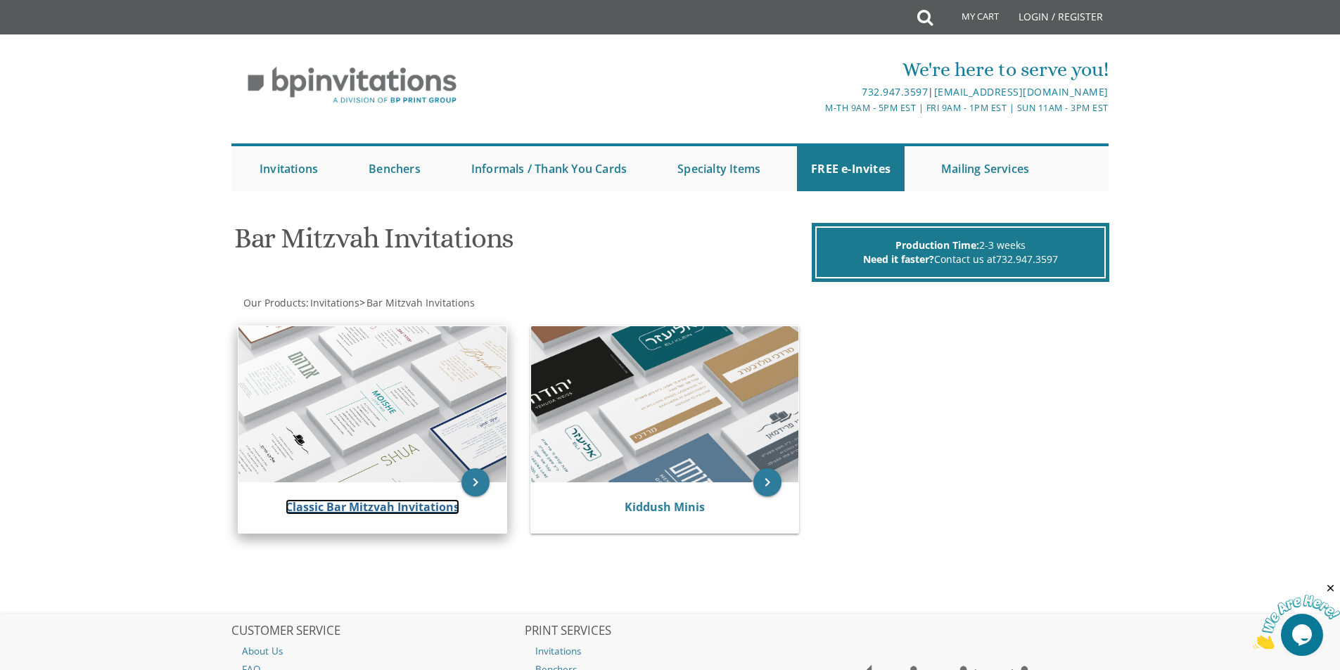
click at [340, 505] on link "Classic Bar Mitzvah Invitations" at bounding box center [373, 506] width 174 height 15
click at [371, 505] on link "Classic Bar Mitzvah Invitations" at bounding box center [373, 506] width 174 height 15
click at [364, 506] on link "Classic Bar Mitzvah Invitations" at bounding box center [373, 506] width 174 height 15
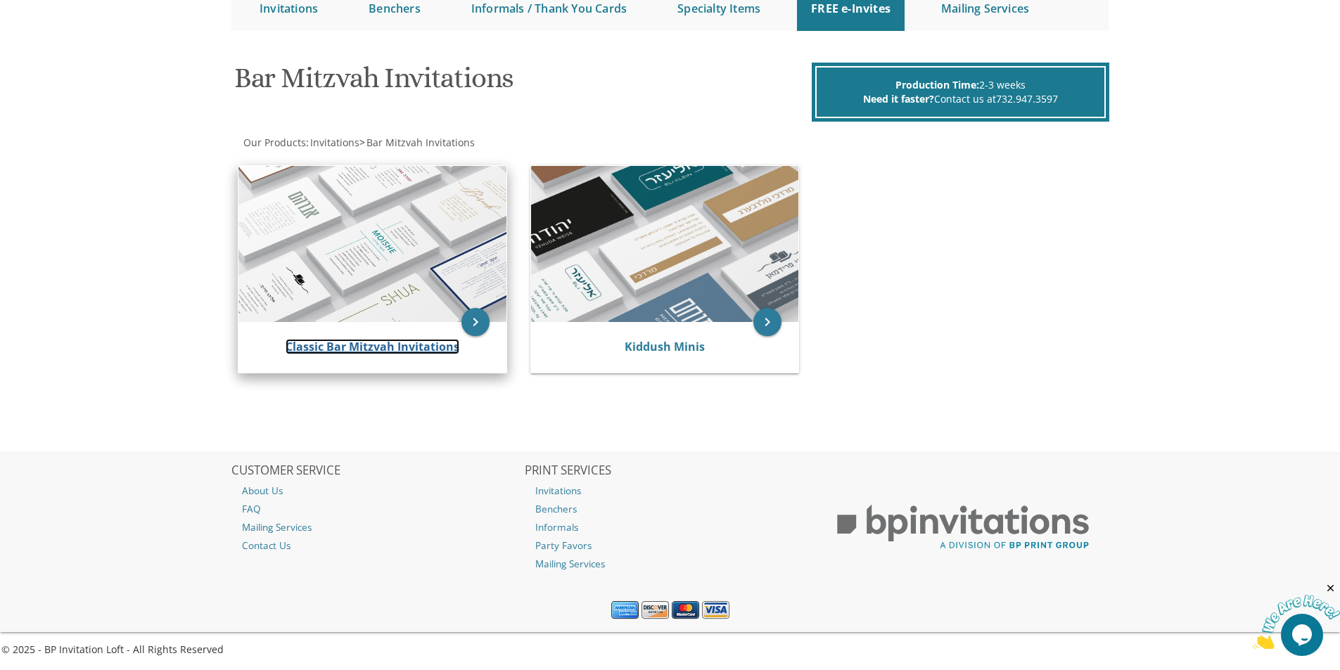
scroll to position [161, 0]
click at [409, 350] on link "Classic Bar Mitzvah Invitations" at bounding box center [373, 345] width 174 height 15
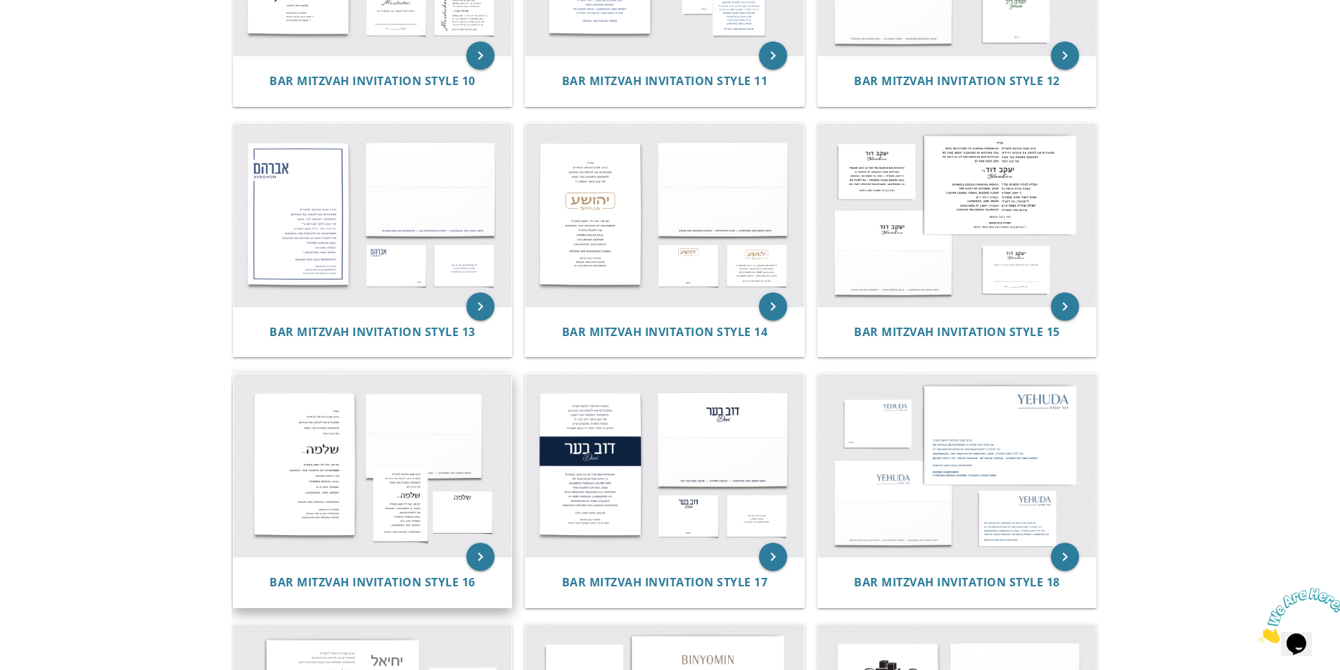
scroll to position [1196, 0]
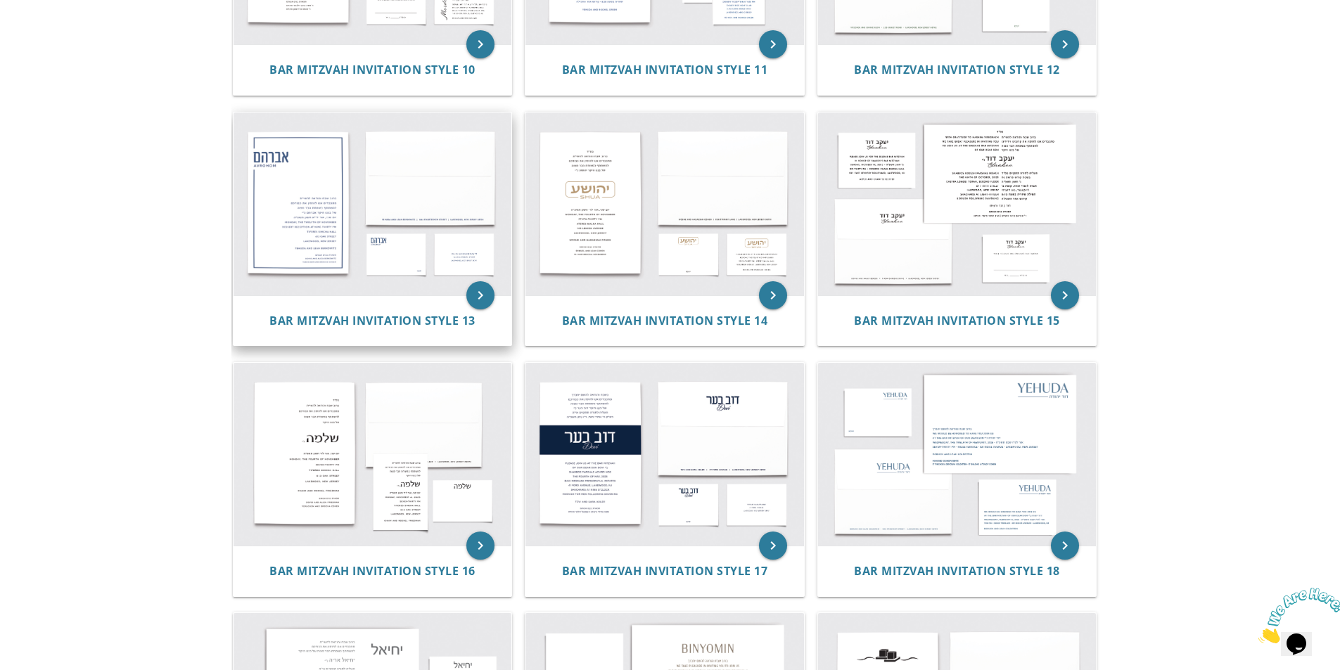
click at [285, 232] on img at bounding box center [372, 204] width 279 height 183
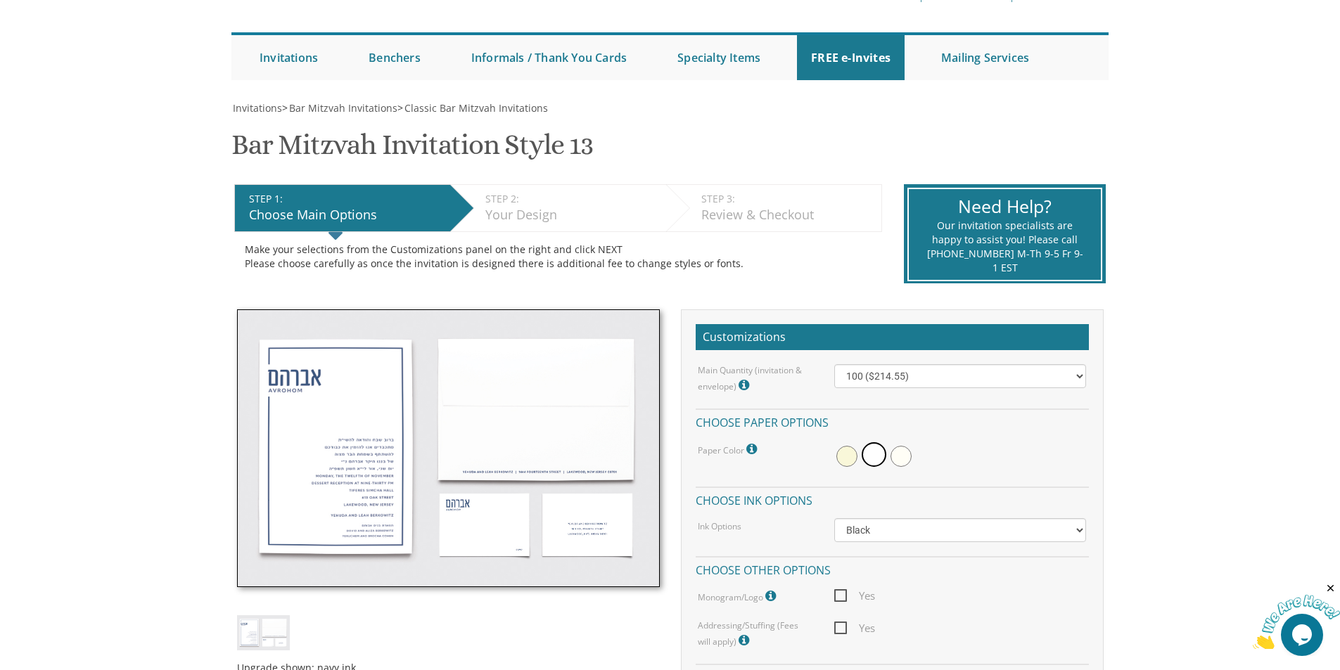
scroll to position [211, 0]
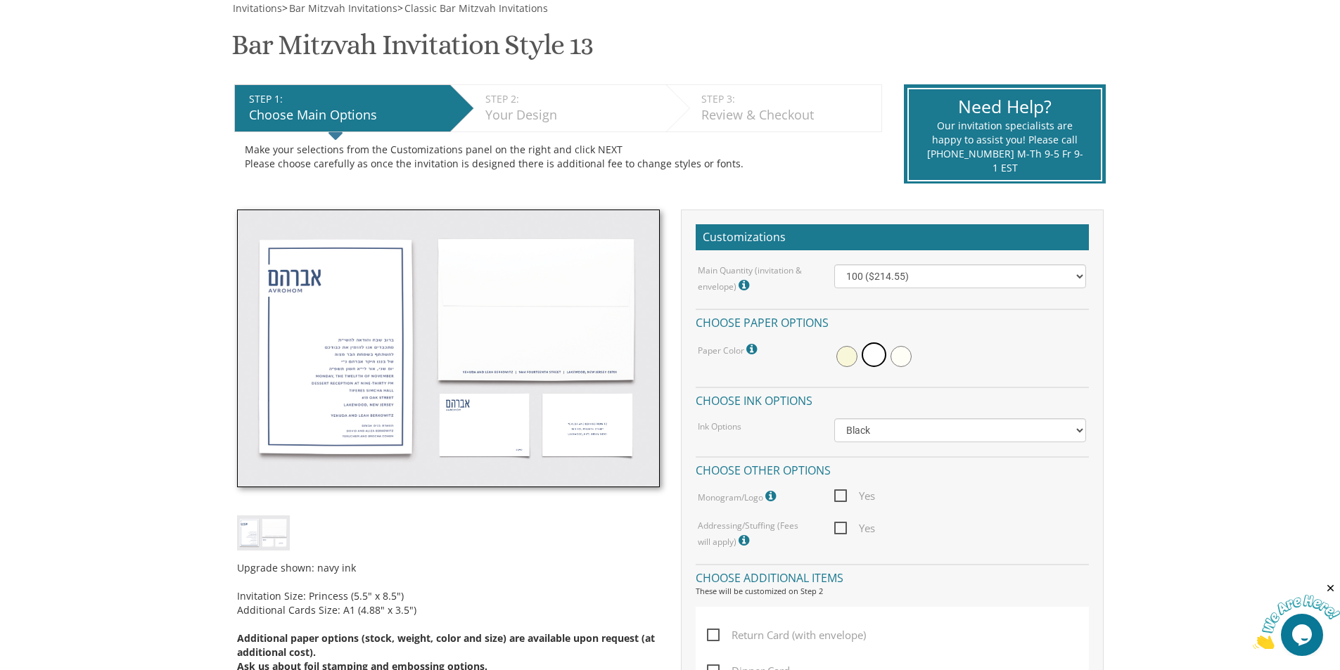
click at [342, 271] on img at bounding box center [448, 349] width 423 height 279
click at [848, 437] on select "Black Colored Ink ($65.00) Black + One Color ($100.00) Two Colors ($137.95)" at bounding box center [960, 430] width 252 height 24
select select "Standard"
click at [834, 418] on select "Black Colored Ink ($65.00) Black + One Color ($100.00) Two Colors ($137.95)" at bounding box center [960, 430] width 252 height 24
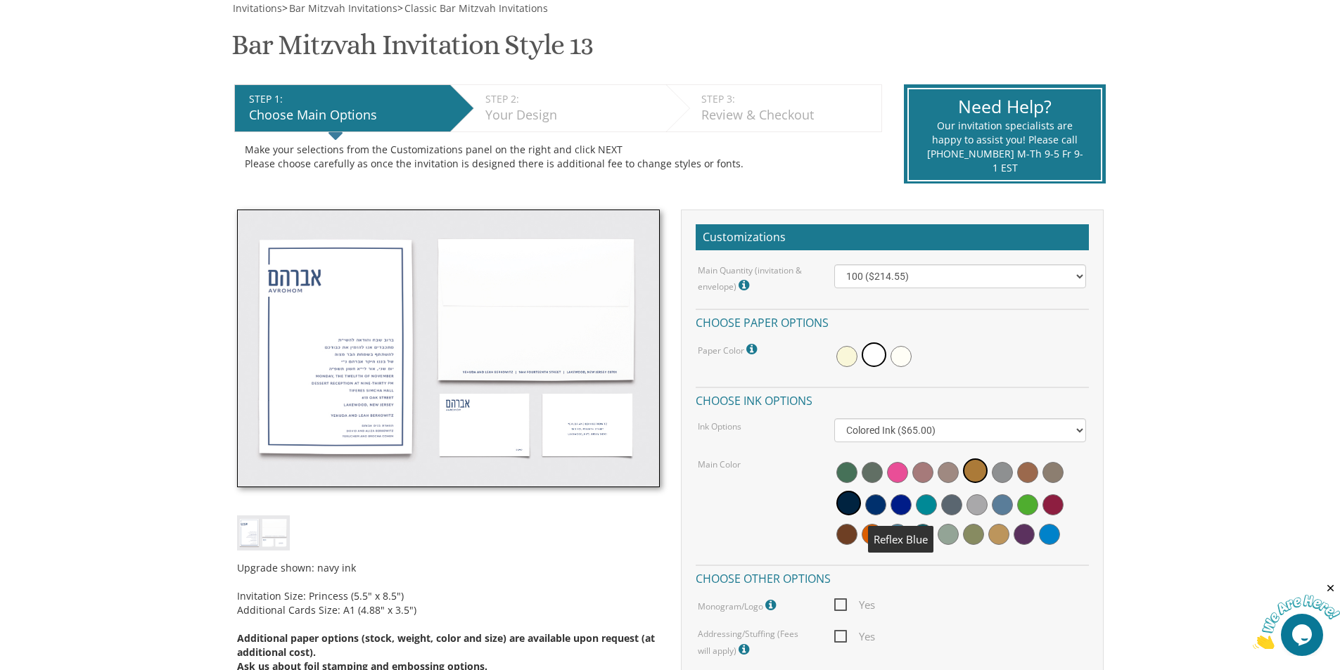
click at [899, 506] on span at bounding box center [900, 504] width 21 height 21
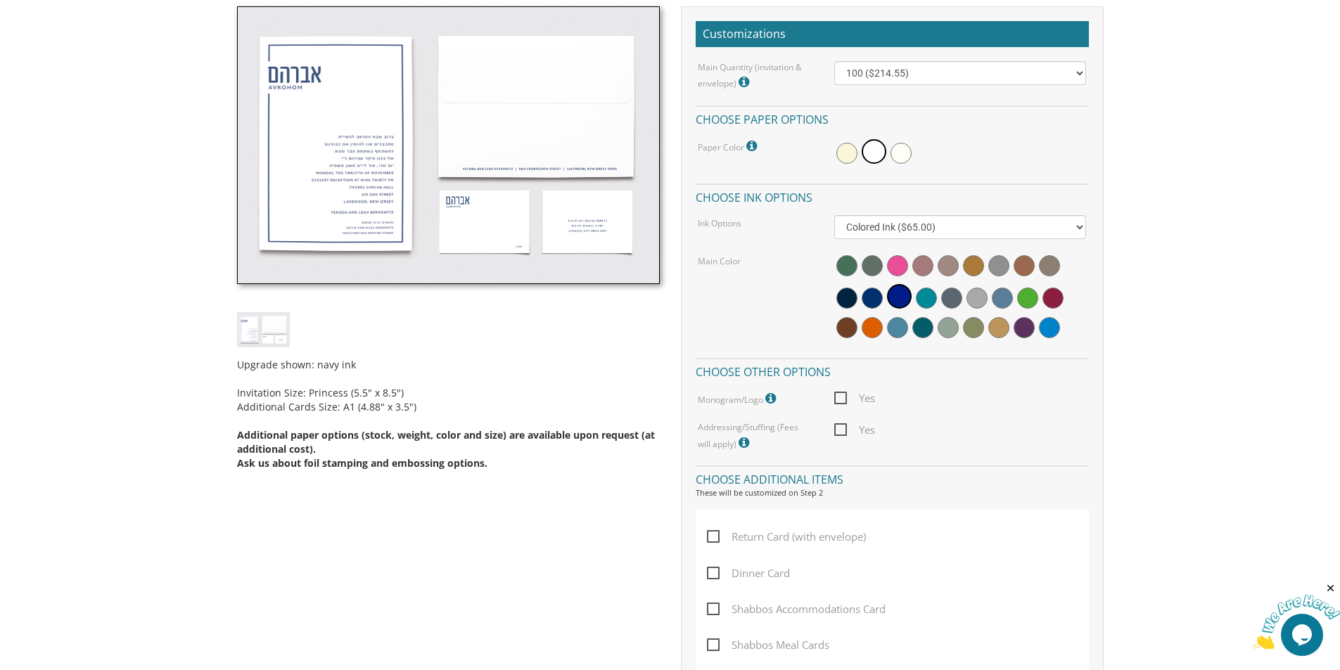
scroll to position [352, 0]
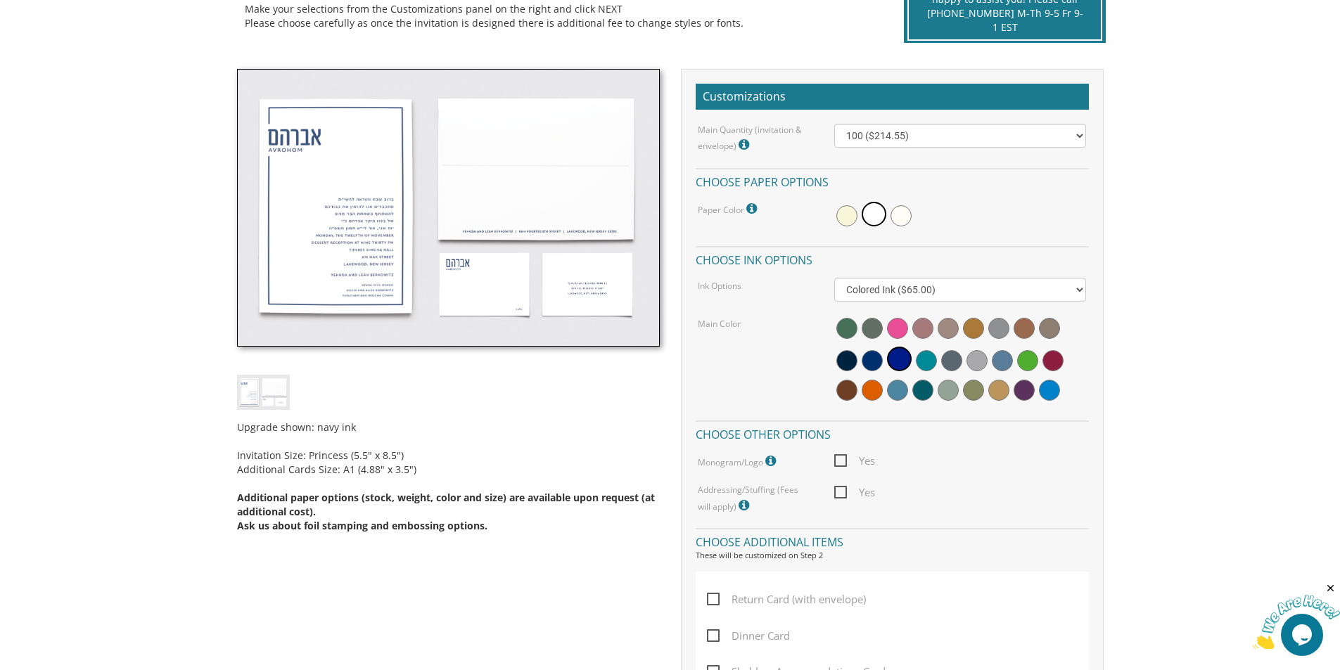
click at [372, 204] on img at bounding box center [448, 208] width 423 height 279
click at [490, 207] on img at bounding box center [448, 208] width 423 height 279
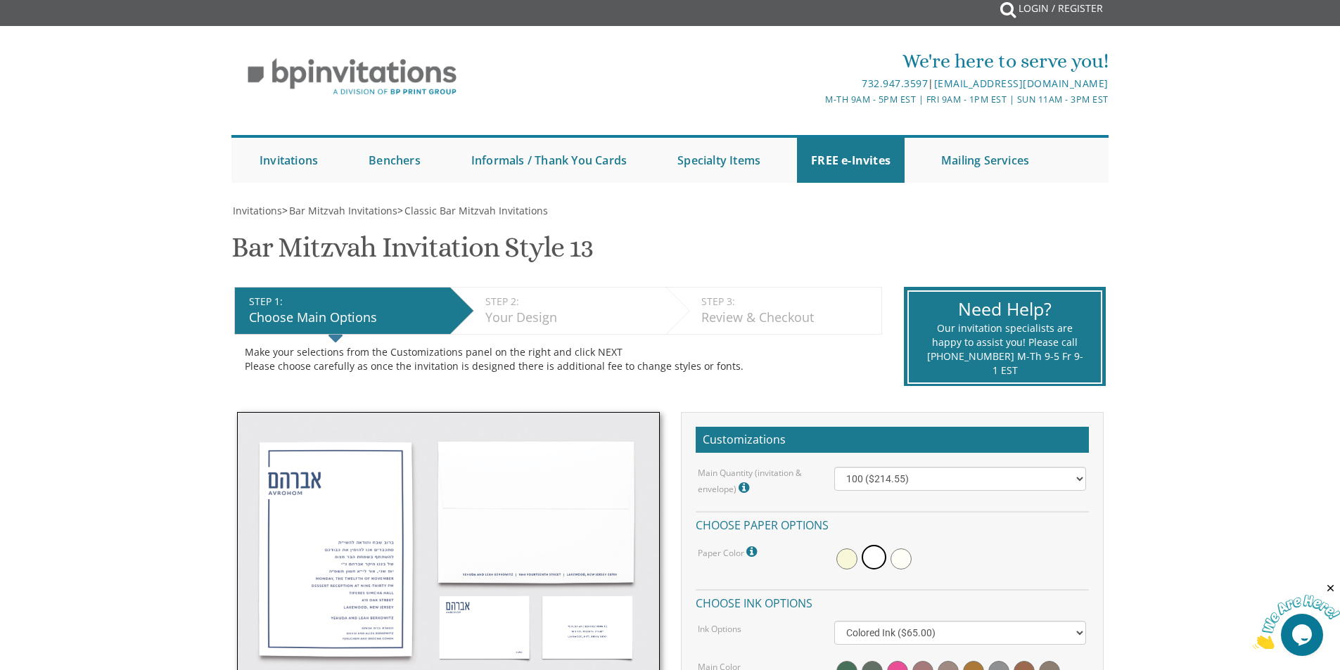
scroll to position [0, 0]
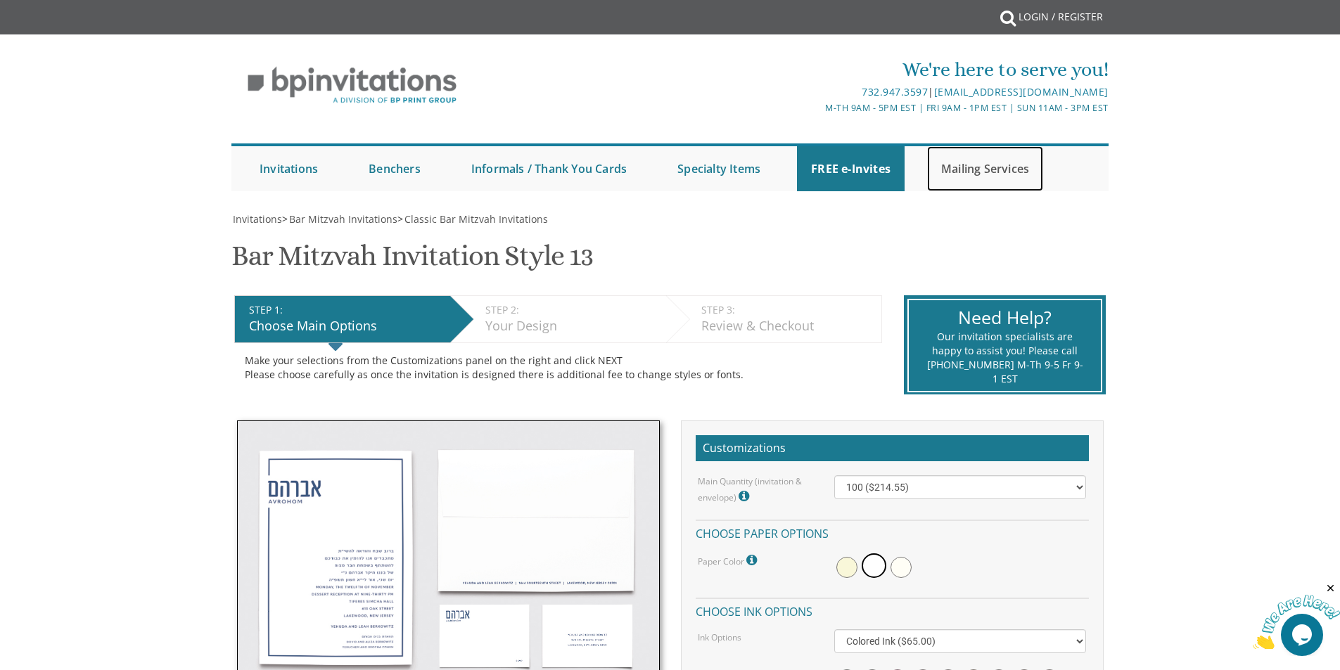
click at [1024, 165] on link "Mailing Services" at bounding box center [985, 168] width 116 height 45
